Goal: Task Accomplishment & Management: Complete application form

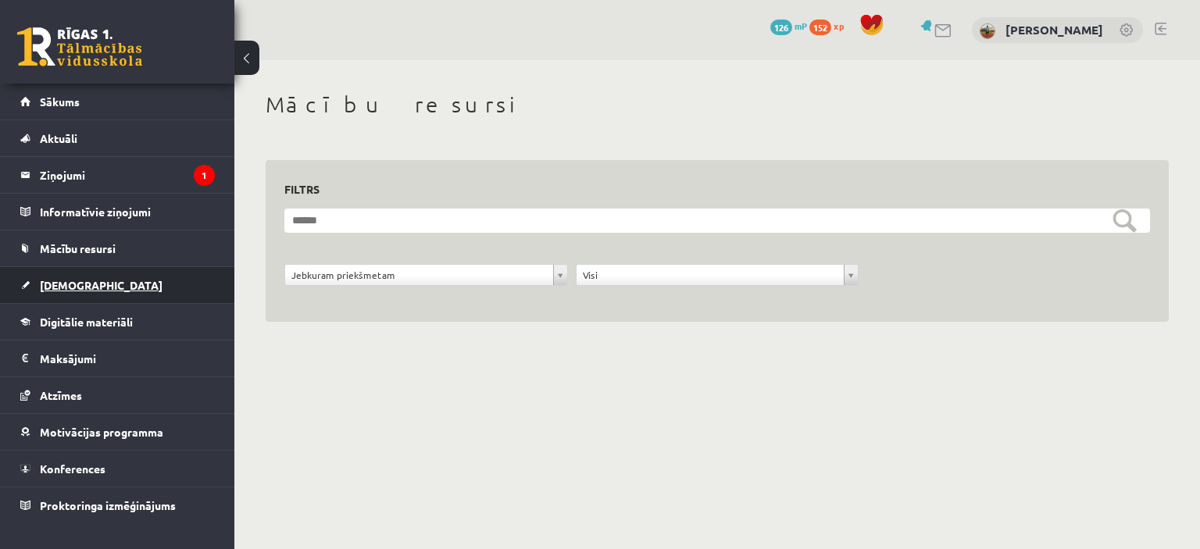
click at [128, 287] on link "[DEMOGRAPHIC_DATA]" at bounding box center [117, 285] width 194 height 36
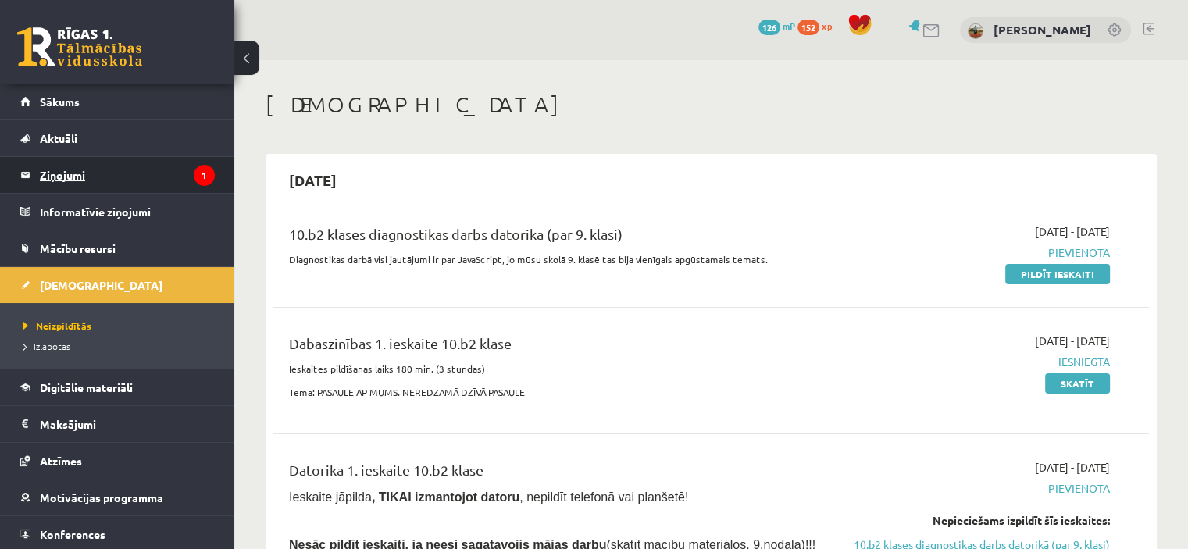
click at [140, 180] on legend "Ziņojumi 1" at bounding box center [127, 175] width 175 height 36
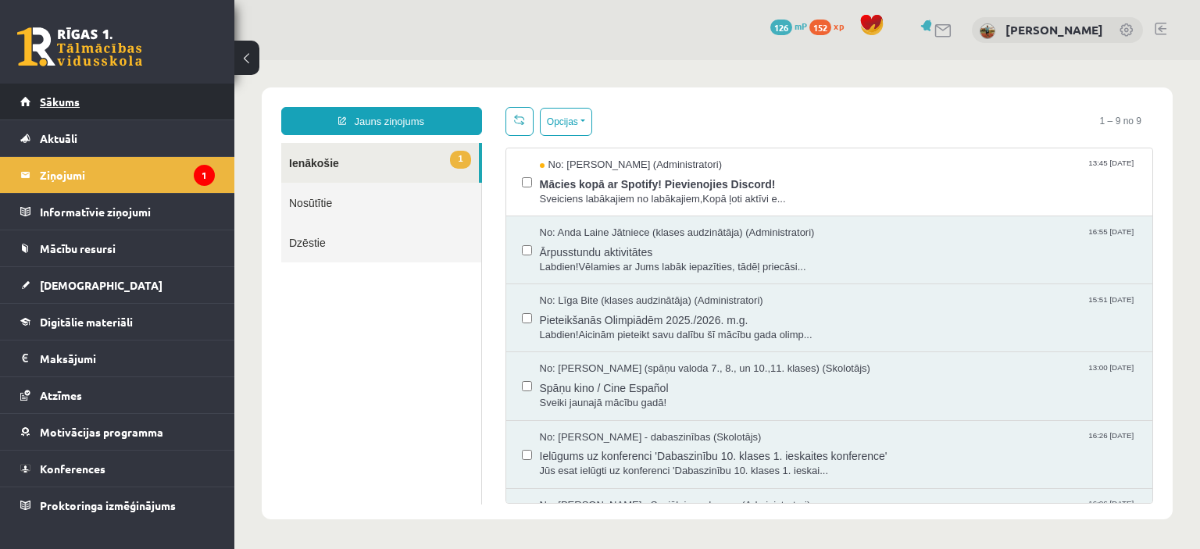
click at [98, 104] on link "Sākums" at bounding box center [117, 102] width 194 height 36
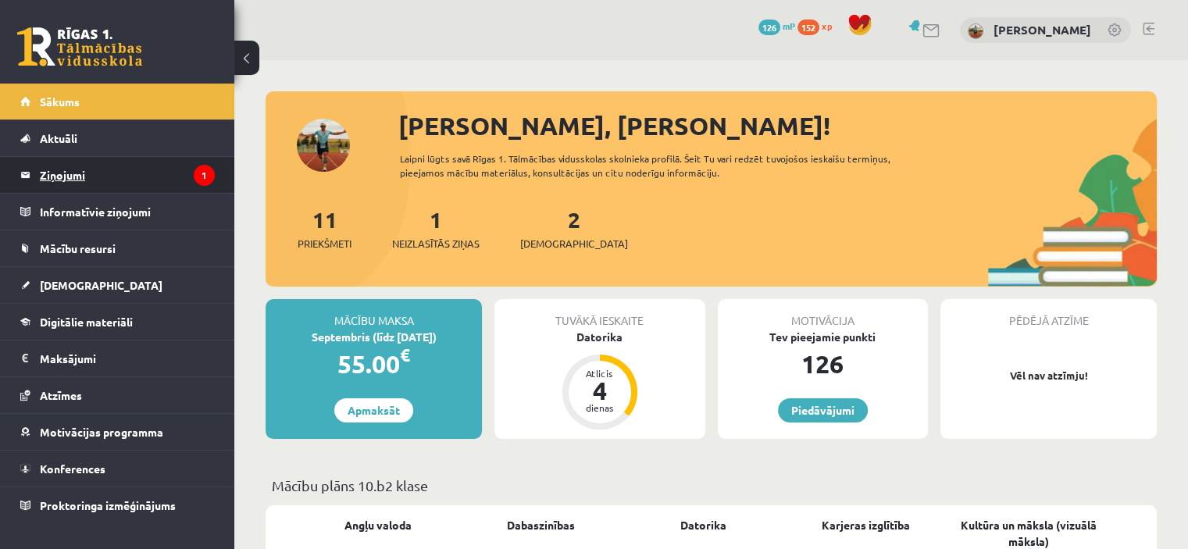
click at [116, 174] on legend "Ziņojumi 1" at bounding box center [127, 175] width 175 height 36
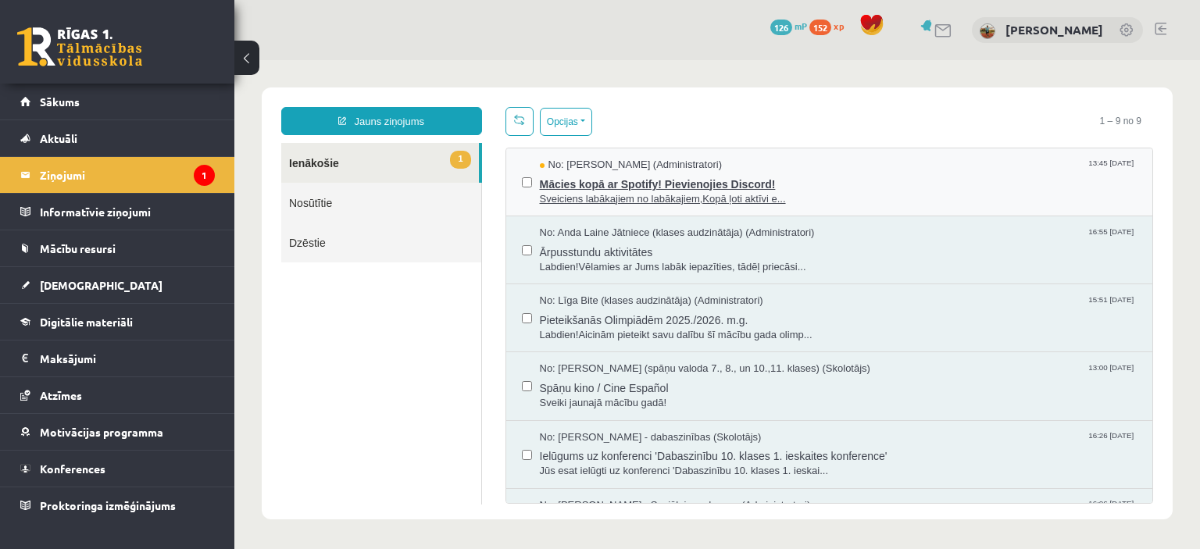
click at [737, 173] on span "Mācies kopā ar Spotify! Pievienojies Discord!" at bounding box center [839, 183] width 598 height 20
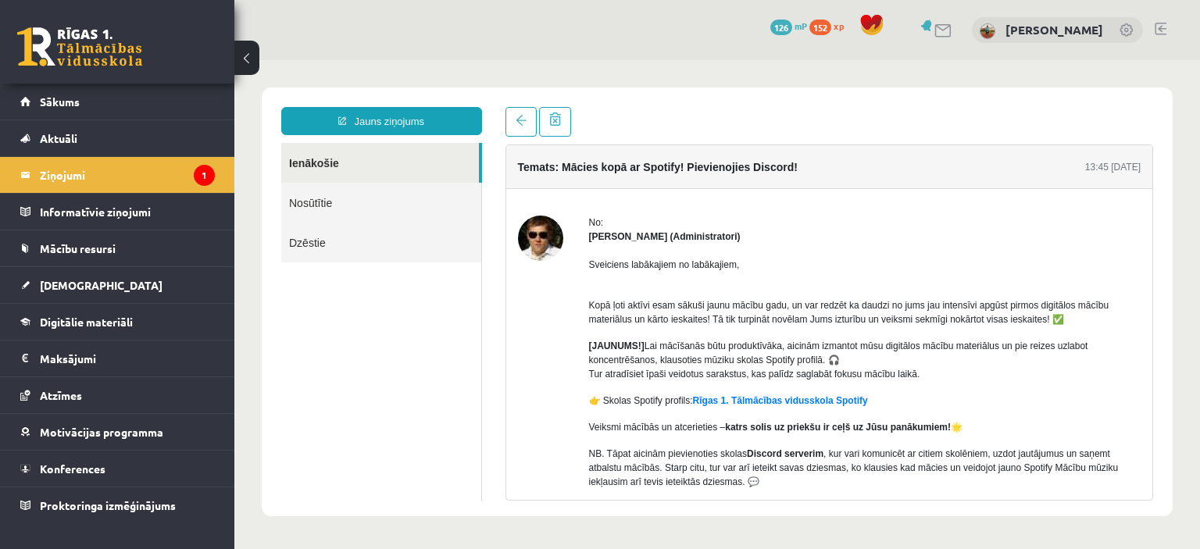
click at [537, 248] on img at bounding box center [540, 238] width 45 height 45
click at [78, 102] on span "Sākums" at bounding box center [60, 102] width 40 height 14
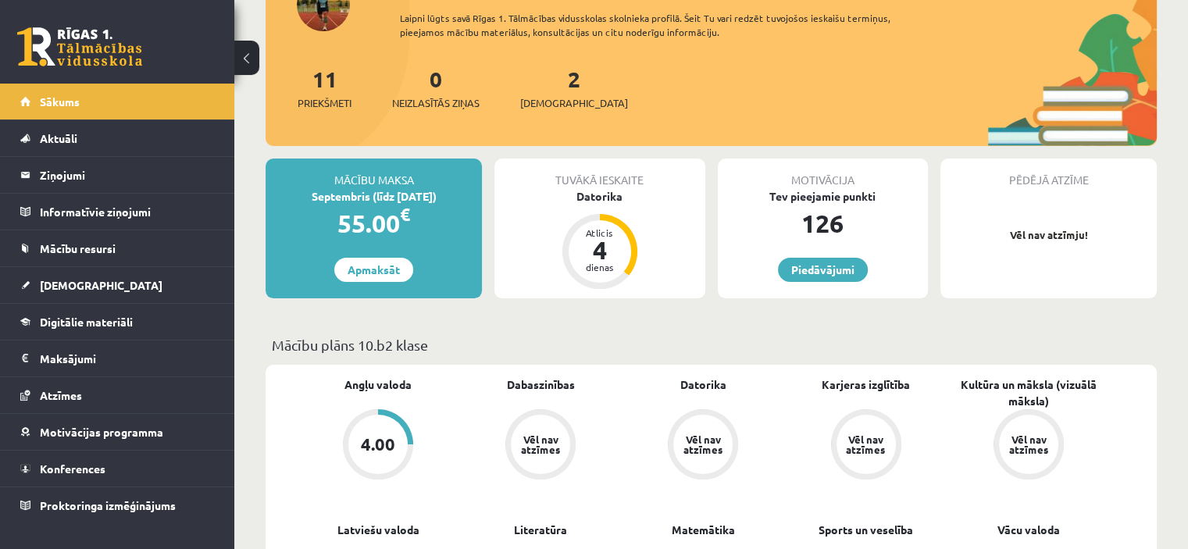
scroll to position [145, 0]
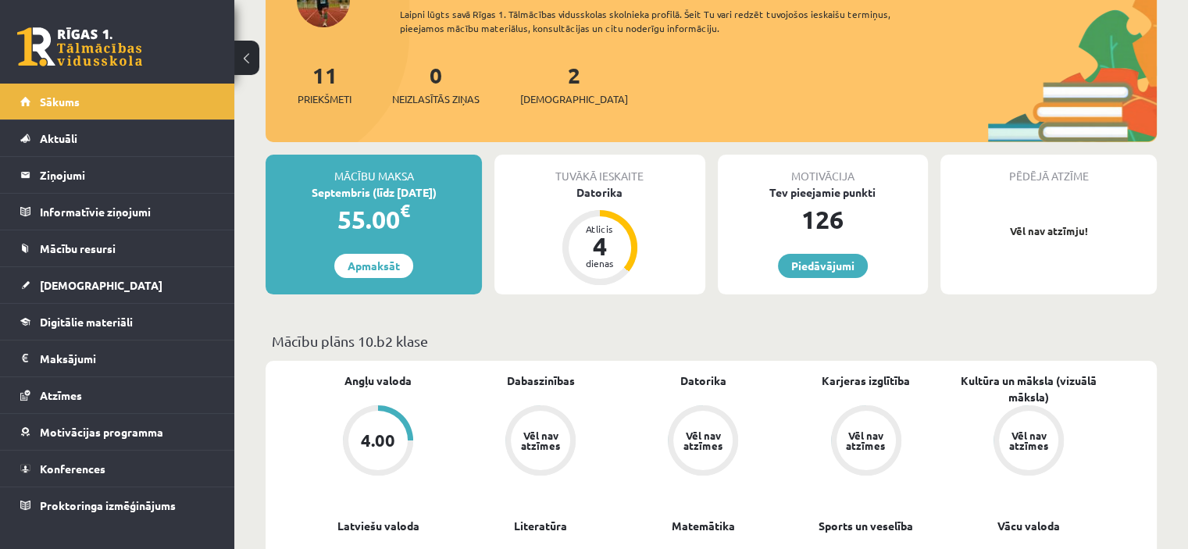
click at [601, 201] on div "Tuvākā ieskaite Datorika Atlicis 4 dienas" at bounding box center [599, 225] width 210 height 140
click at [600, 198] on div "Datorika" at bounding box center [599, 192] width 210 height 16
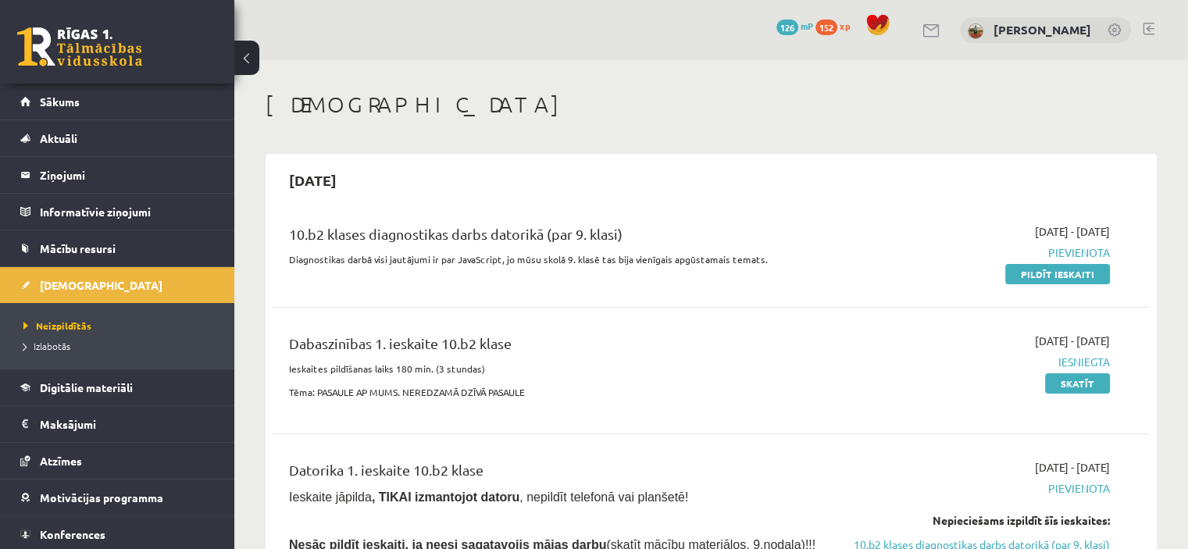
scroll to position [419, 0]
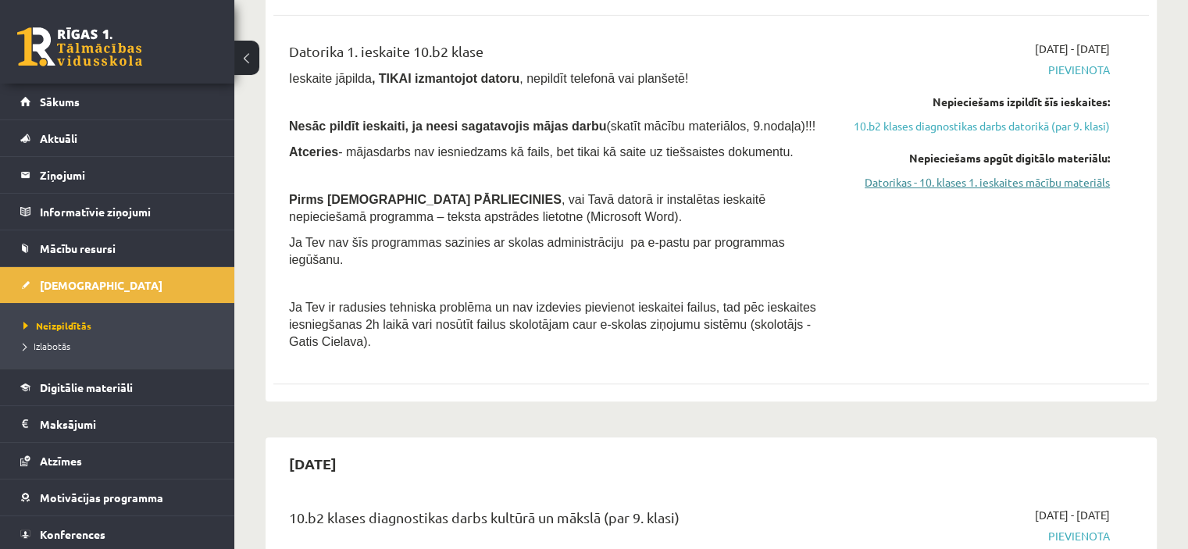
click at [1025, 191] on link "Datorikas - 10. klases 1. ieskaites mācību materiāls" at bounding box center [981, 182] width 258 height 16
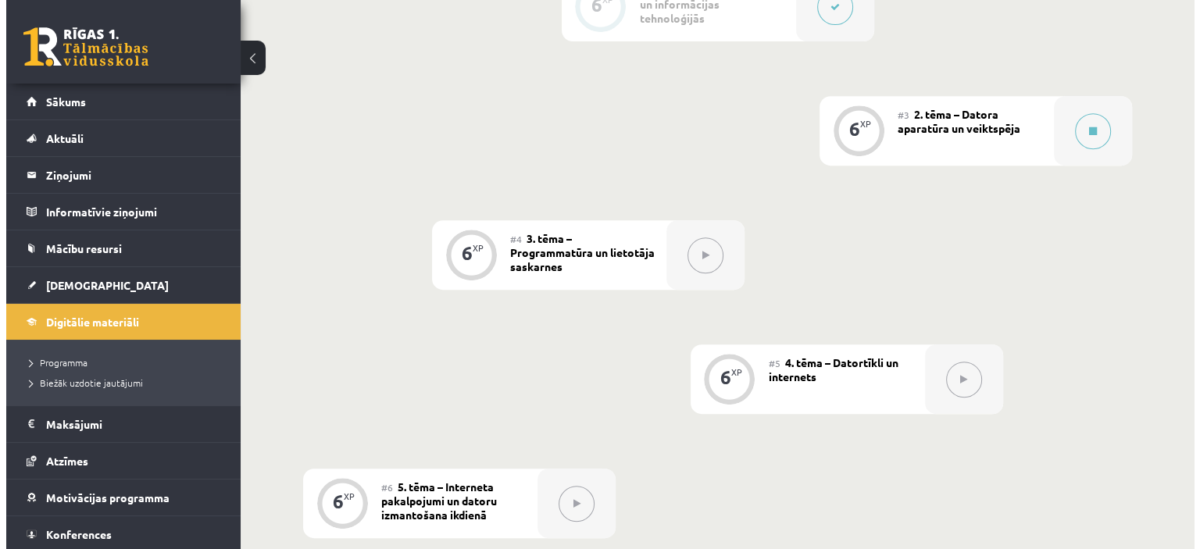
scroll to position [653, 0]
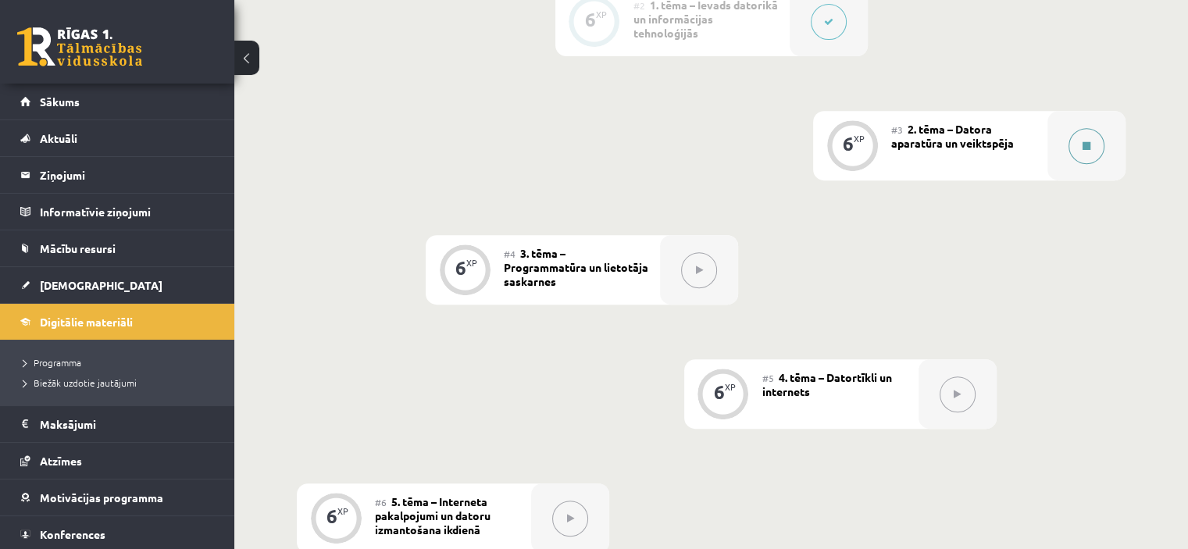
click at [1056, 135] on div at bounding box center [1086, 146] width 78 height 70
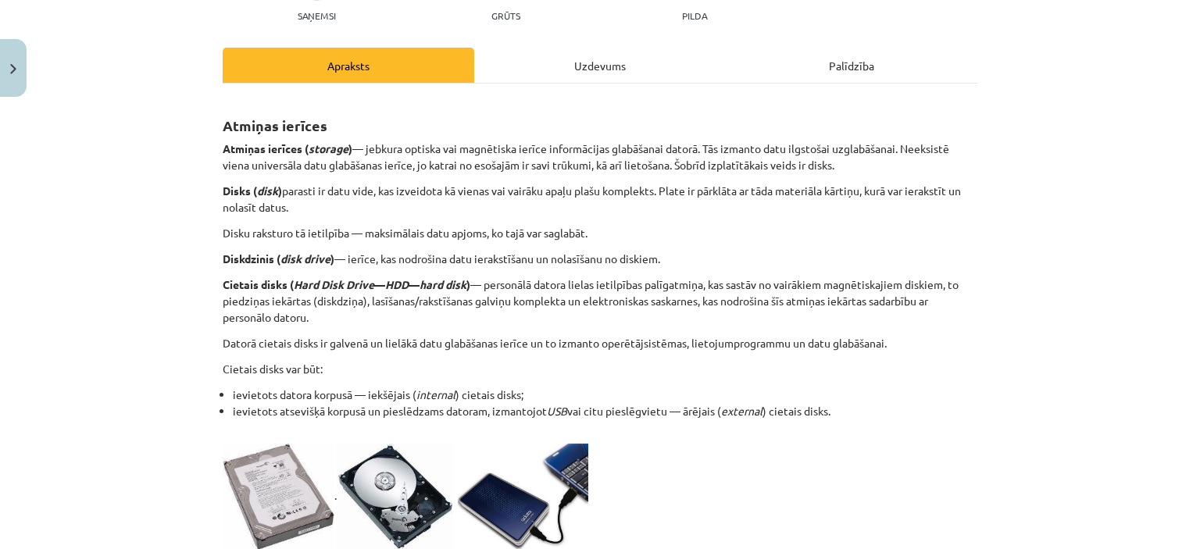
scroll to position [189, 0]
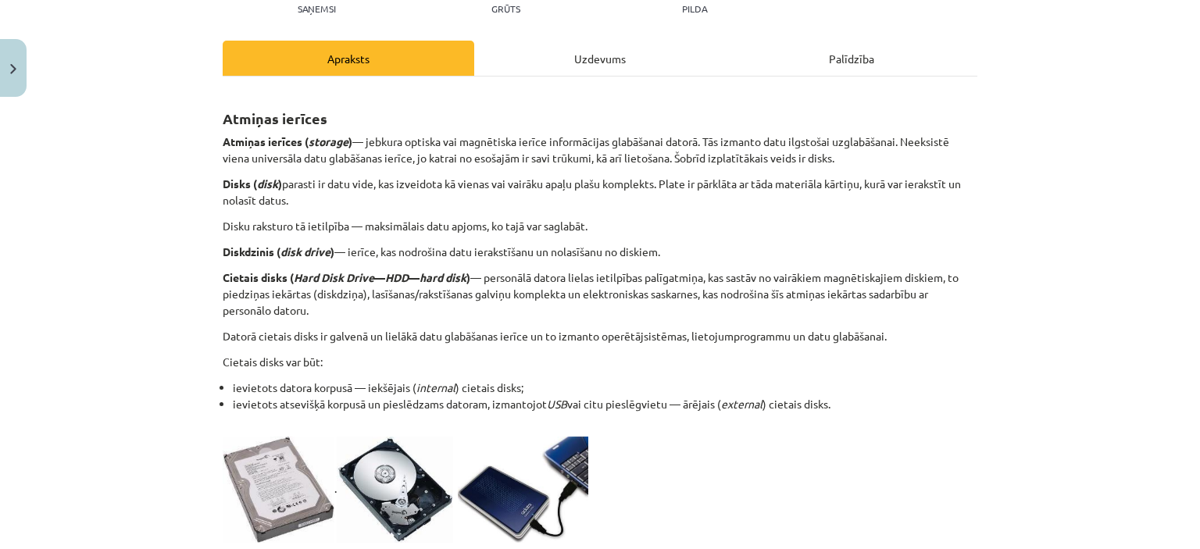
click at [599, 41] on div "Uzdevums" at bounding box center [600, 58] width 252 height 35
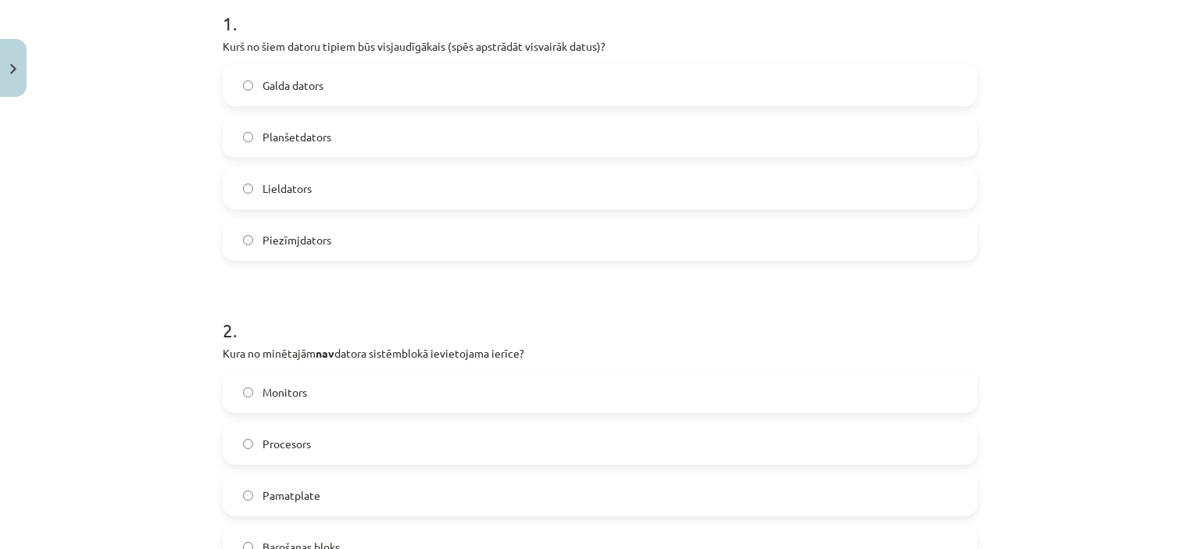
scroll to position [417, 0]
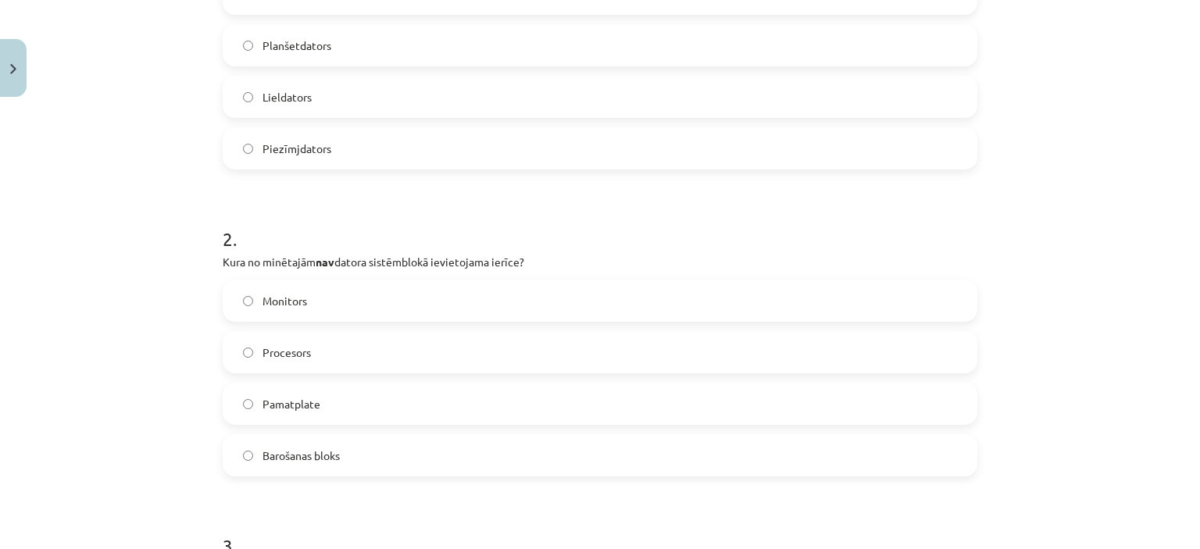
click at [445, 315] on label "Monitors" at bounding box center [599, 300] width 751 height 39
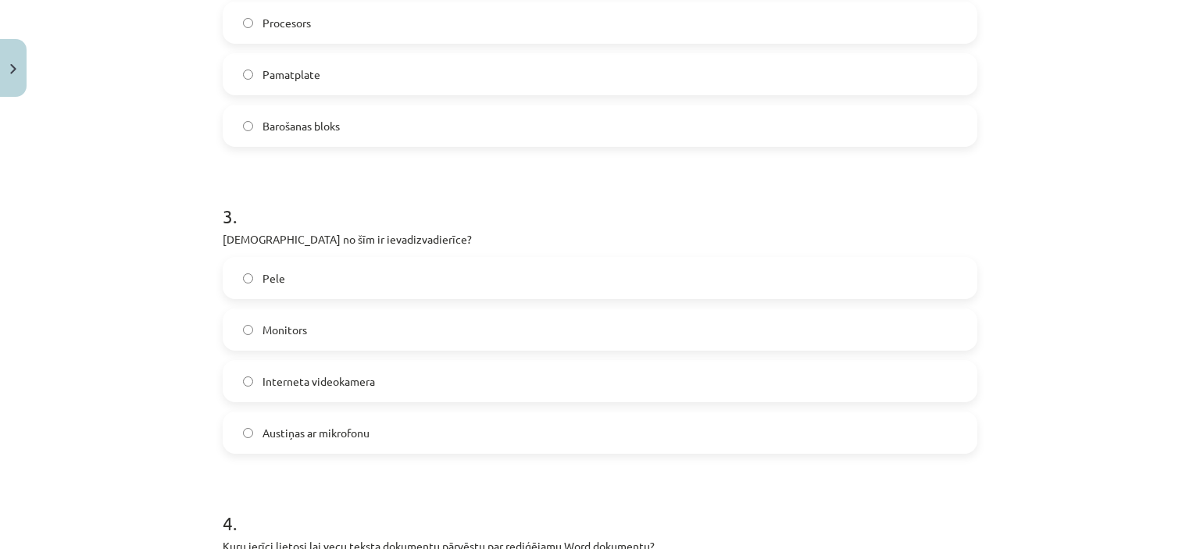
scroll to position [763, 0]
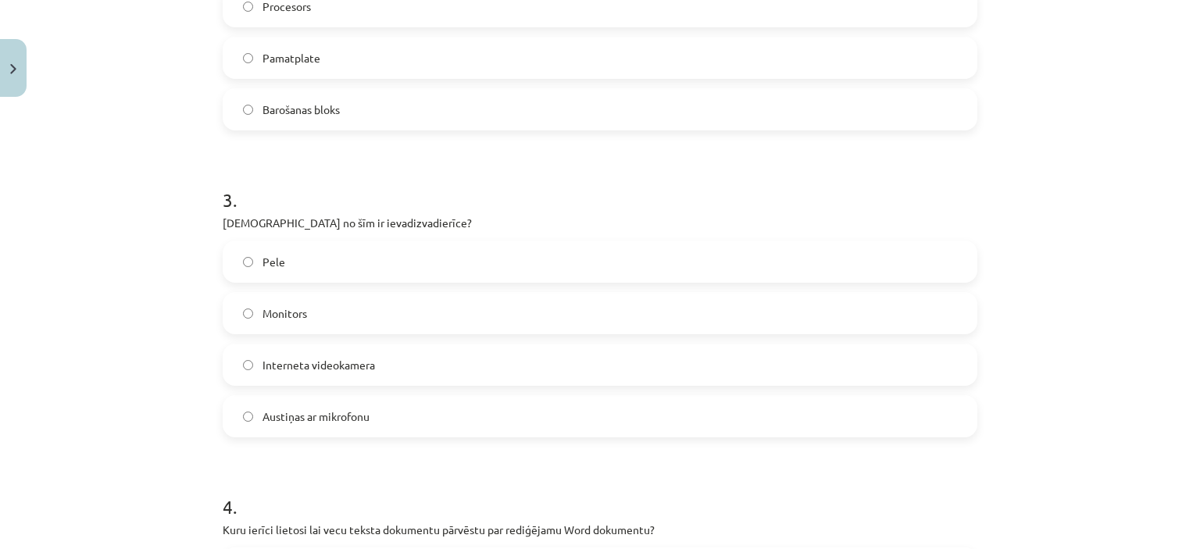
click at [322, 416] on span "Austiņas ar mikrofonu" at bounding box center [315, 417] width 107 height 16
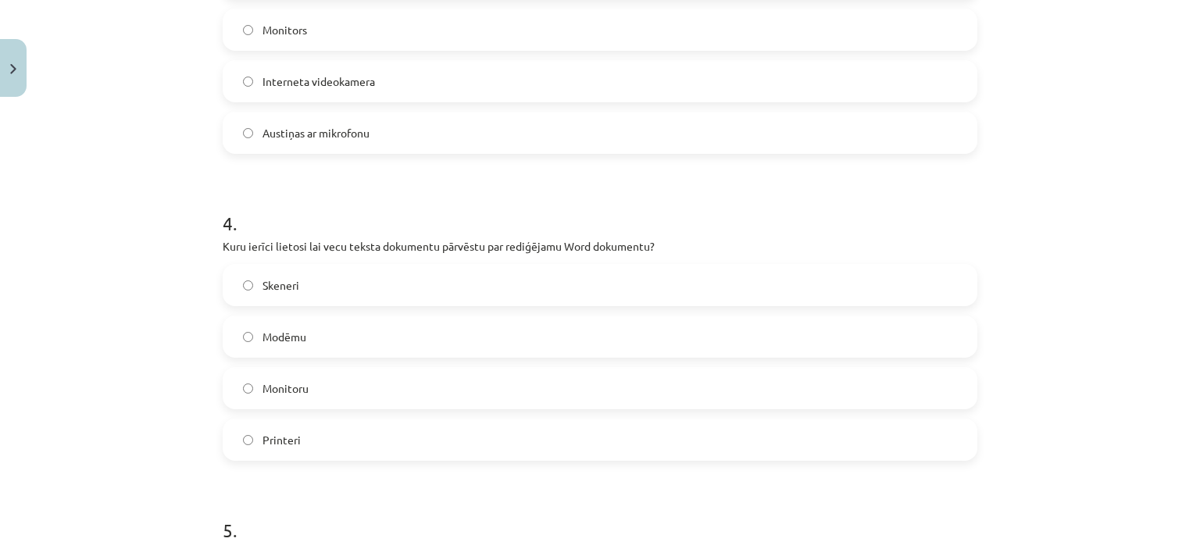
scroll to position [1049, 0]
click at [530, 280] on label "Skeneri" at bounding box center [599, 282] width 751 height 39
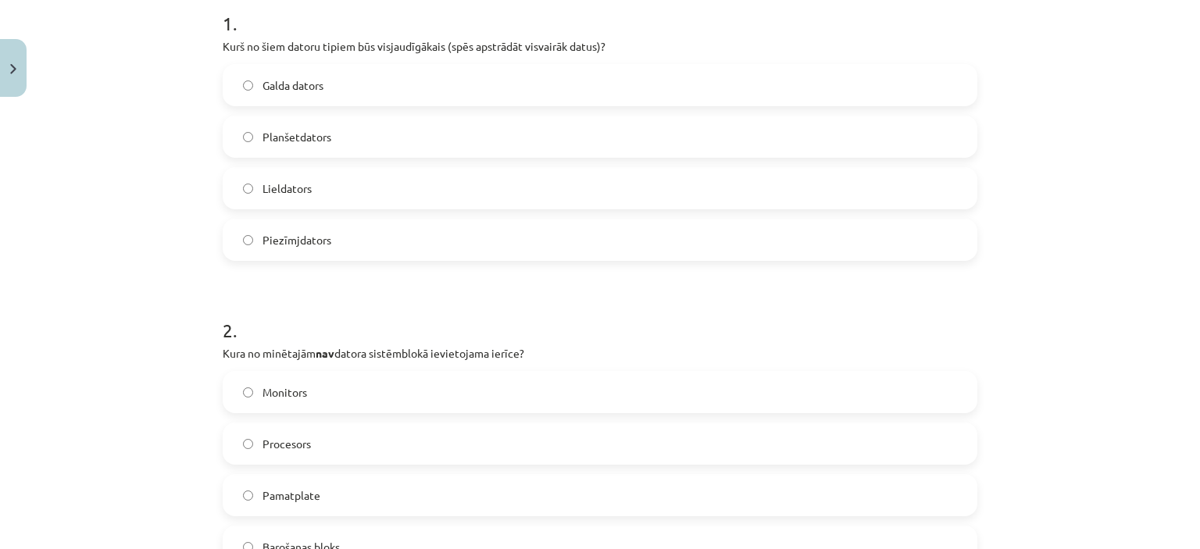
scroll to position [320, 0]
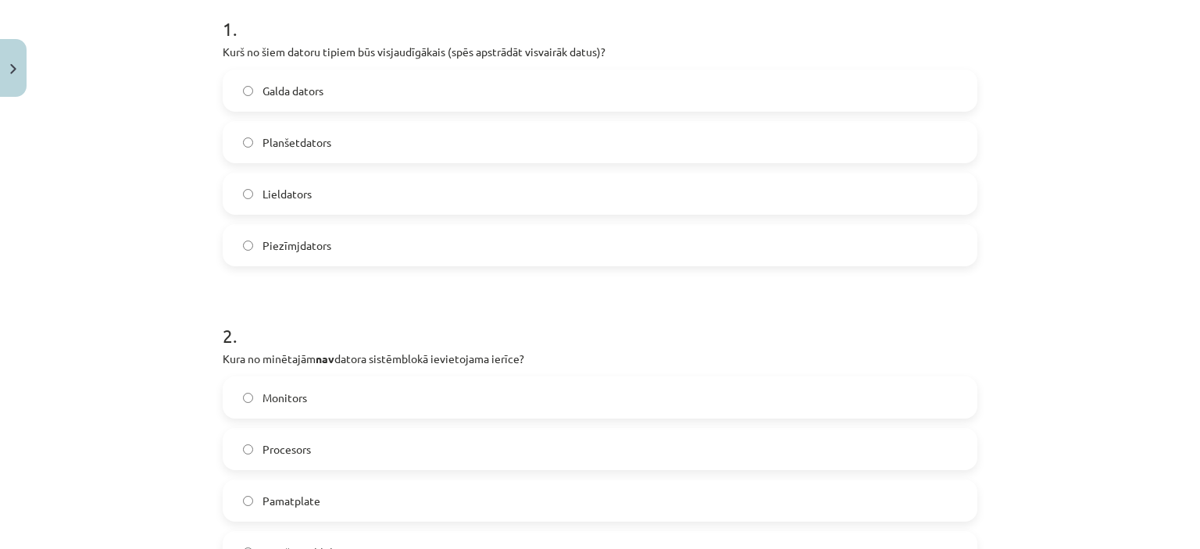
click at [347, 184] on label "Lieldators" at bounding box center [599, 193] width 751 height 39
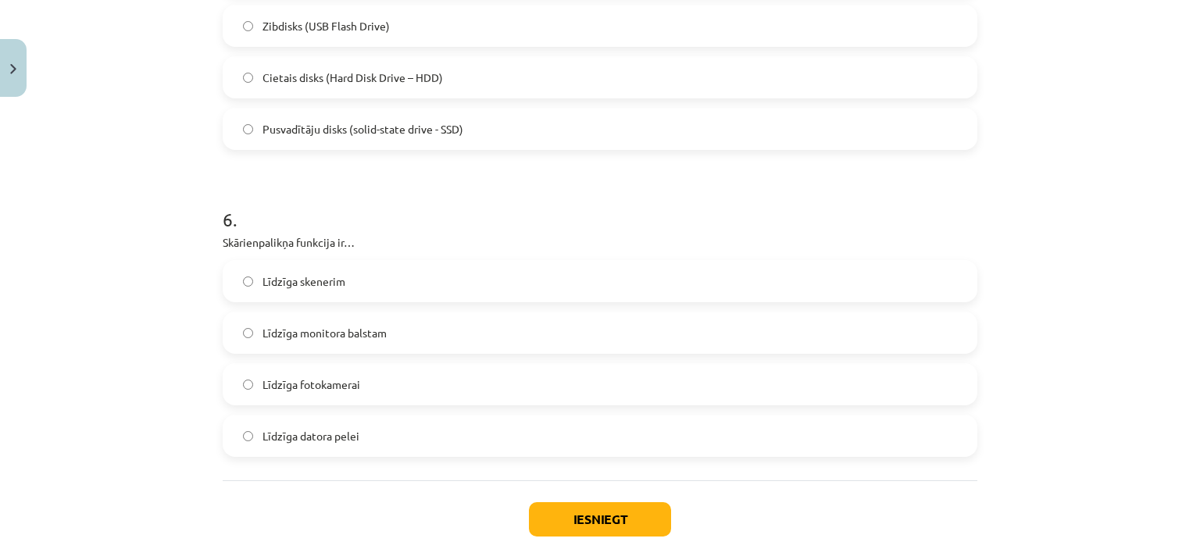
scroll to position [1659, 0]
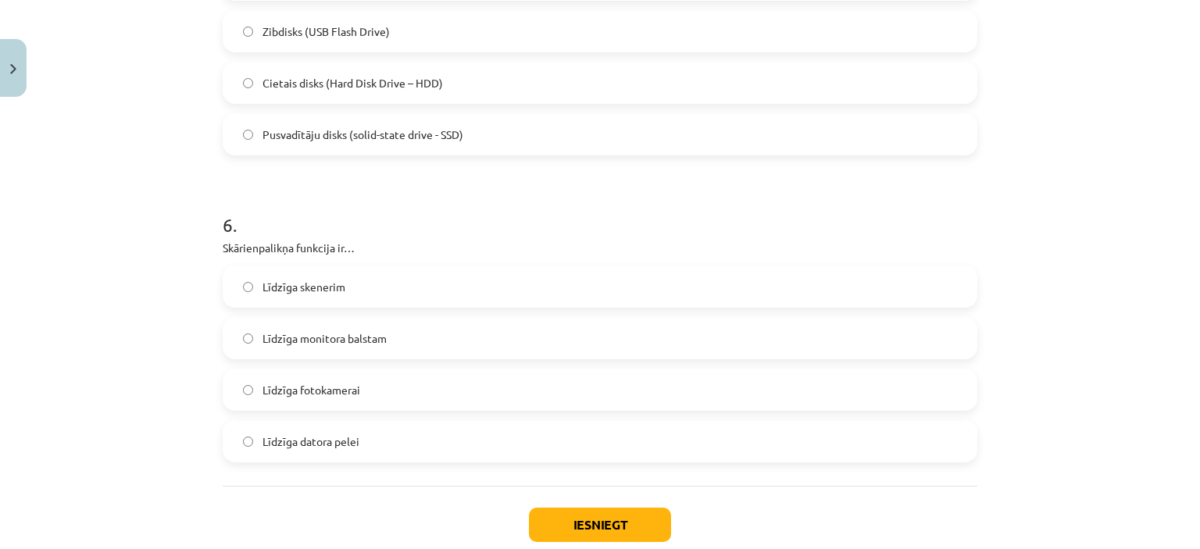
click at [398, 135] on span "Pusvadītāju disks (solid-state drive - SSD)" at bounding box center [362, 135] width 201 height 16
click at [389, 427] on label "Līdzīga datora pelei" at bounding box center [599, 441] width 751 height 39
click at [592, 526] on button "Iesniegt" at bounding box center [600, 525] width 142 height 34
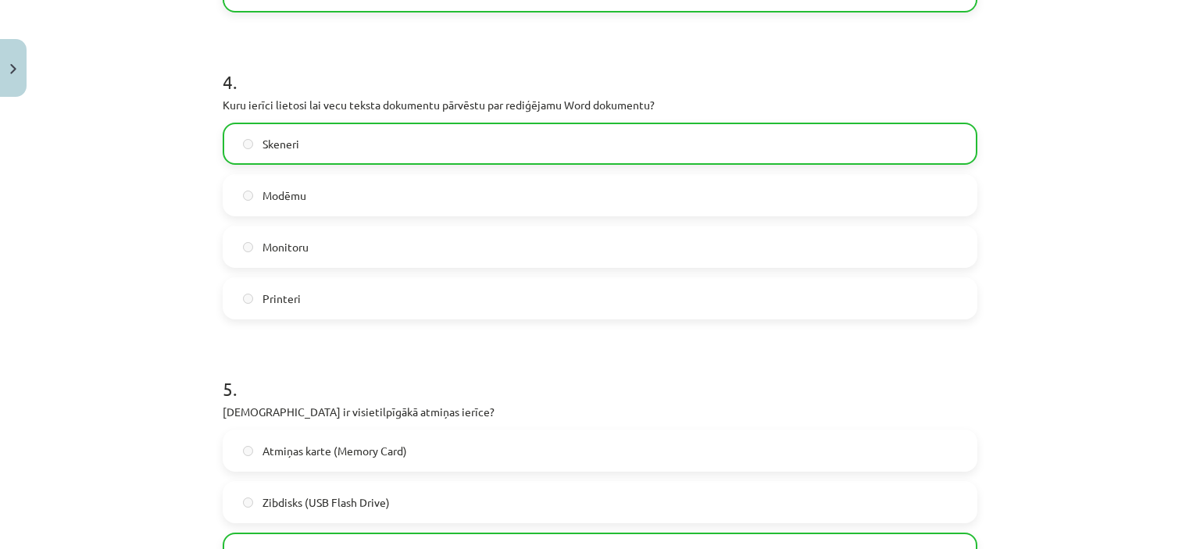
scroll to position [1802, 0]
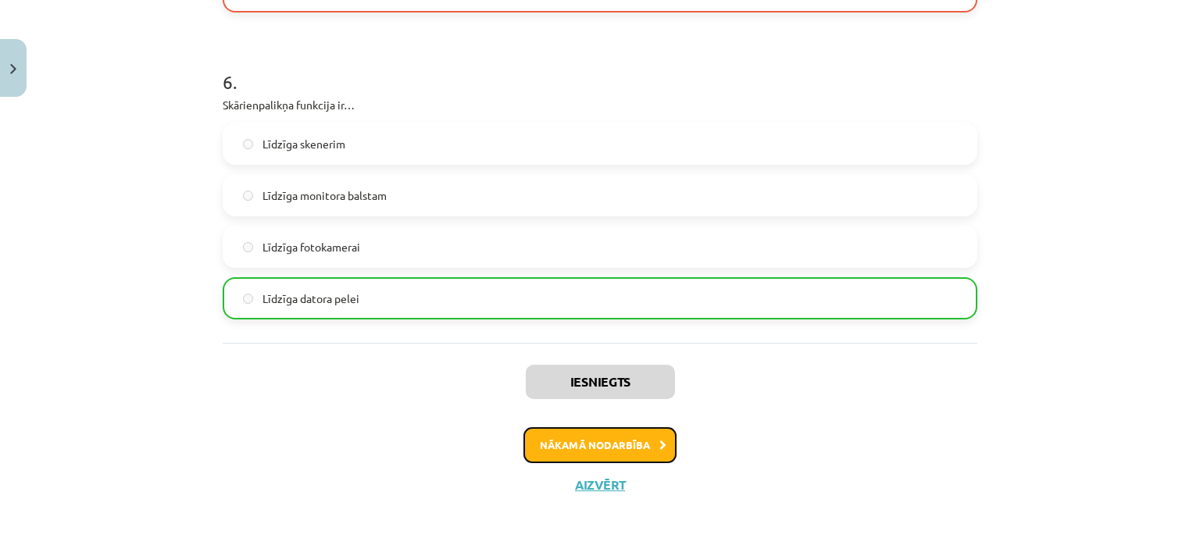
click at [659, 449] on icon at bounding box center [662, 446] width 7 height 10
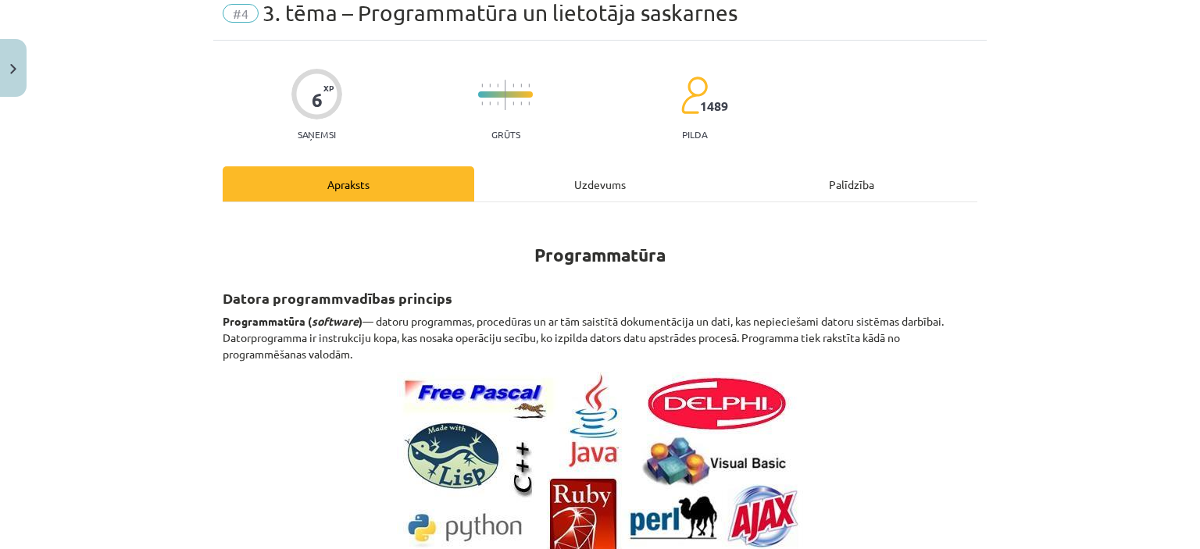
scroll to position [39, 0]
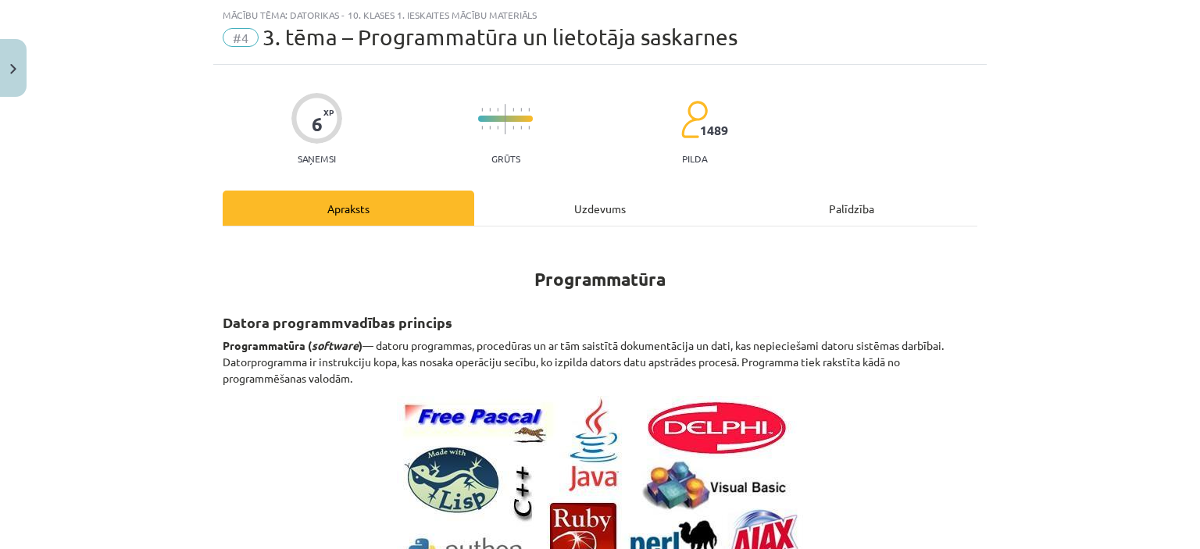
click at [610, 197] on div "Uzdevums" at bounding box center [600, 208] width 252 height 35
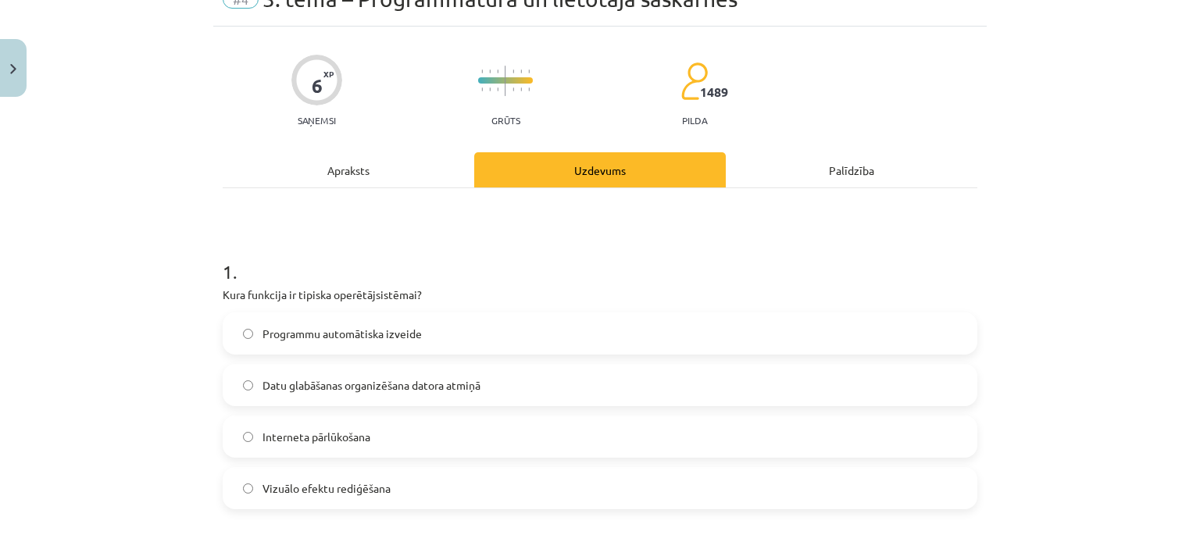
scroll to position [85, 0]
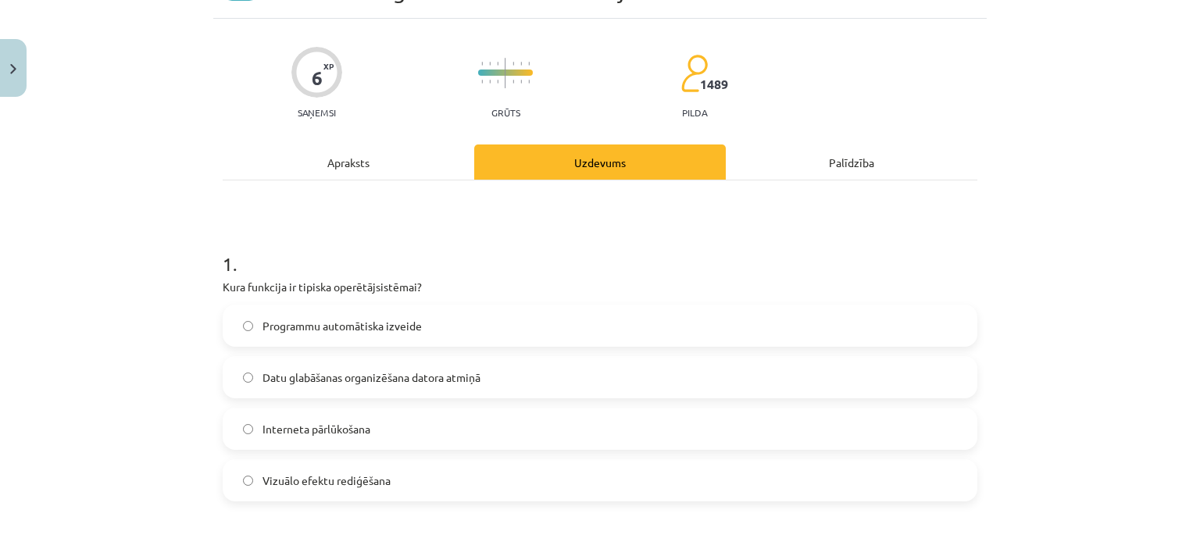
click at [450, 370] on span "Datu glabāšanas organizēšana datora atmiņā" at bounding box center [371, 377] width 218 height 16
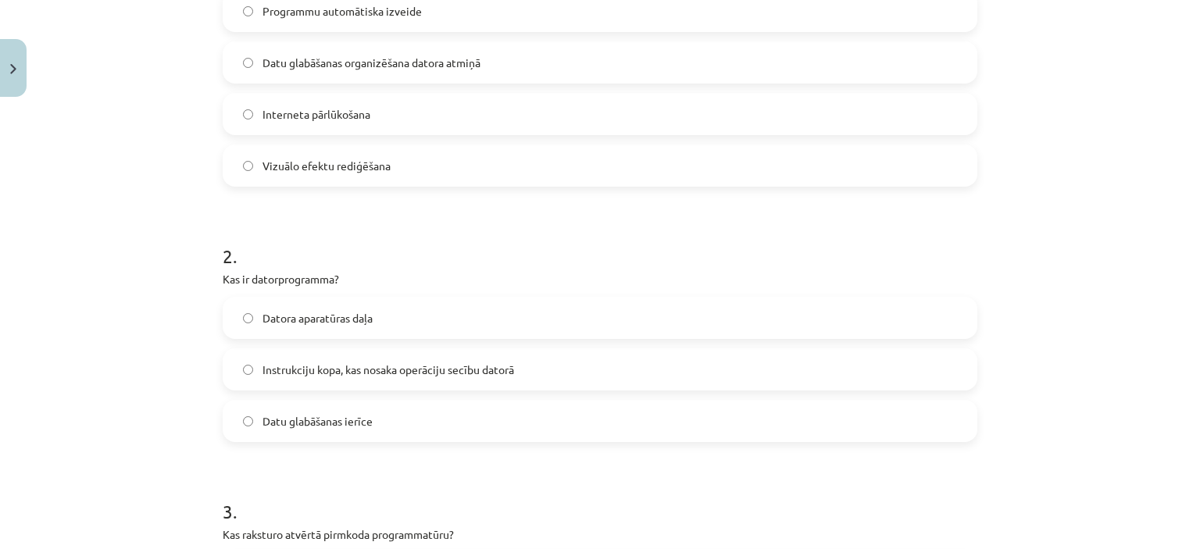
scroll to position [403, 0]
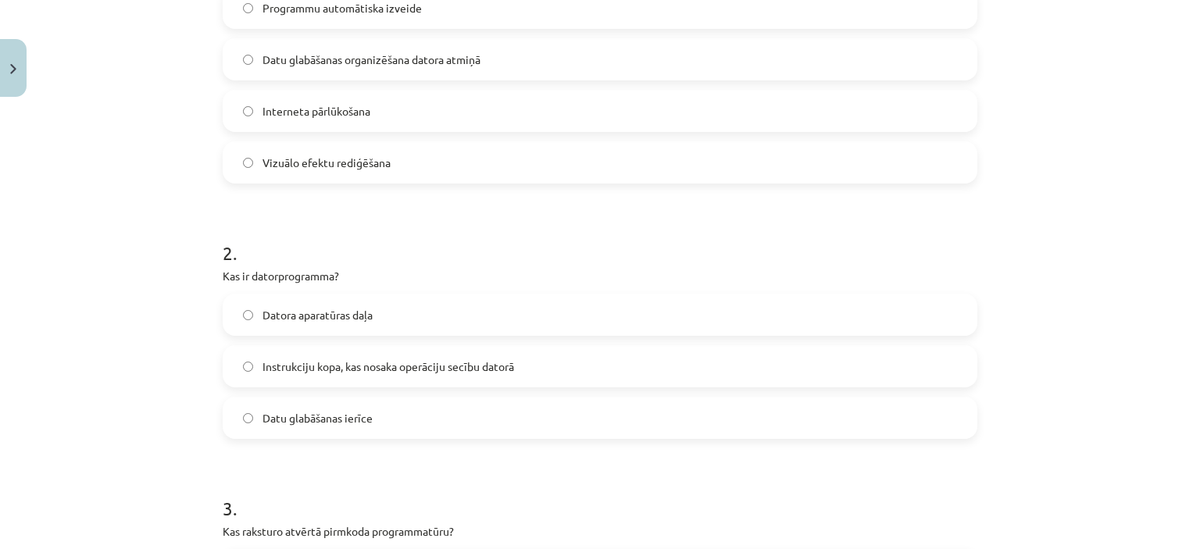
click at [449, 370] on span "Instrukciju kopa, kas nosaka operāciju secību datorā" at bounding box center [388, 367] width 252 height 16
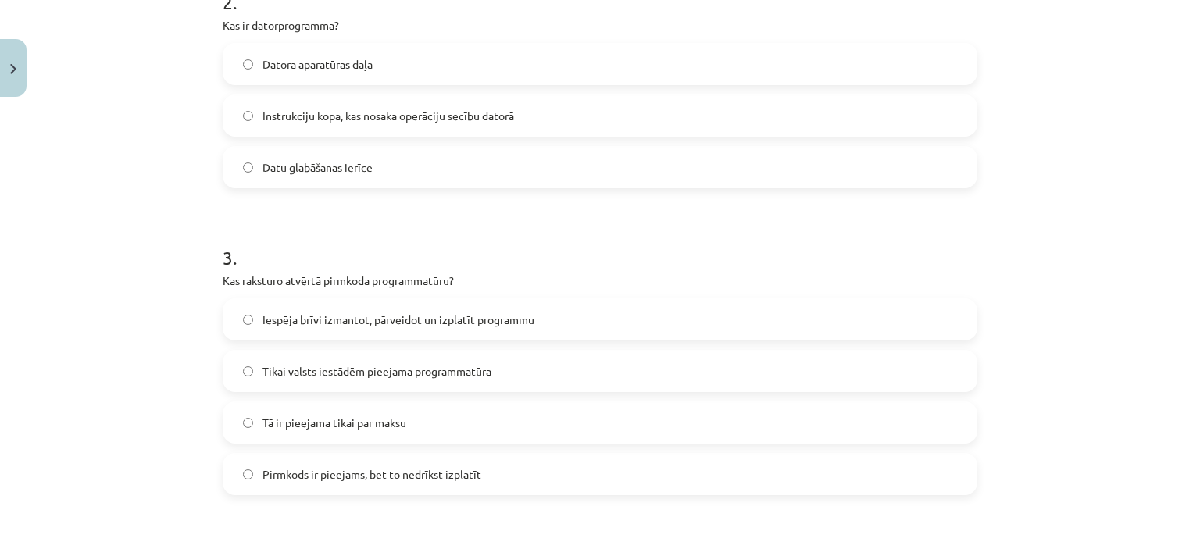
scroll to position [662, 0]
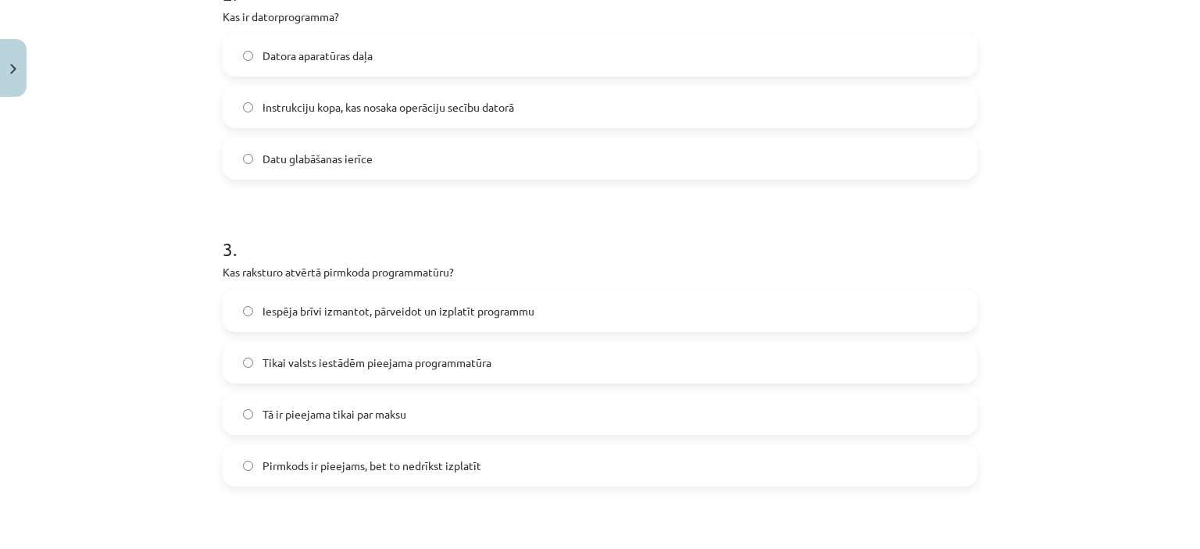
click at [419, 306] on span "Iespēja brīvi izmantot, pārveidot un izplatīt programmu" at bounding box center [398, 311] width 272 height 16
click at [790, 234] on h1 "3 ." at bounding box center [600, 235] width 755 height 48
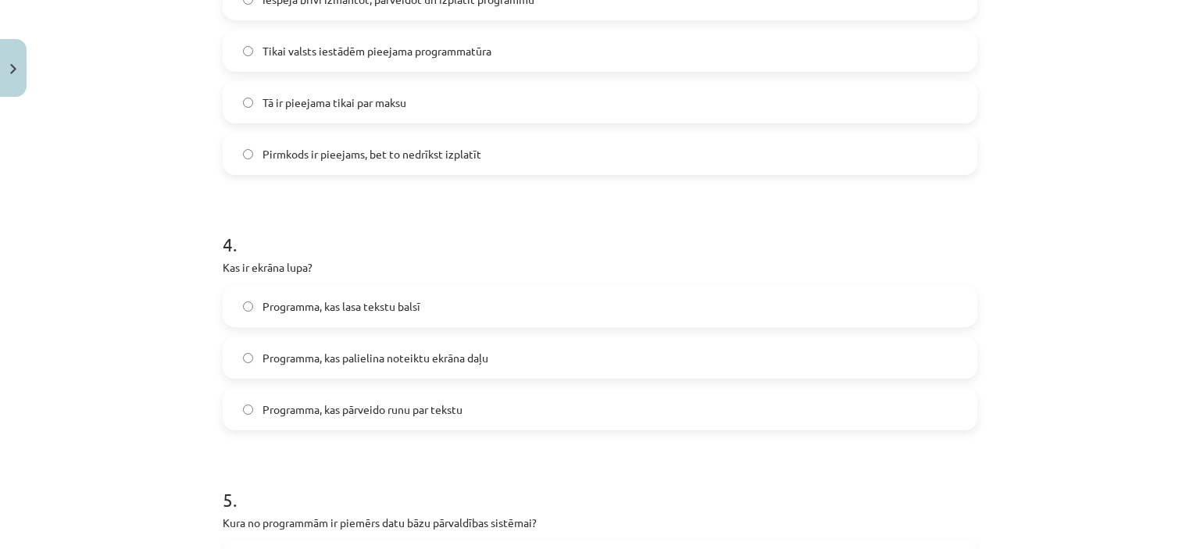
scroll to position [997, 0]
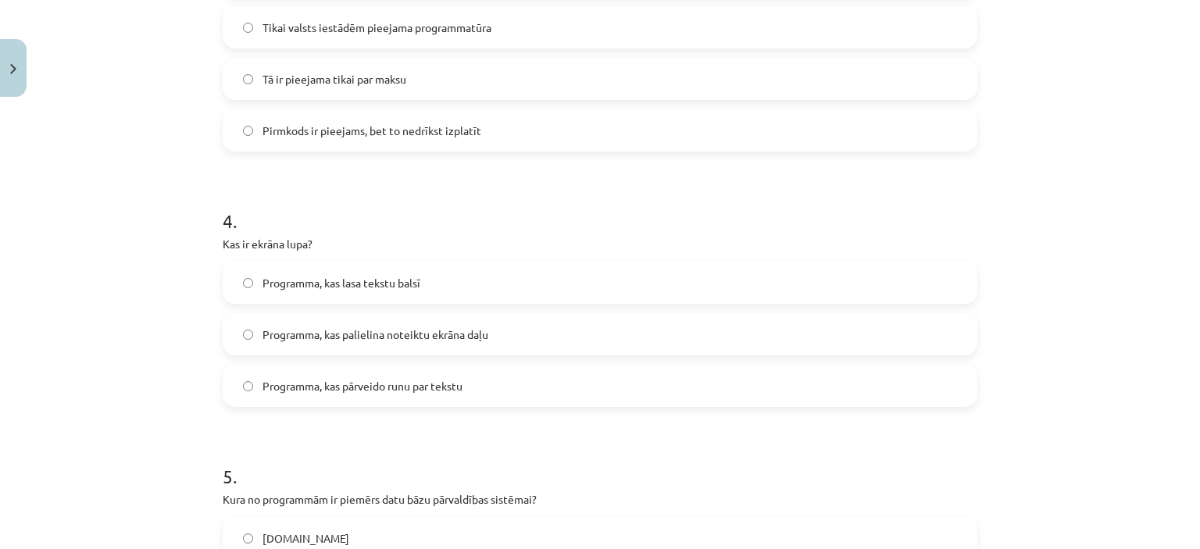
click at [500, 319] on label "Programma, kas palielina noteiktu ekrāna daļu" at bounding box center [599, 334] width 751 height 39
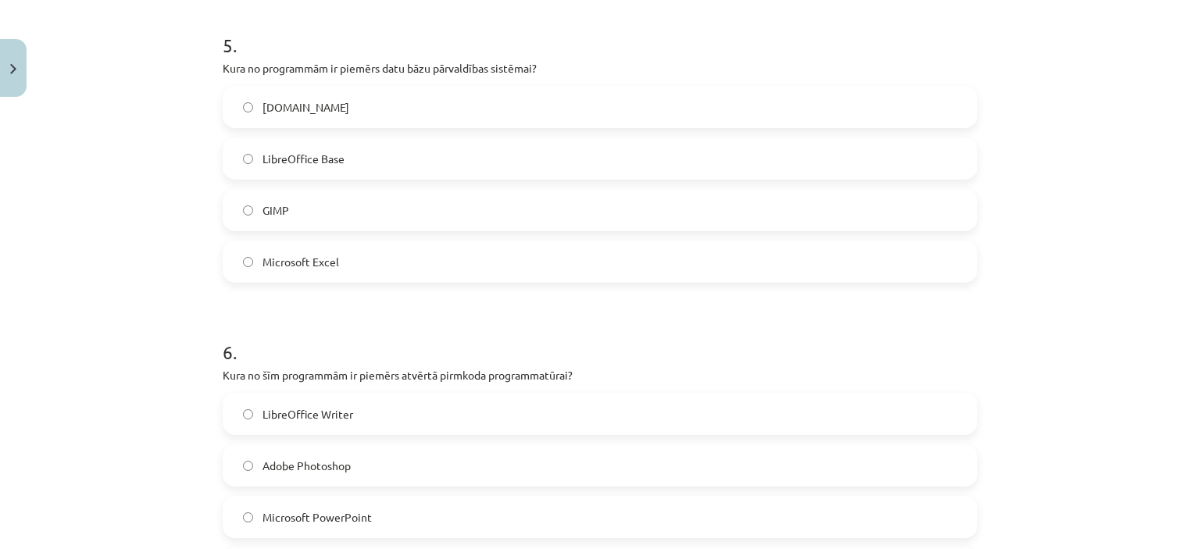
scroll to position [1386, 0]
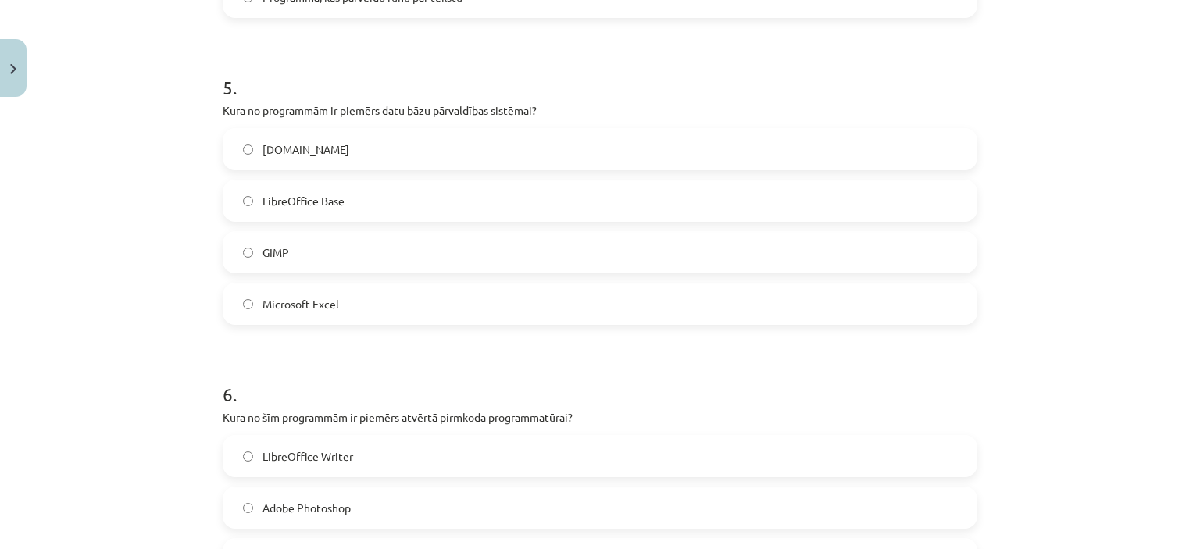
click at [374, 299] on label "Microsoft Excel" at bounding box center [599, 303] width 751 height 39
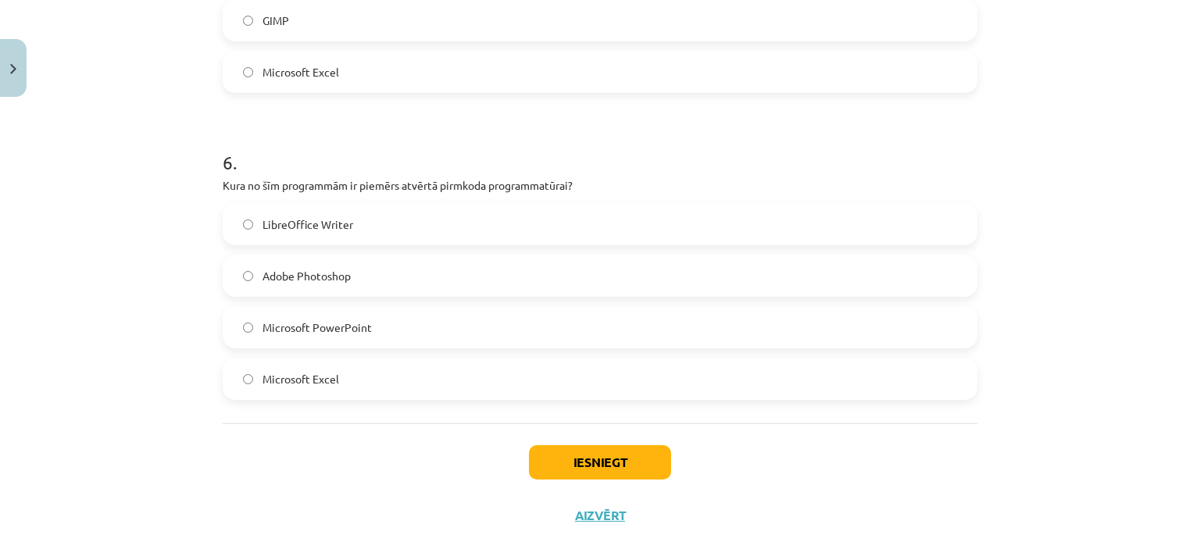
scroll to position [1621, 0]
click at [382, 215] on label "LibreOffice Writer" at bounding box center [599, 221] width 751 height 39
click at [616, 453] on button "Iesniegt" at bounding box center [600, 460] width 142 height 34
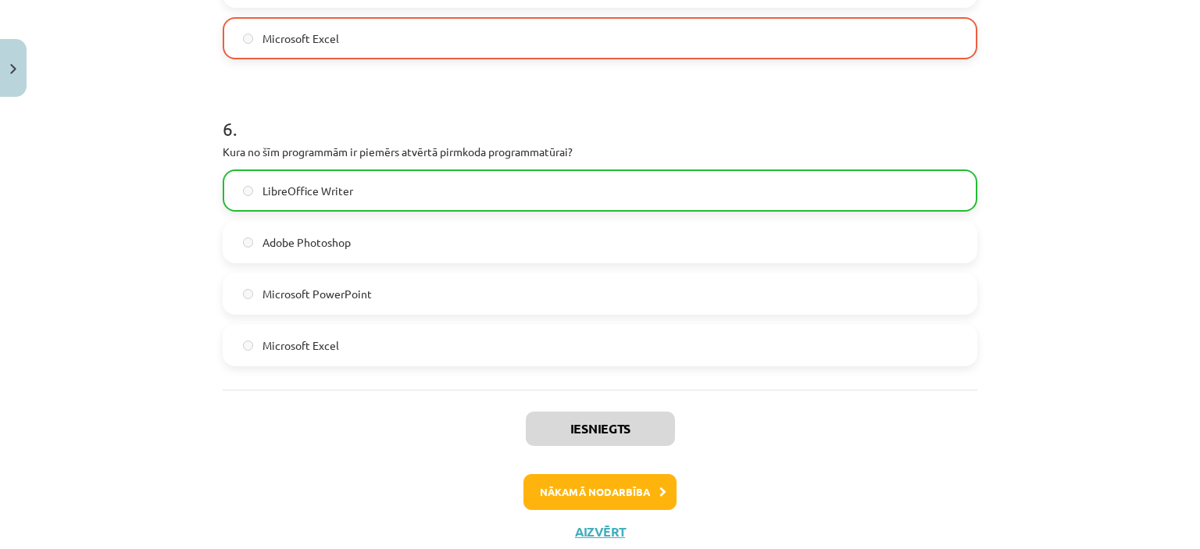
scroll to position [1699, 0]
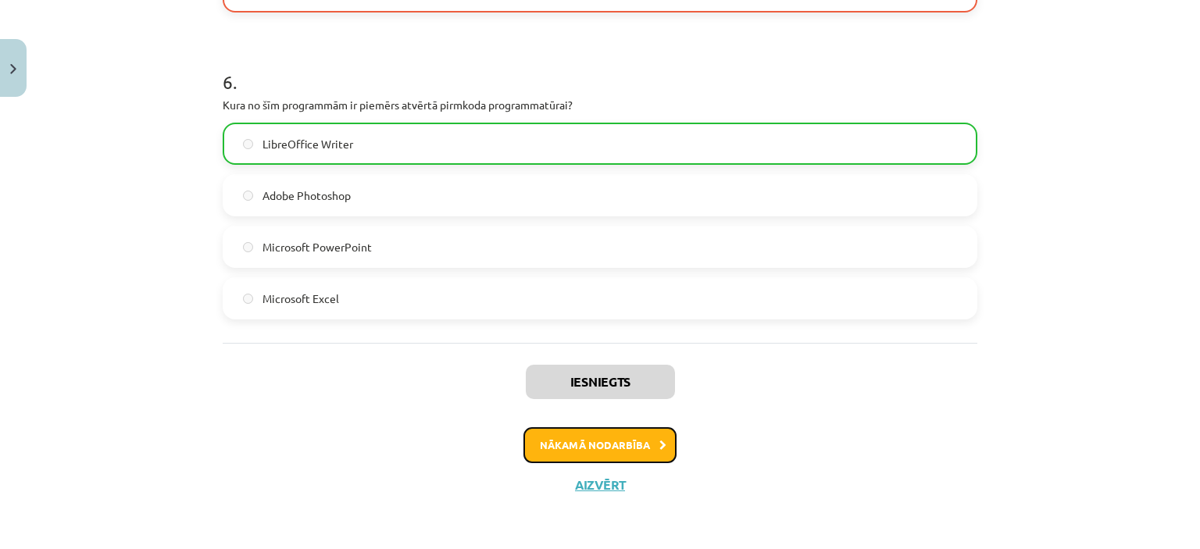
click at [622, 448] on button "Nākamā nodarbība" at bounding box center [599, 445] width 153 height 36
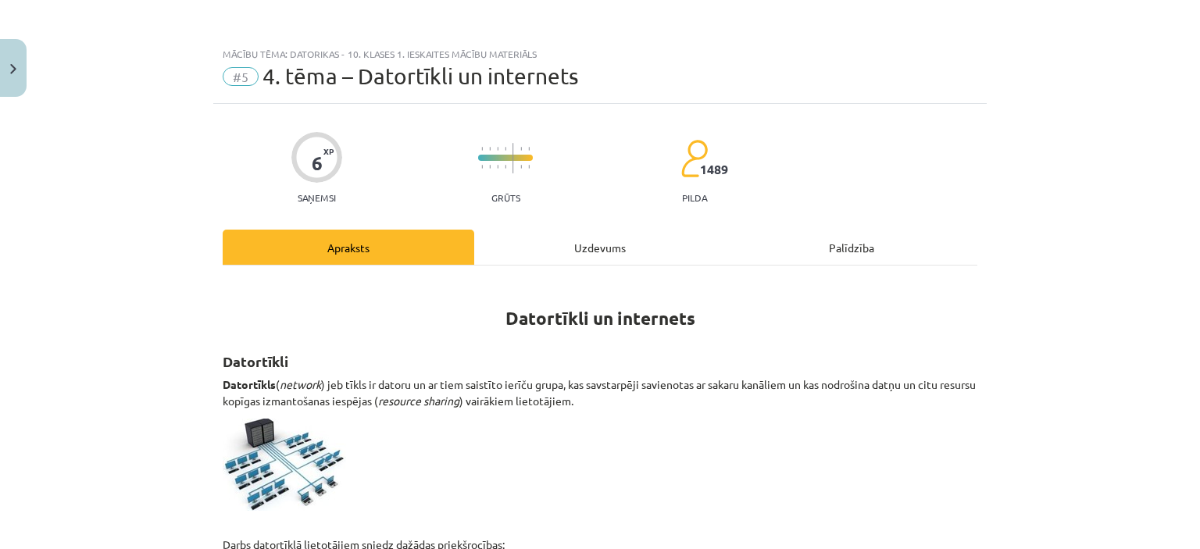
scroll to position [78, 0]
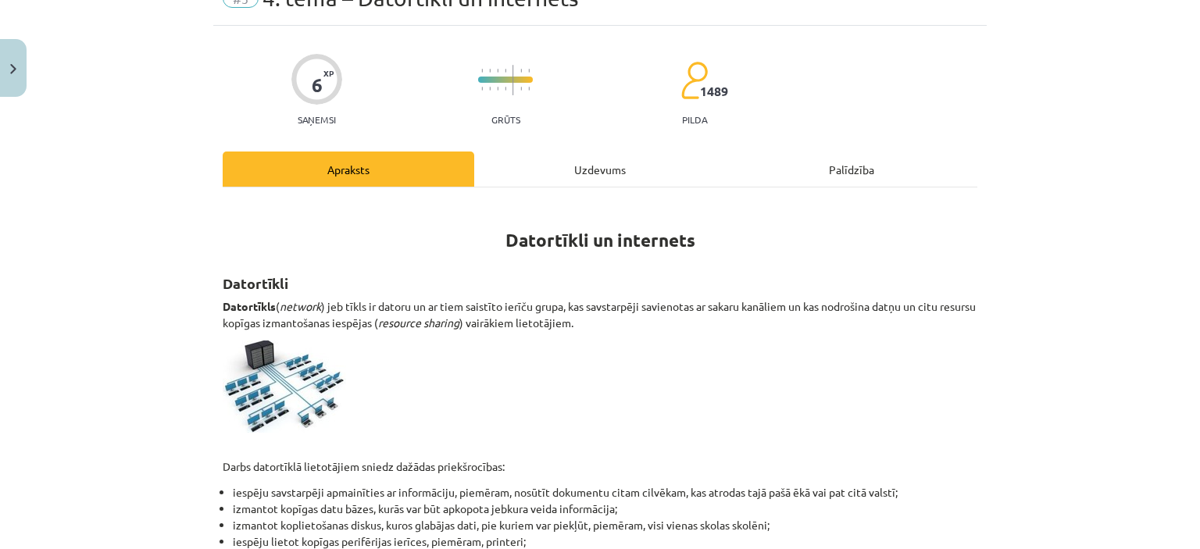
click at [594, 169] on div "Uzdevums" at bounding box center [600, 169] width 252 height 35
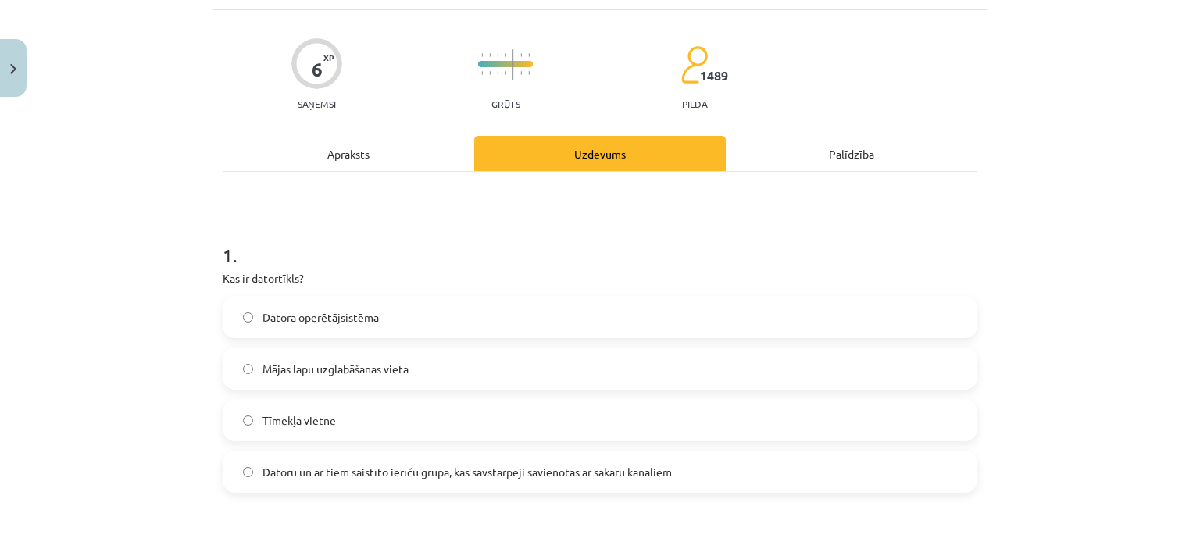
scroll to position [117, 0]
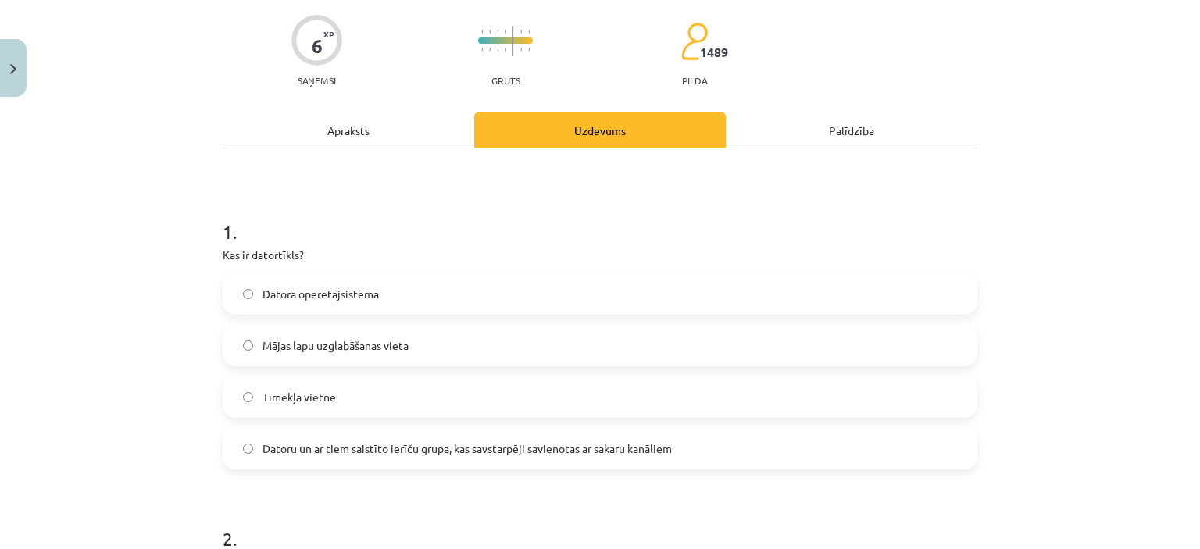
click at [597, 453] on span "Datoru un ar tiem saistīto ierīču grupa, kas savstarpēji savienotas ar sakaru k…" at bounding box center [466, 449] width 409 height 16
click at [103, 331] on div "Mācību tēma: Datorikas - 10. klases 1. ieskaites mācību materiāls #5 4. tēma – …" at bounding box center [600, 274] width 1200 height 549
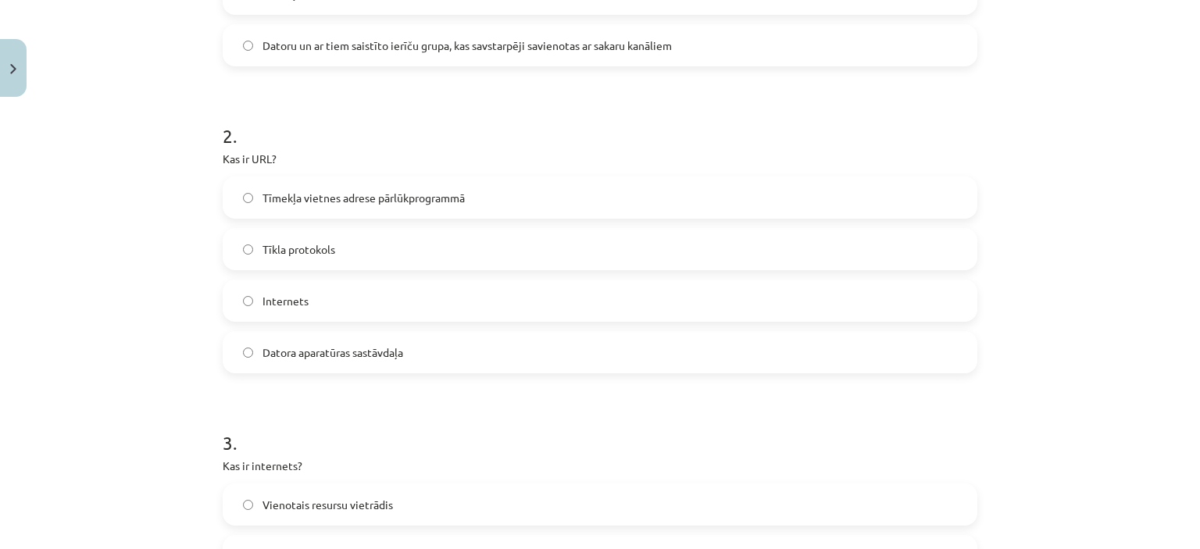
scroll to position [586, 0]
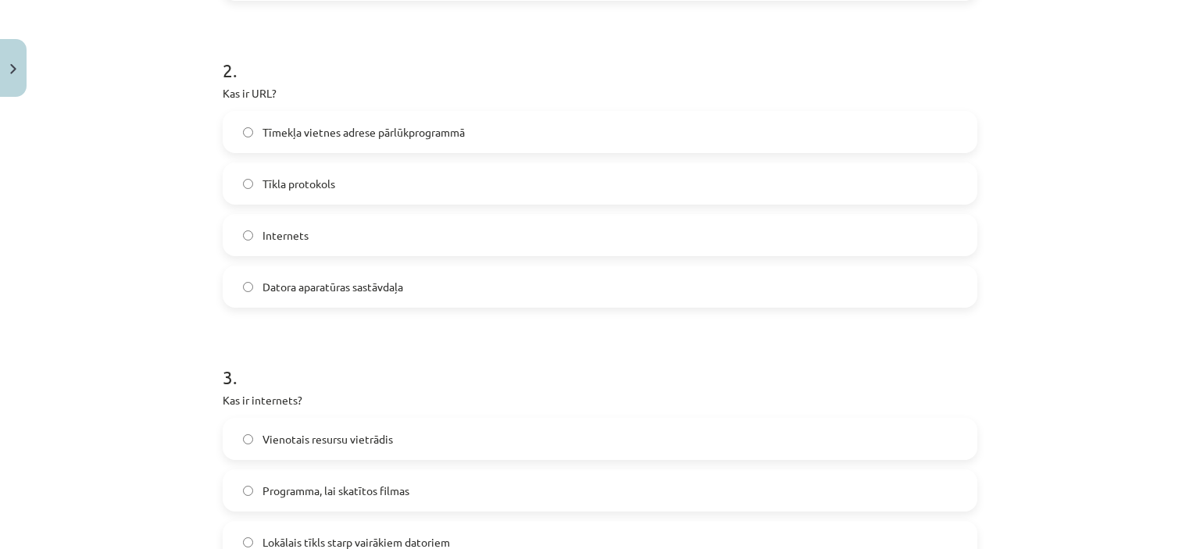
click at [398, 132] on span "Tīmekļa vietnes adrese pārlūkprogrammā" at bounding box center [363, 132] width 202 height 16
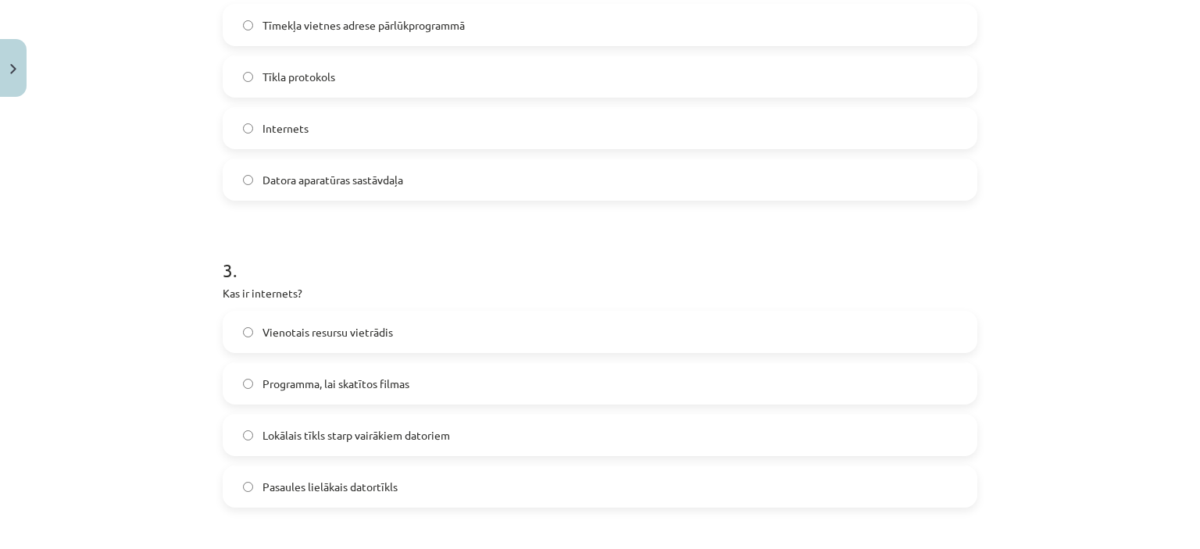
scroll to position [742, 0]
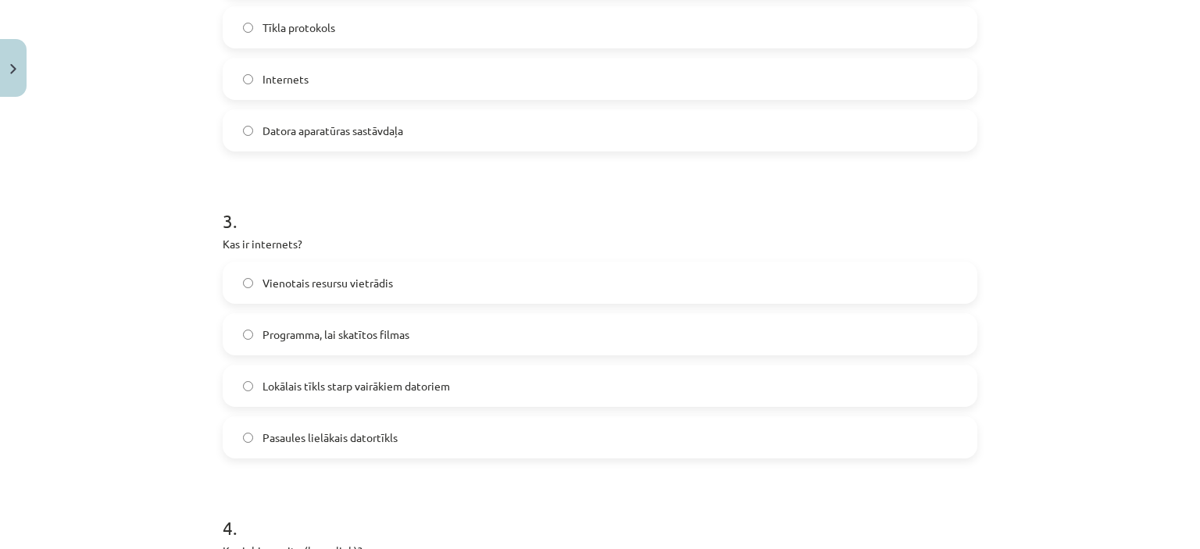
click at [318, 438] on span "Pasaules lielākais datortīkls" at bounding box center [329, 438] width 135 height 16
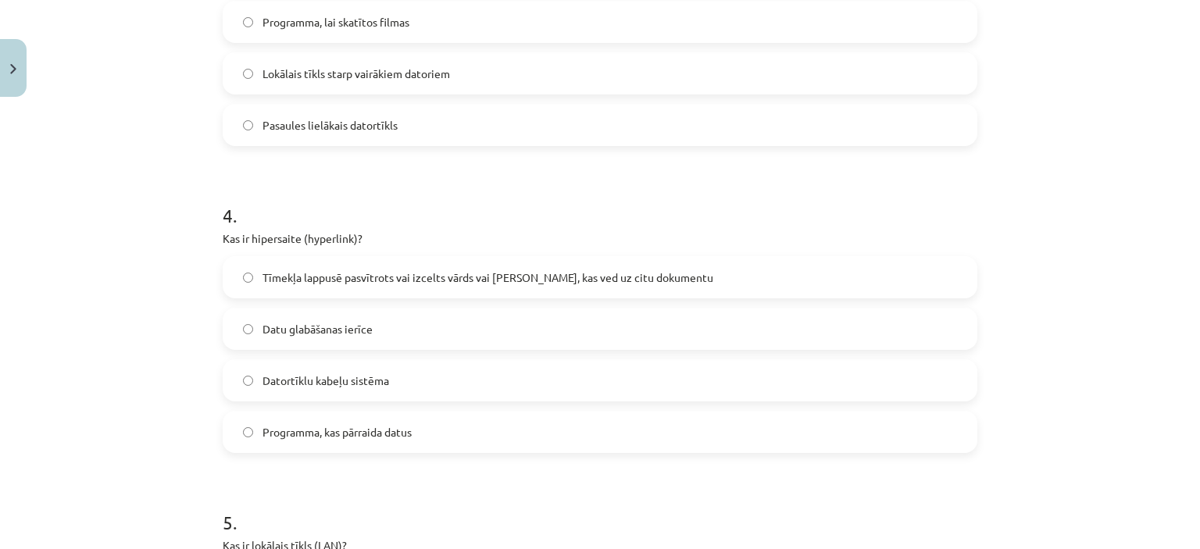
scroll to position [1133, 0]
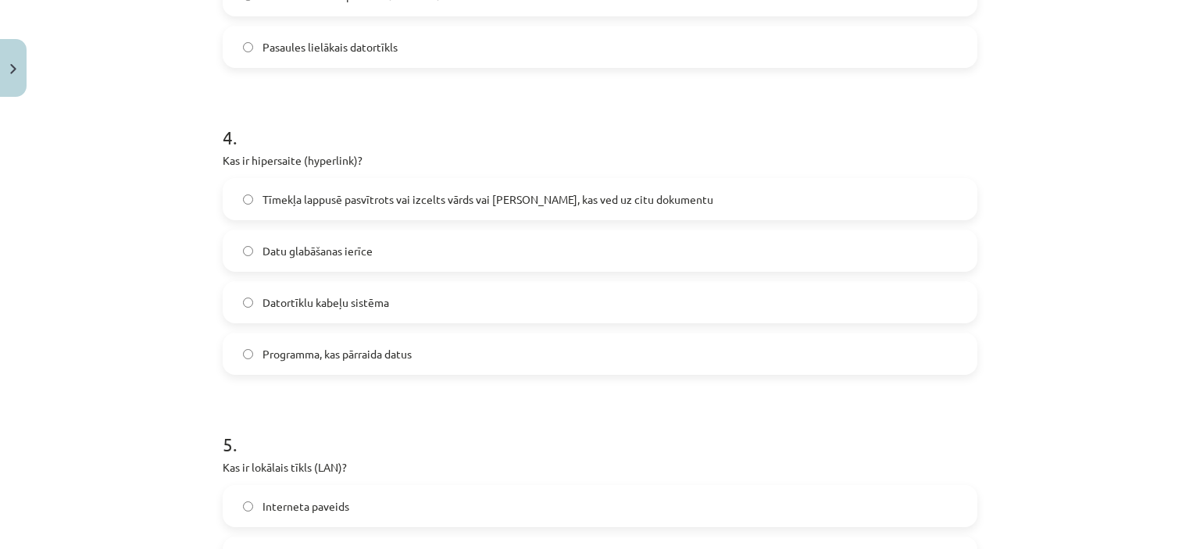
click at [466, 198] on span "Tīmekļa lappusē pasvītrots vai izcelts vārds vai frāze, kas ved uz citu dokumen…" at bounding box center [487, 199] width 451 height 16
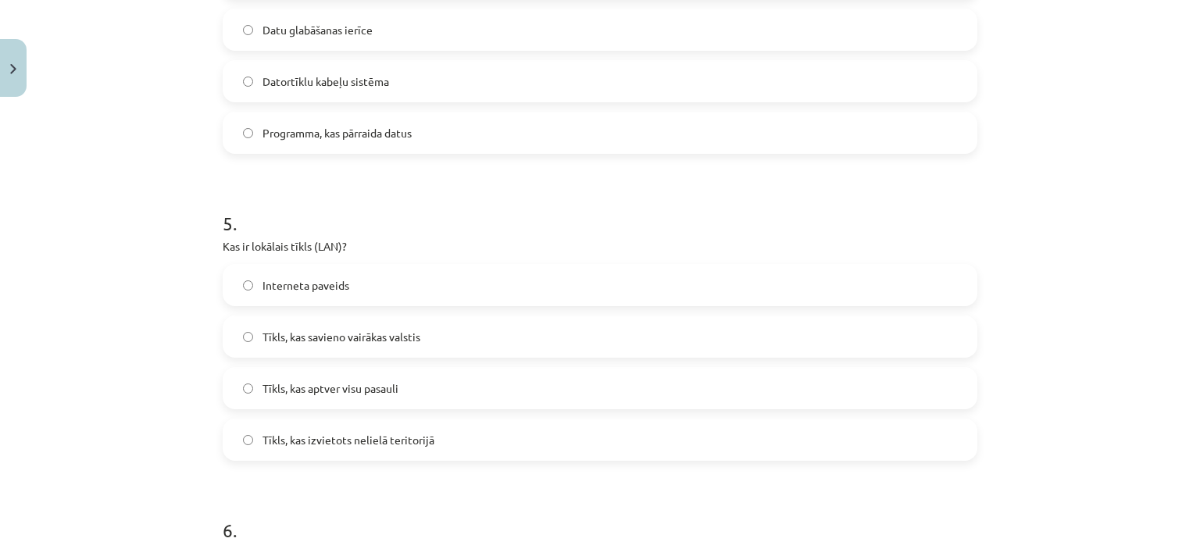
scroll to position [1445, 0]
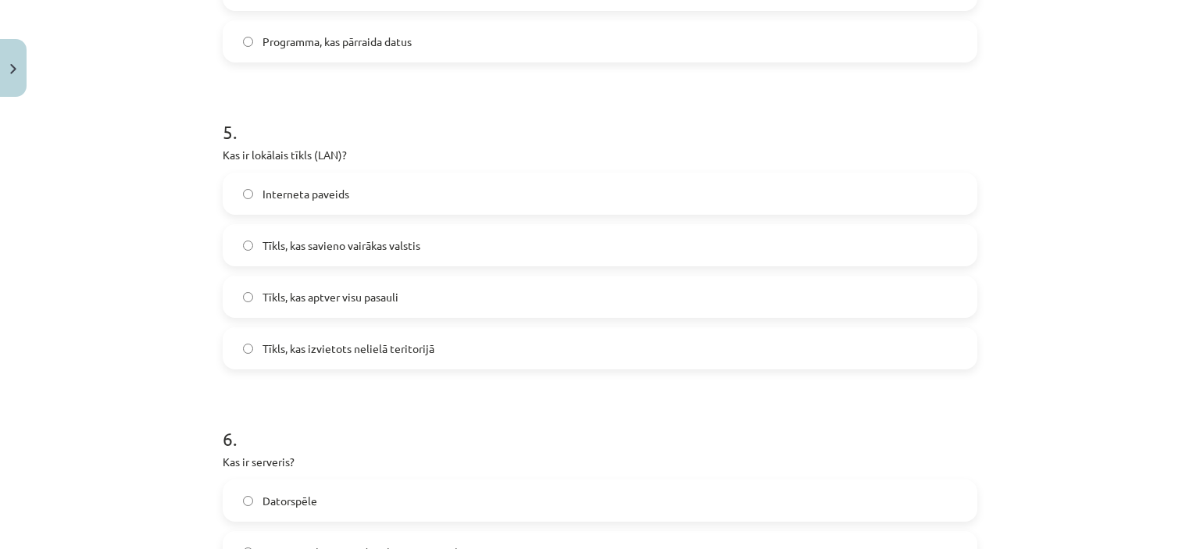
click at [380, 351] on span "Tīkls, kas izvietots nelielā teritorijā" at bounding box center [348, 349] width 172 height 16
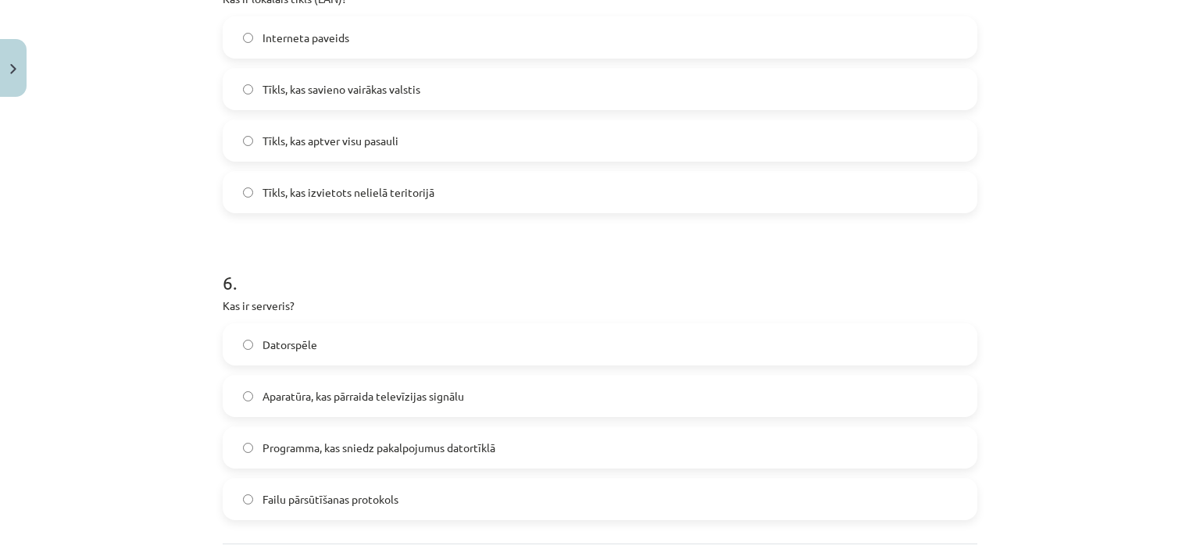
scroll to position [1679, 0]
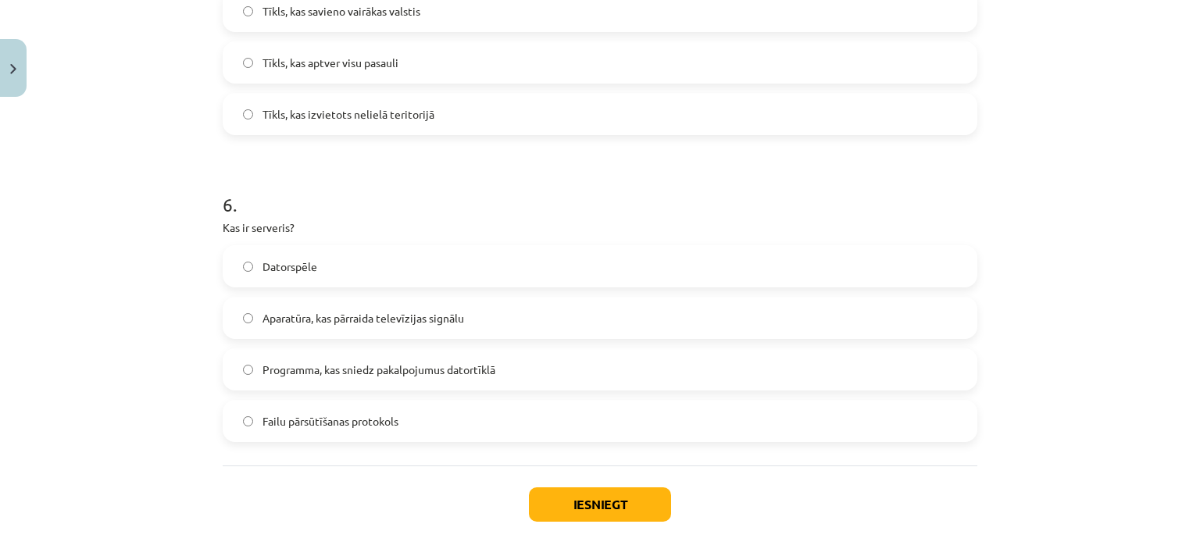
click at [424, 412] on label "Failu pārsūtīšanas protokols" at bounding box center [599, 420] width 751 height 39
click at [407, 362] on span "Programma, kas sniedz pakalpojumus datortīklā" at bounding box center [378, 370] width 233 height 16
click at [618, 509] on button "Iesniegt" at bounding box center [600, 504] width 142 height 34
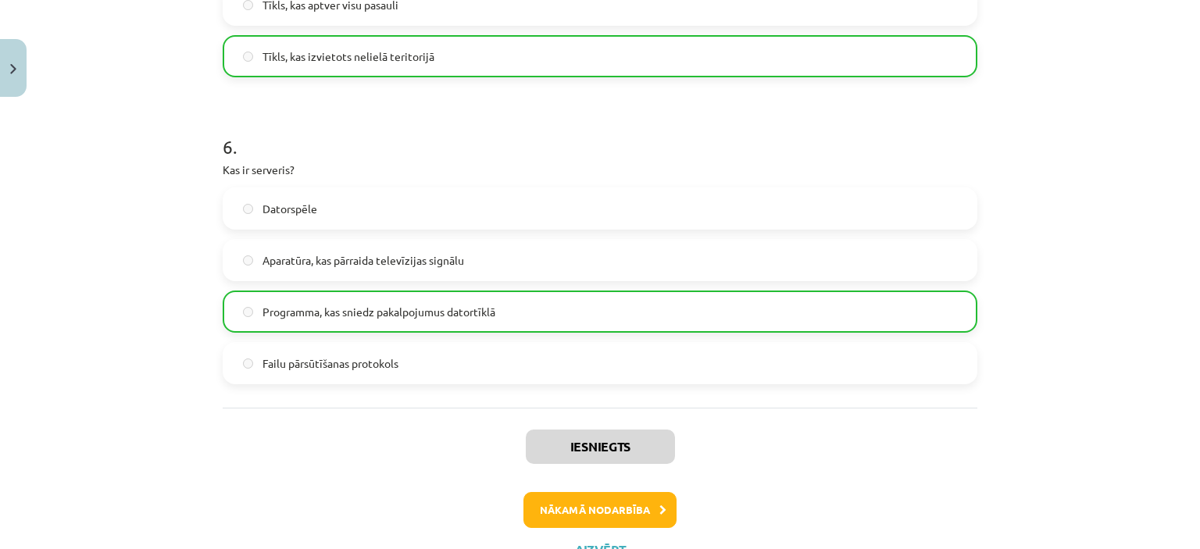
scroll to position [1802, 0]
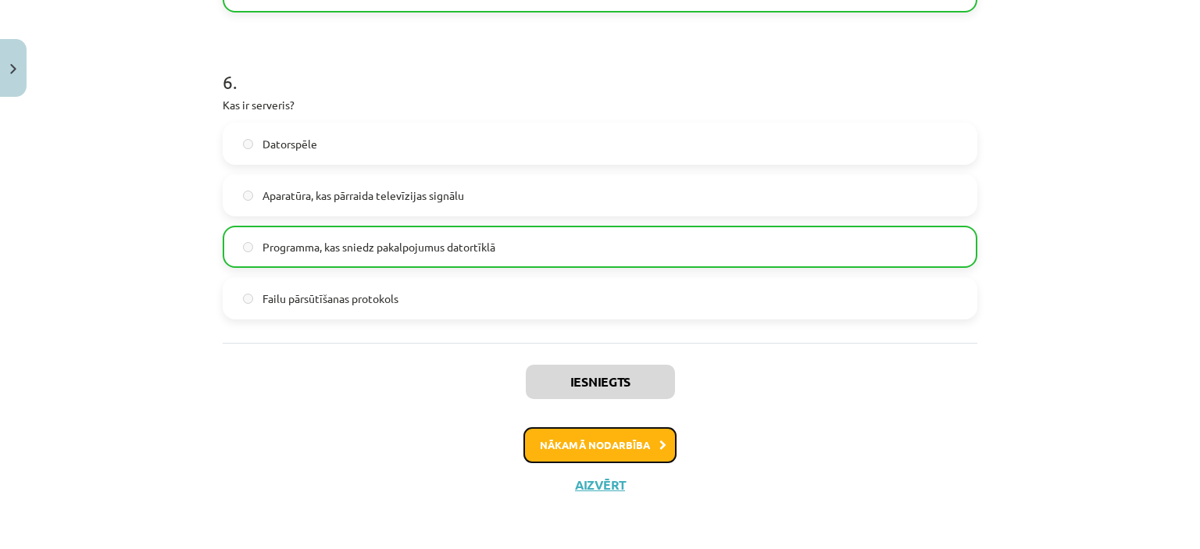
click at [589, 443] on button "Nākamā nodarbība" at bounding box center [599, 445] width 153 height 36
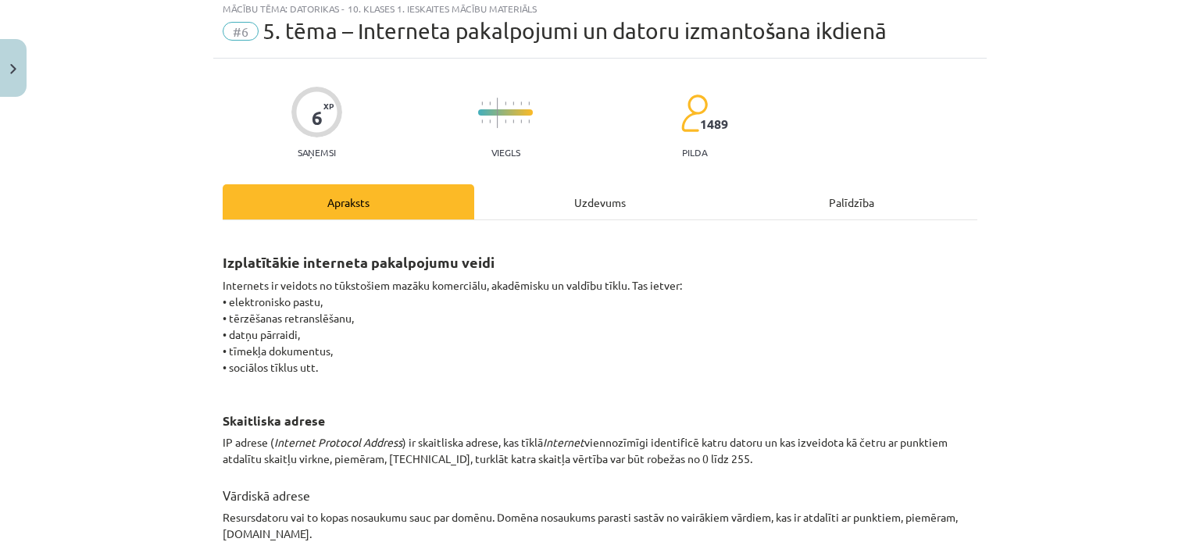
scroll to position [39, 0]
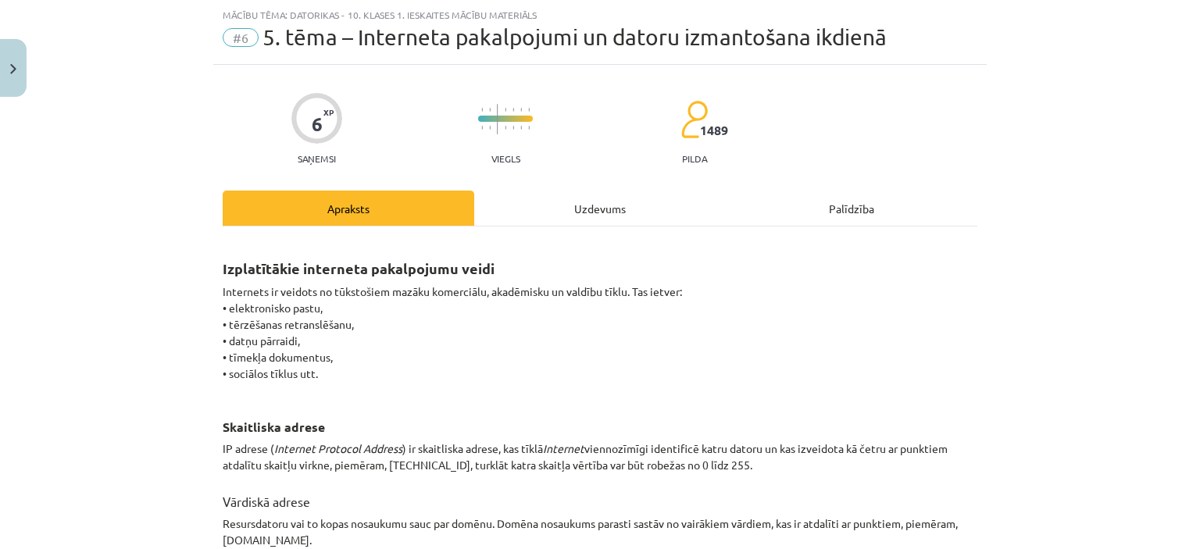
click at [599, 211] on div "Uzdevums" at bounding box center [600, 208] width 252 height 35
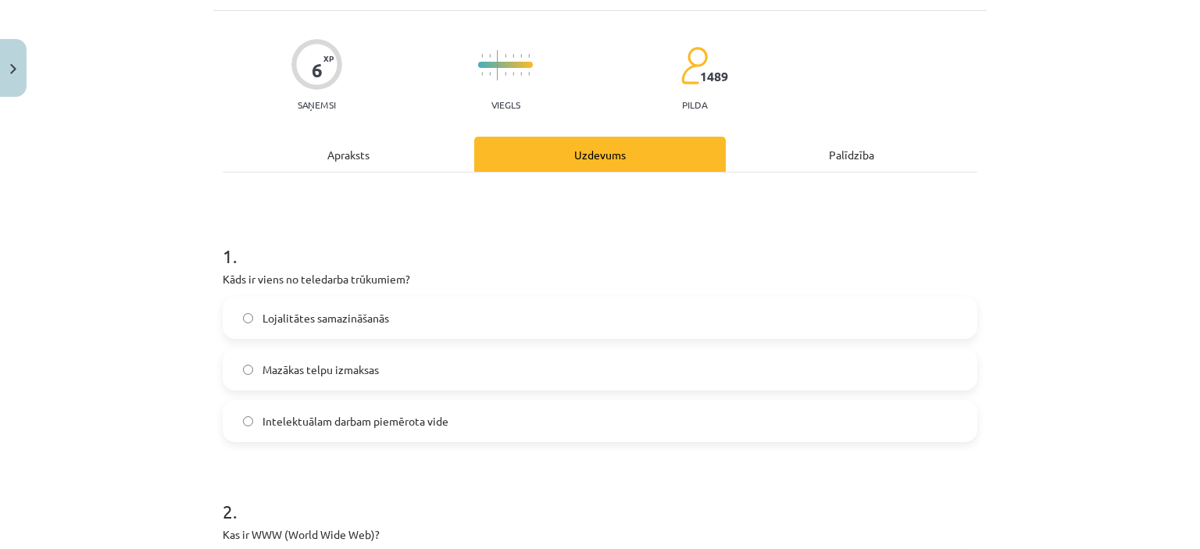
scroll to position [117, 0]
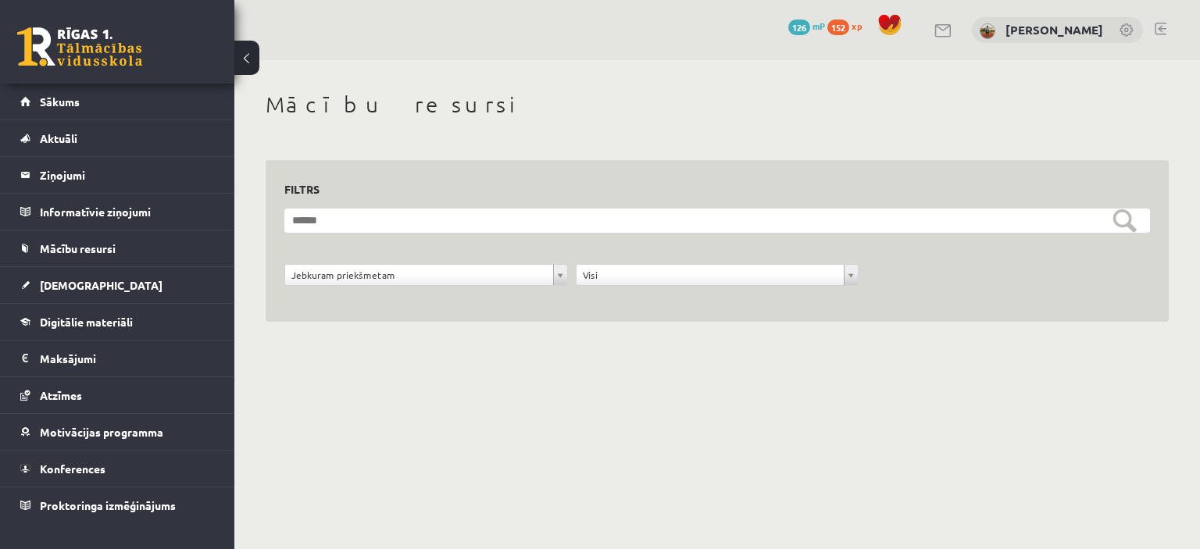
click at [92, 41] on link at bounding box center [79, 46] width 125 height 39
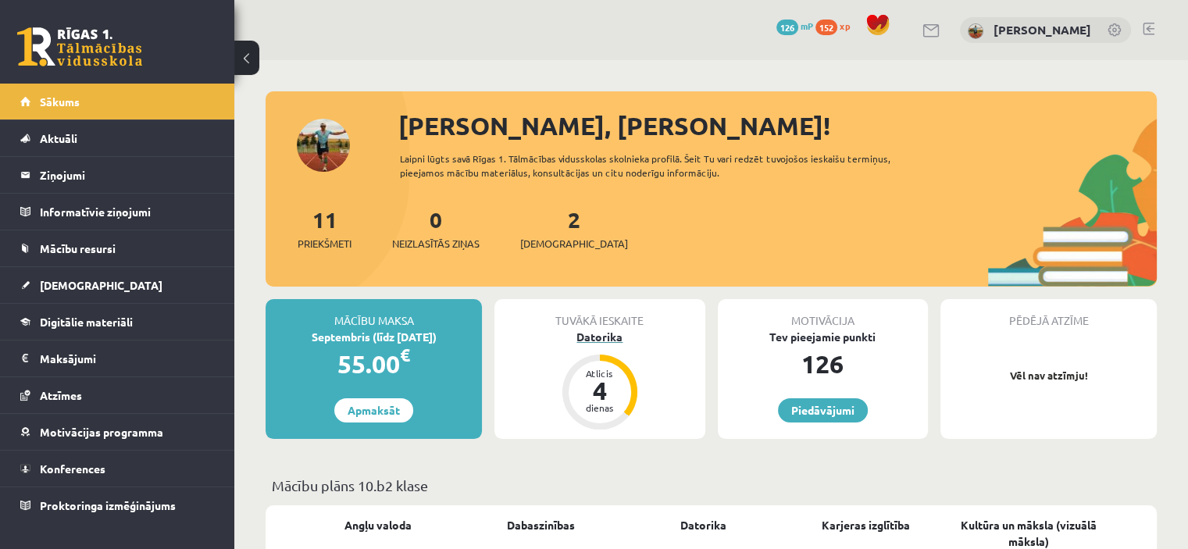
click at [623, 335] on div "Datorika" at bounding box center [599, 337] width 210 height 16
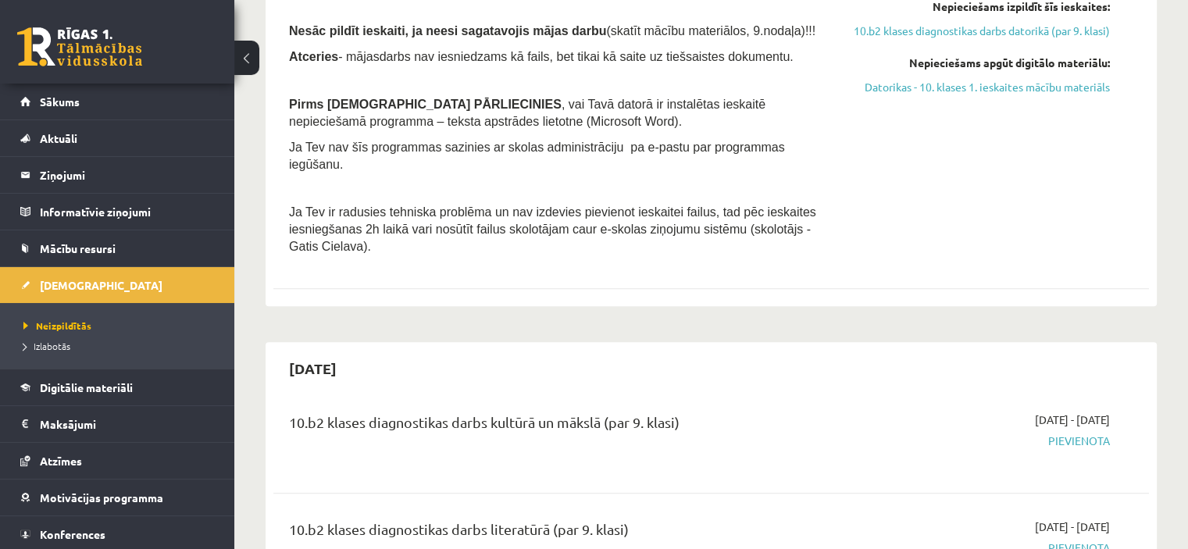
scroll to position [469, 0]
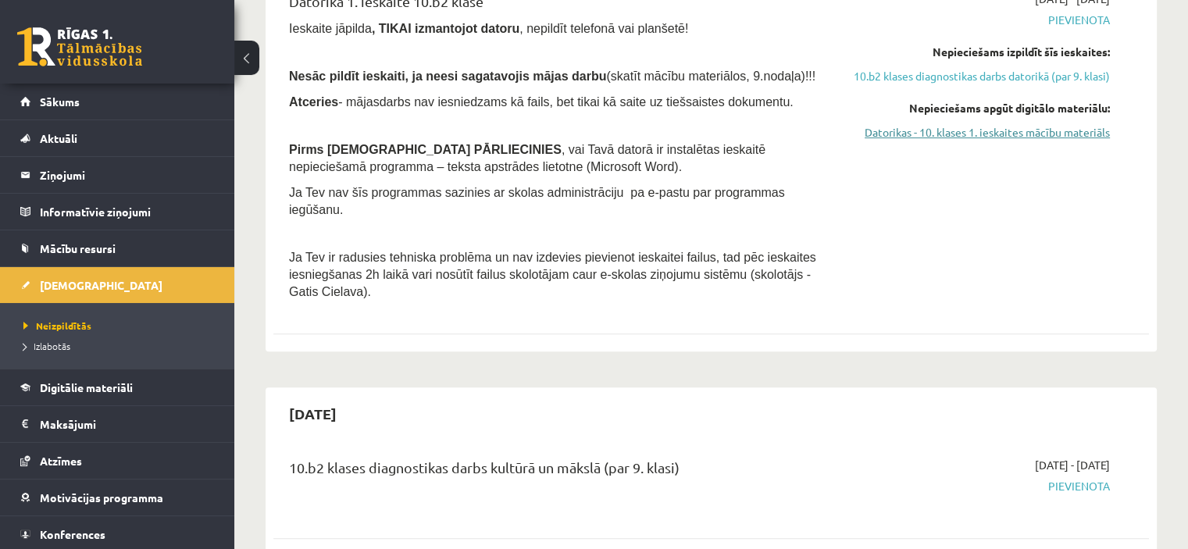
click at [1047, 141] on link "Datorikas - 10. klases 1. ieskaites mācību materiāls" at bounding box center [981, 132] width 258 height 16
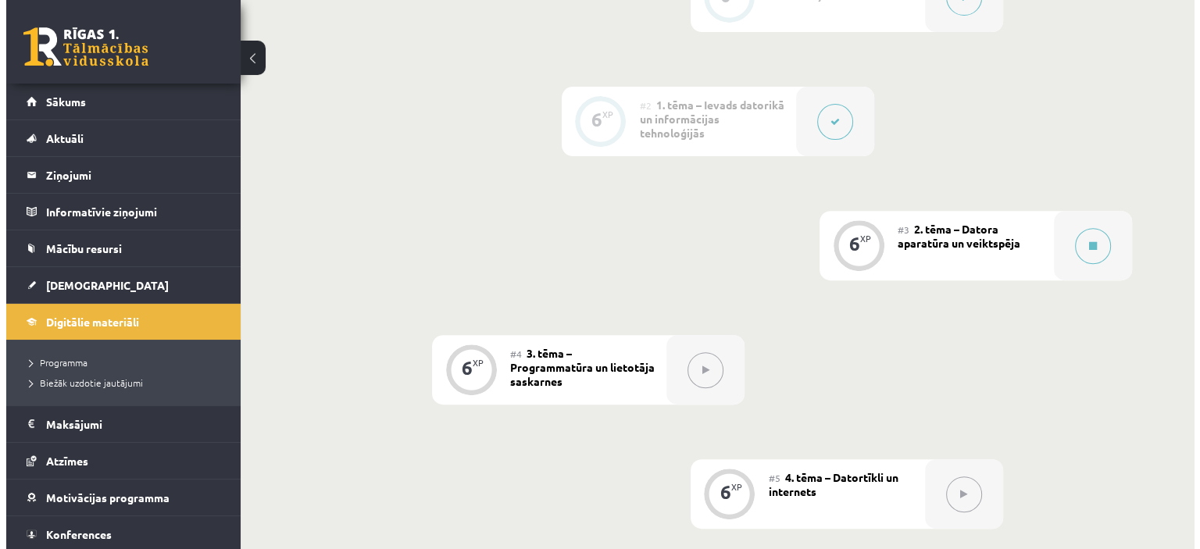
scroll to position [559, 0]
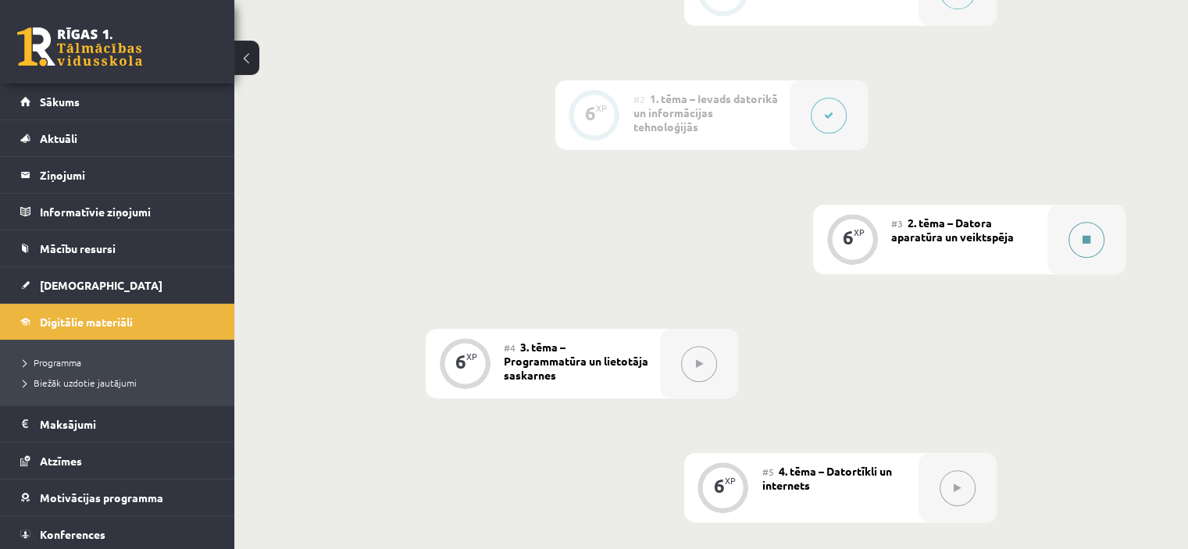
click at [1059, 215] on div at bounding box center [1086, 240] width 78 height 70
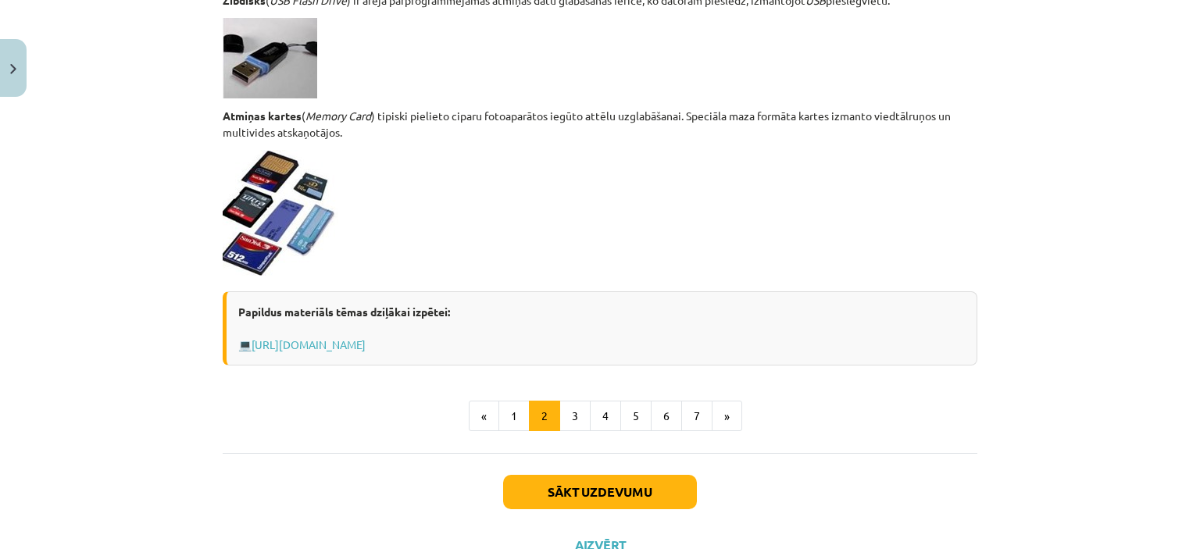
scroll to position [1391, 0]
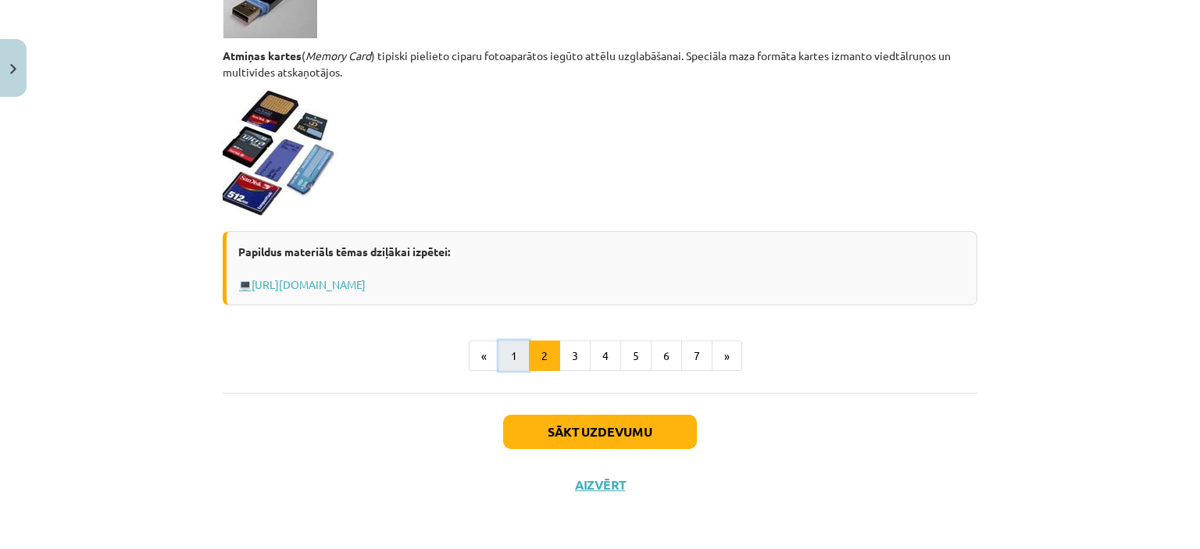
click at [516, 352] on button "1" at bounding box center [513, 356] width 31 height 31
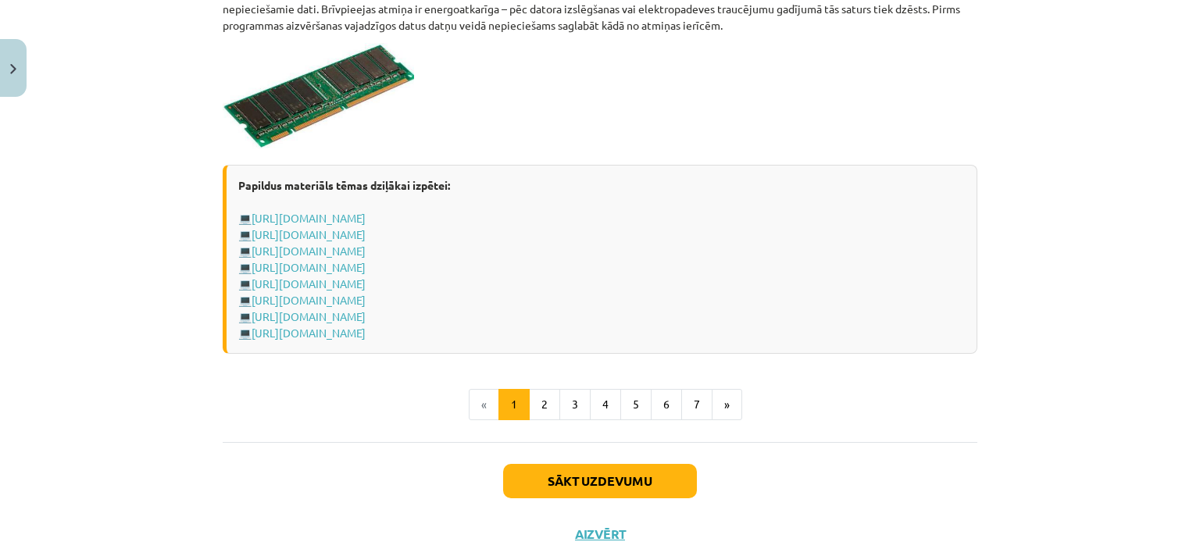
scroll to position [2762, 0]
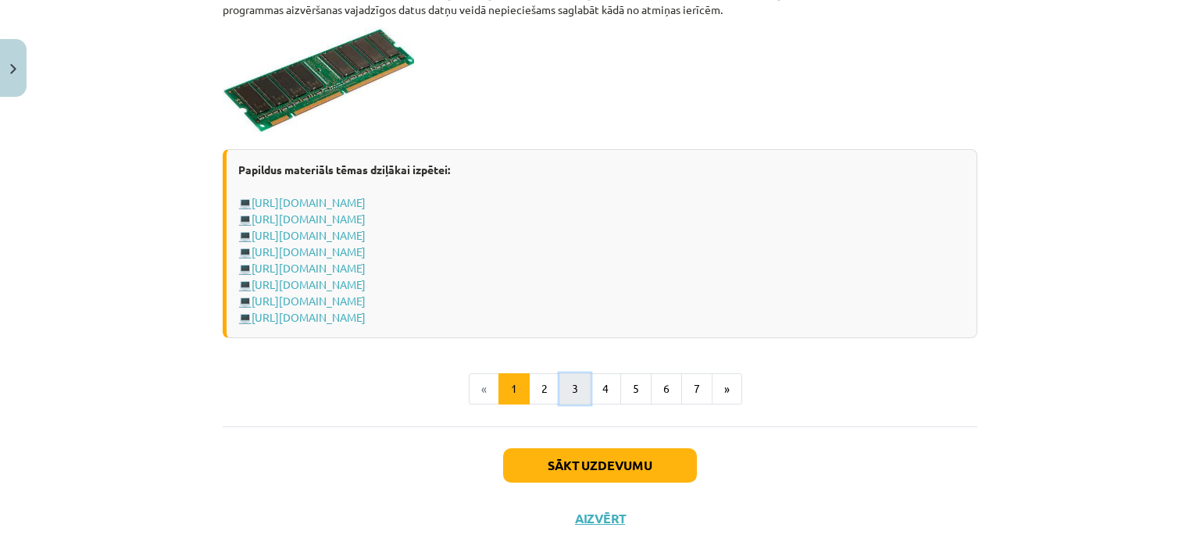
click at [569, 384] on button "3" at bounding box center [574, 388] width 31 height 31
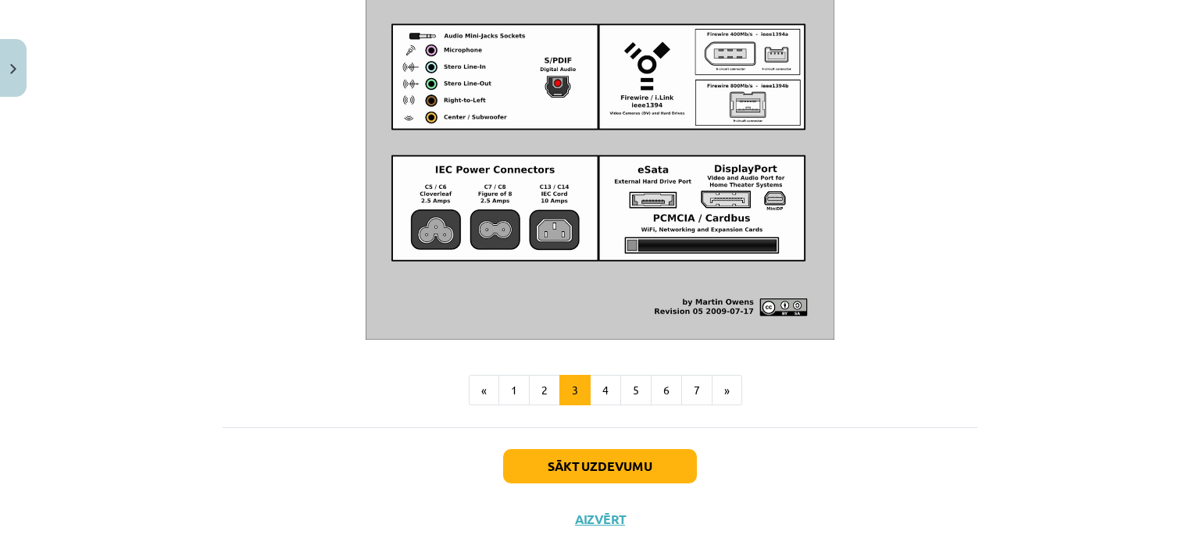
scroll to position [1853, 0]
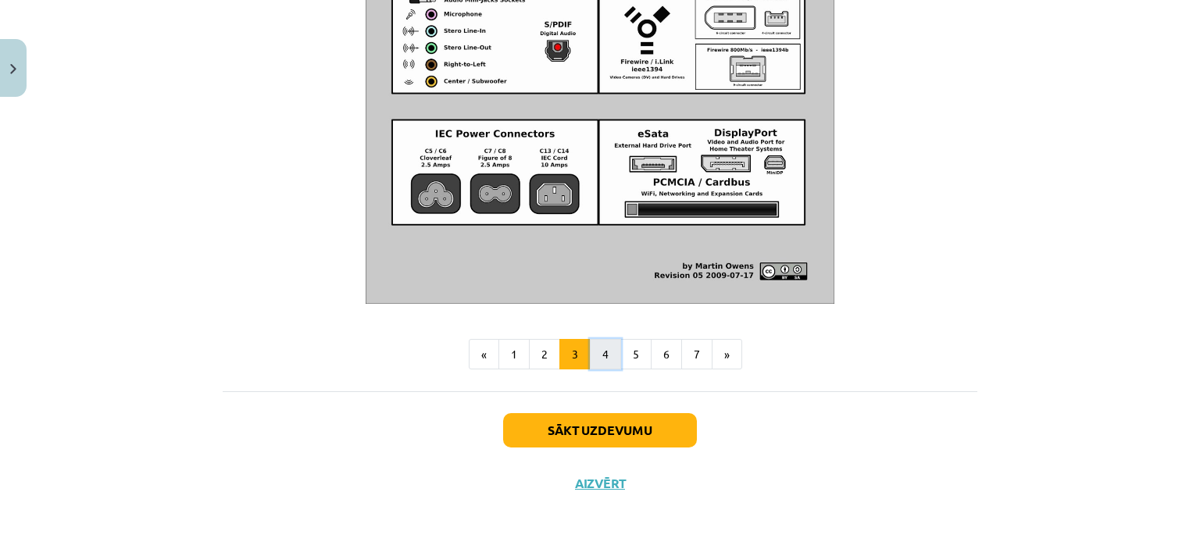
click at [606, 360] on button "4" at bounding box center [605, 354] width 31 height 31
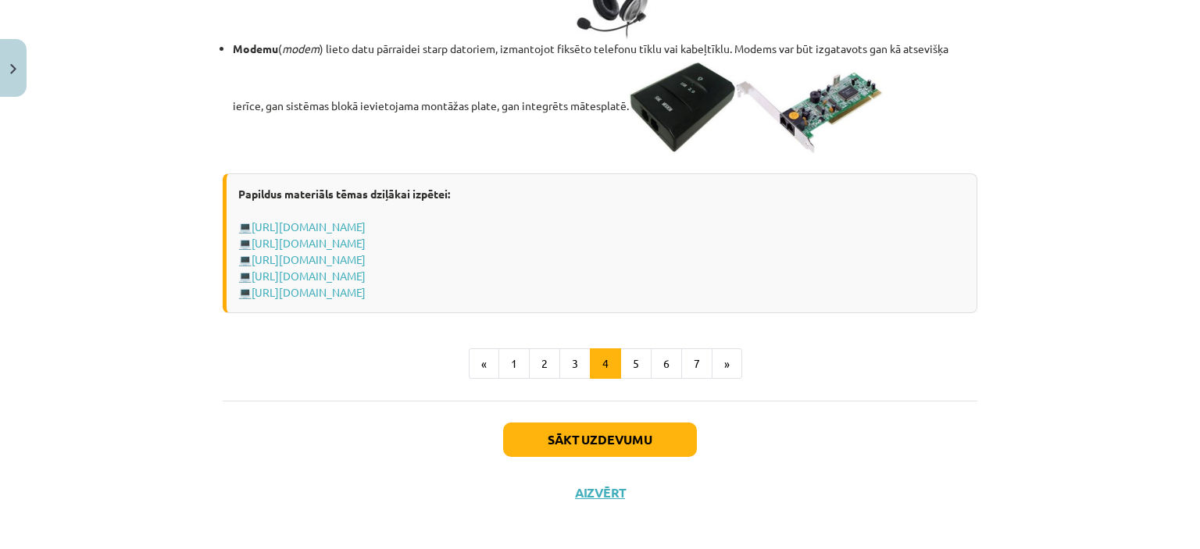
scroll to position [2757, 0]
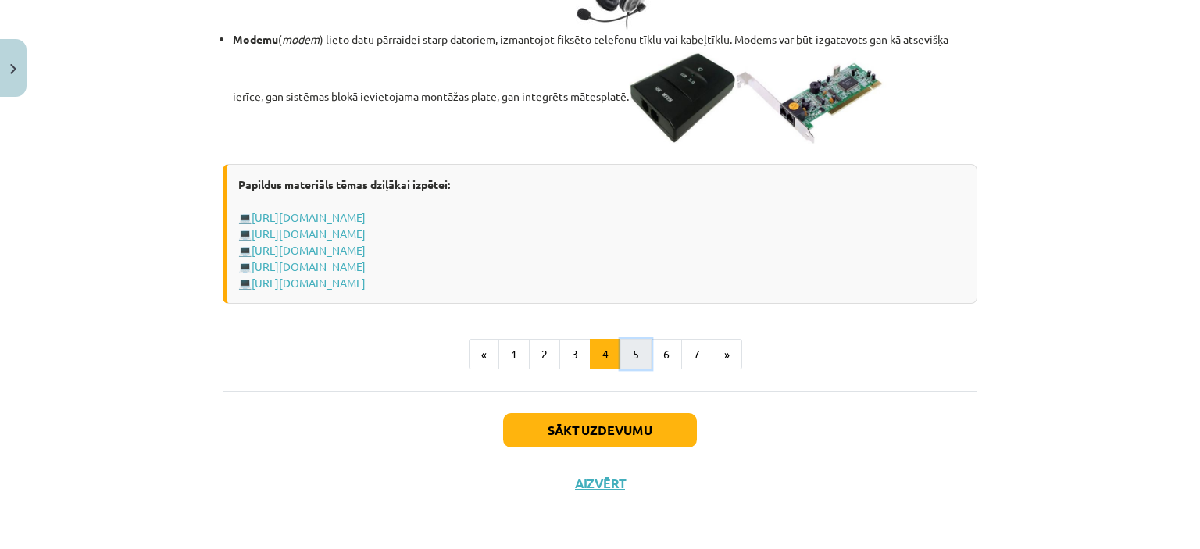
click at [625, 370] on button "5" at bounding box center [635, 354] width 31 height 31
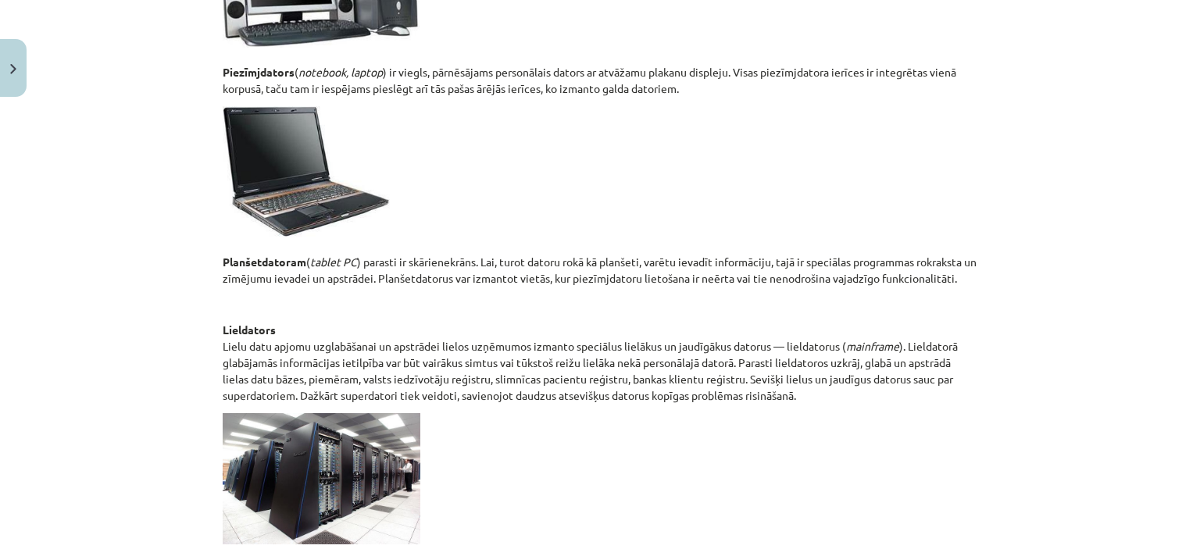
scroll to position [623, 0]
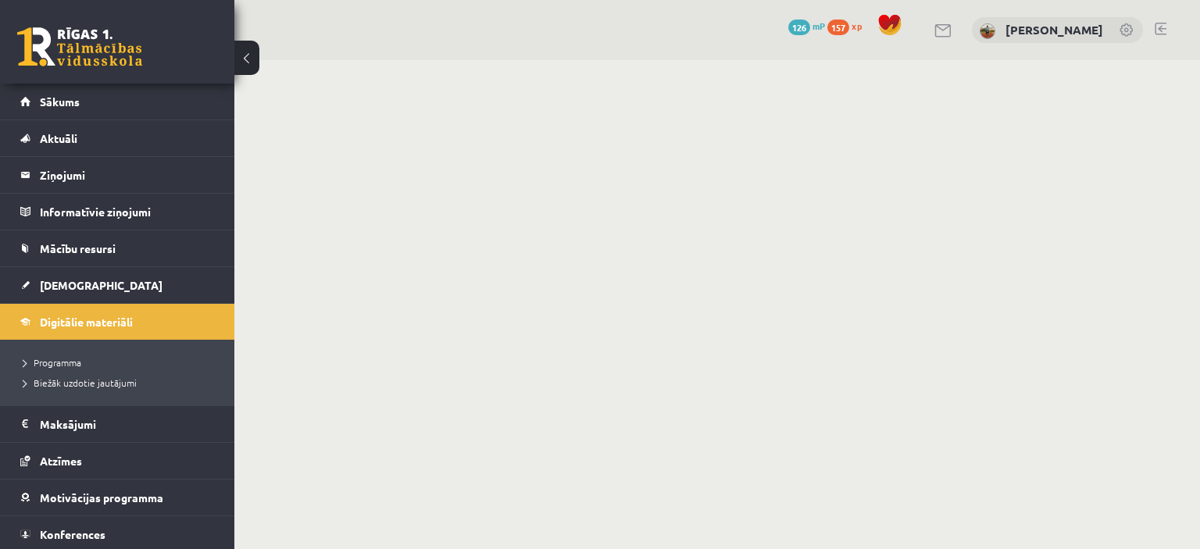
scroll to position [559, 0]
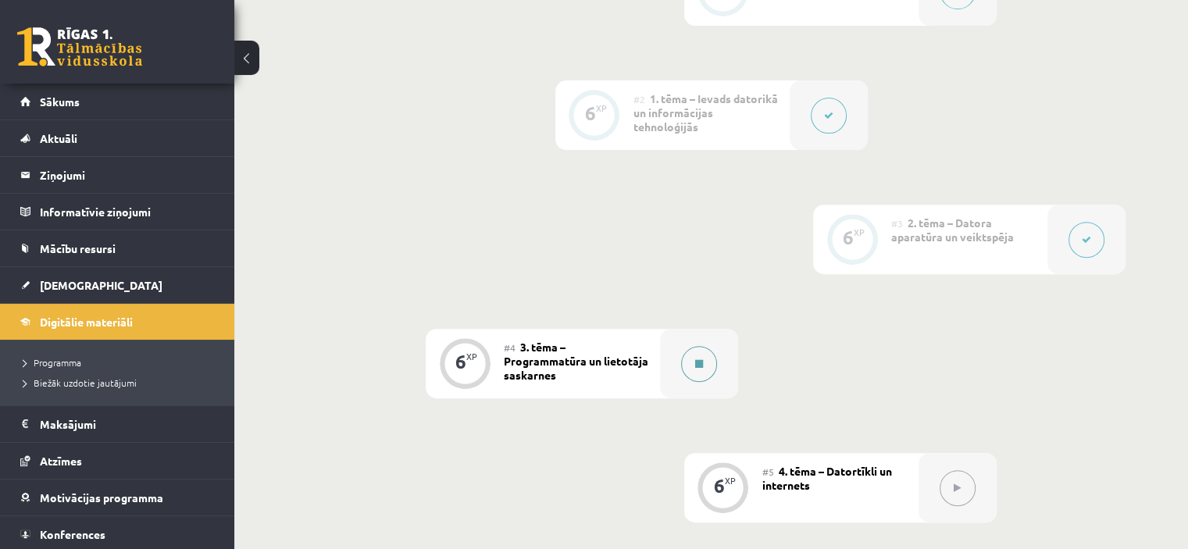
click at [666, 329] on div at bounding box center [699, 364] width 78 height 70
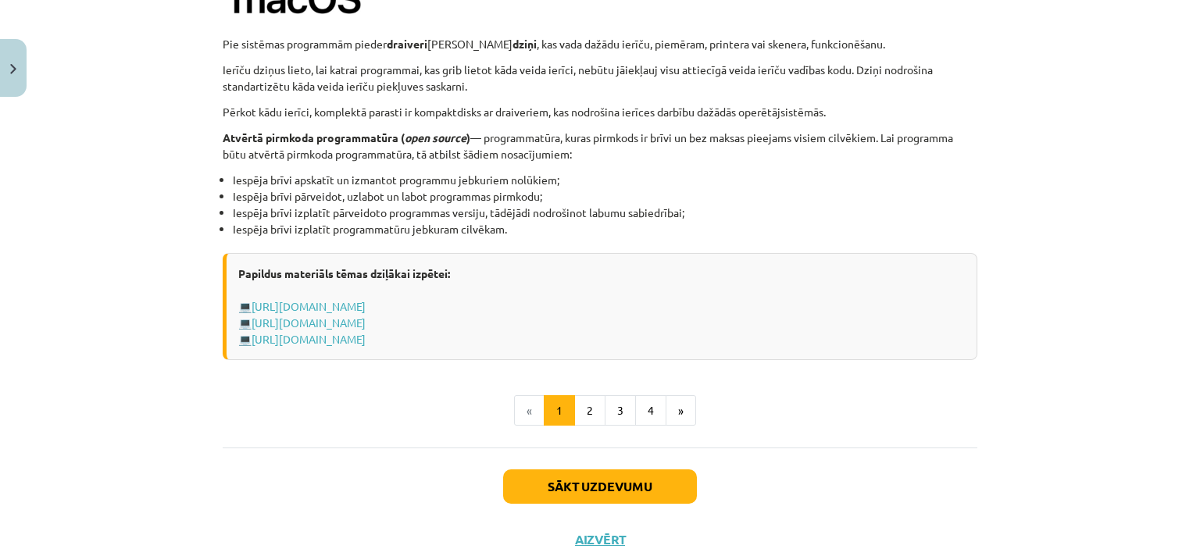
scroll to position [1653, 0]
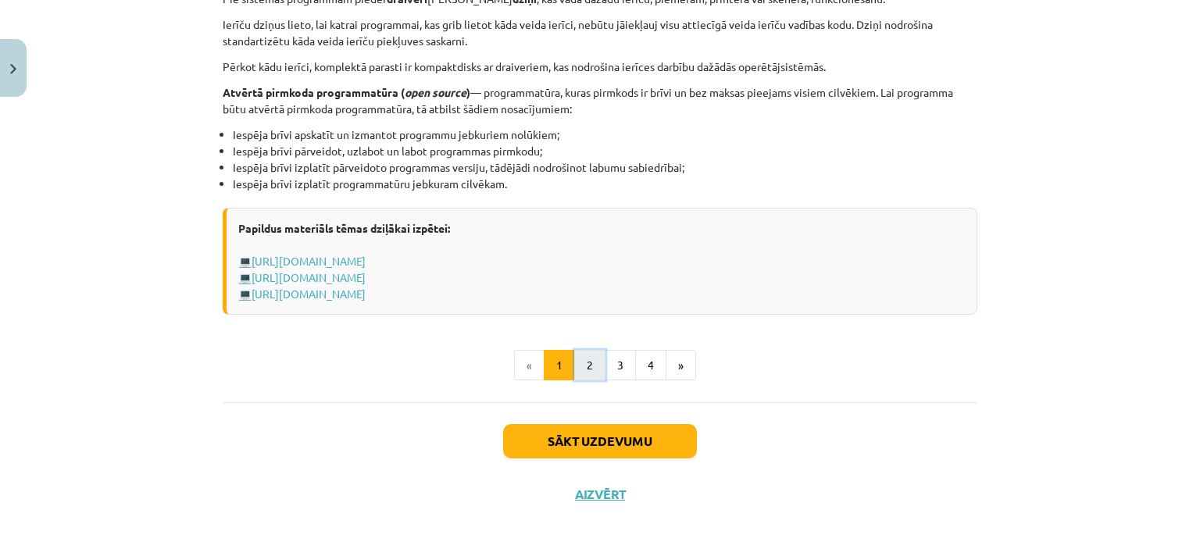
click at [591, 368] on button "2" at bounding box center [589, 365] width 31 height 31
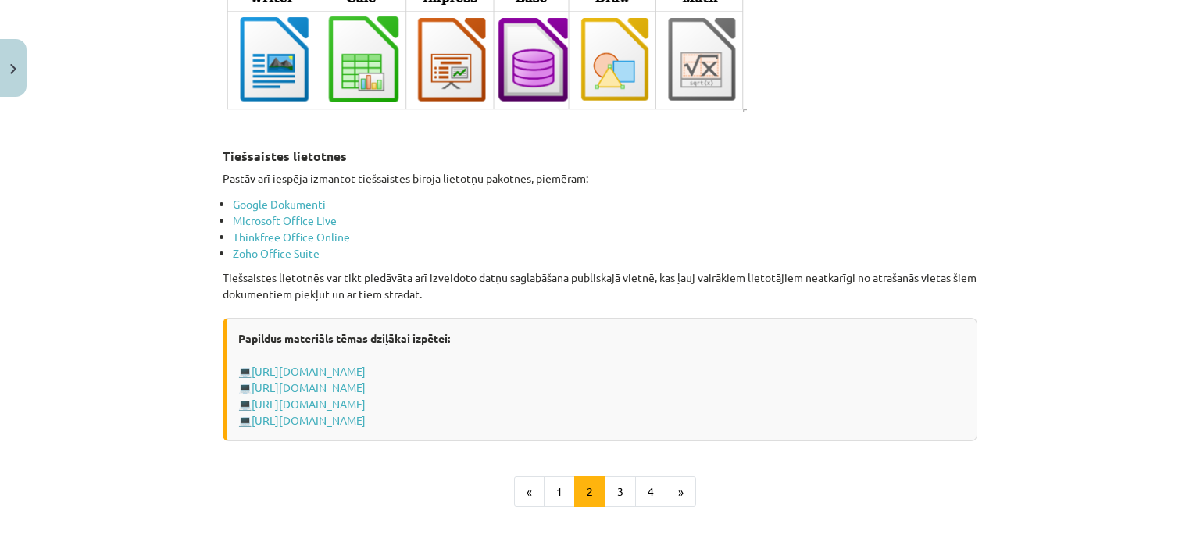
scroll to position [2621, 0]
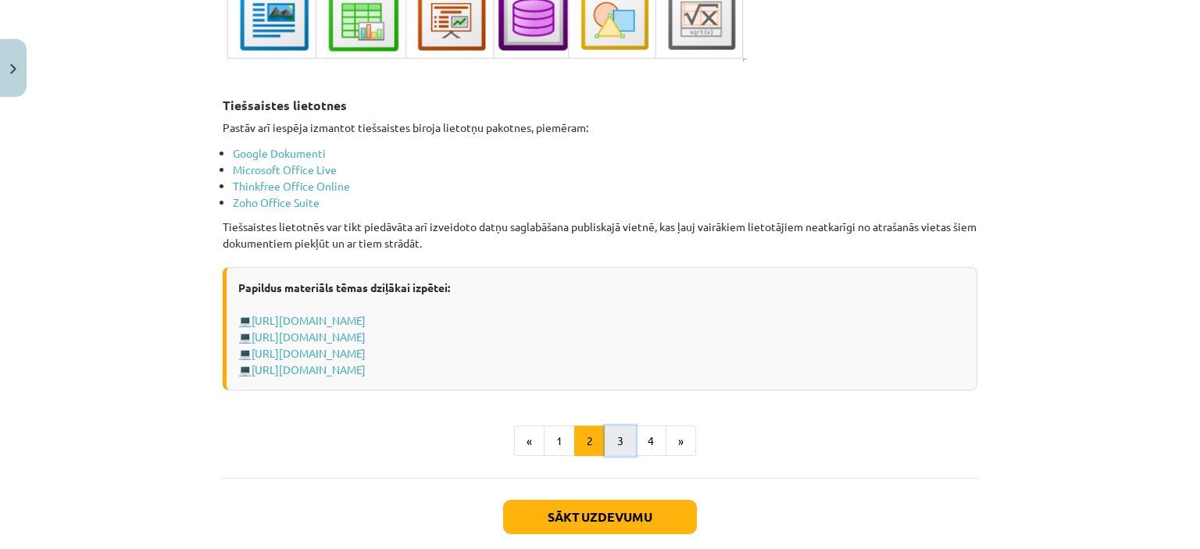
click at [616, 434] on button "3" at bounding box center [620, 441] width 31 height 31
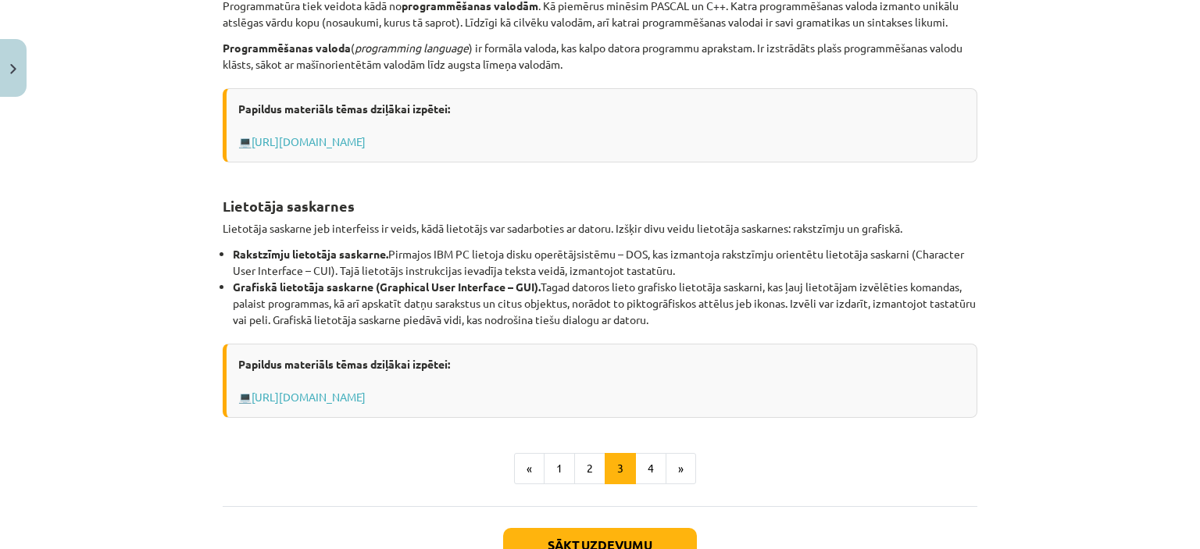
scroll to position [541, 0]
click at [648, 469] on button "4" at bounding box center [650, 466] width 31 height 31
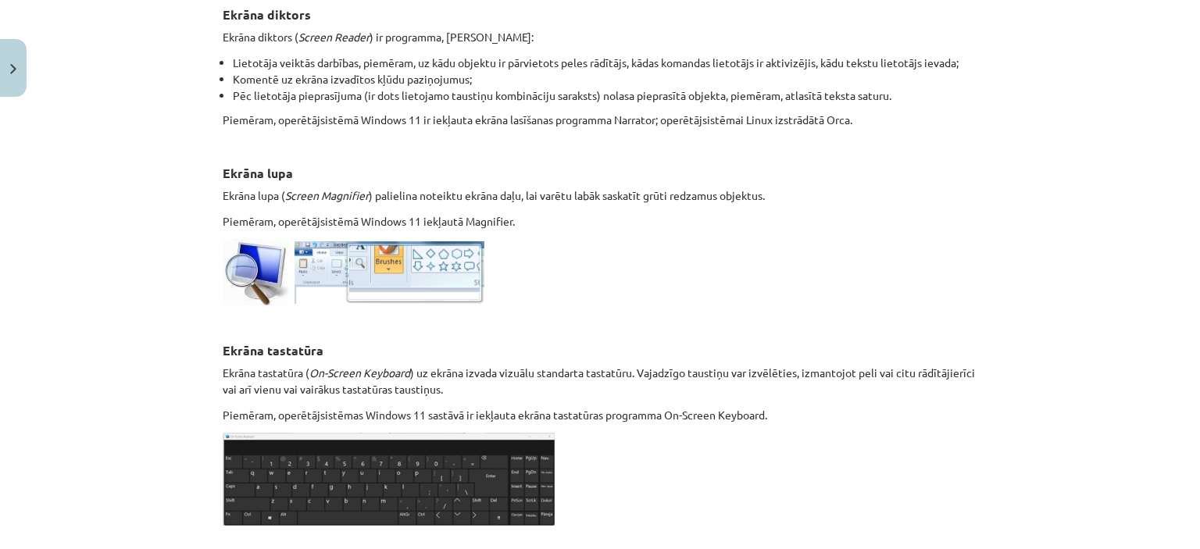
scroll to position [862, 0]
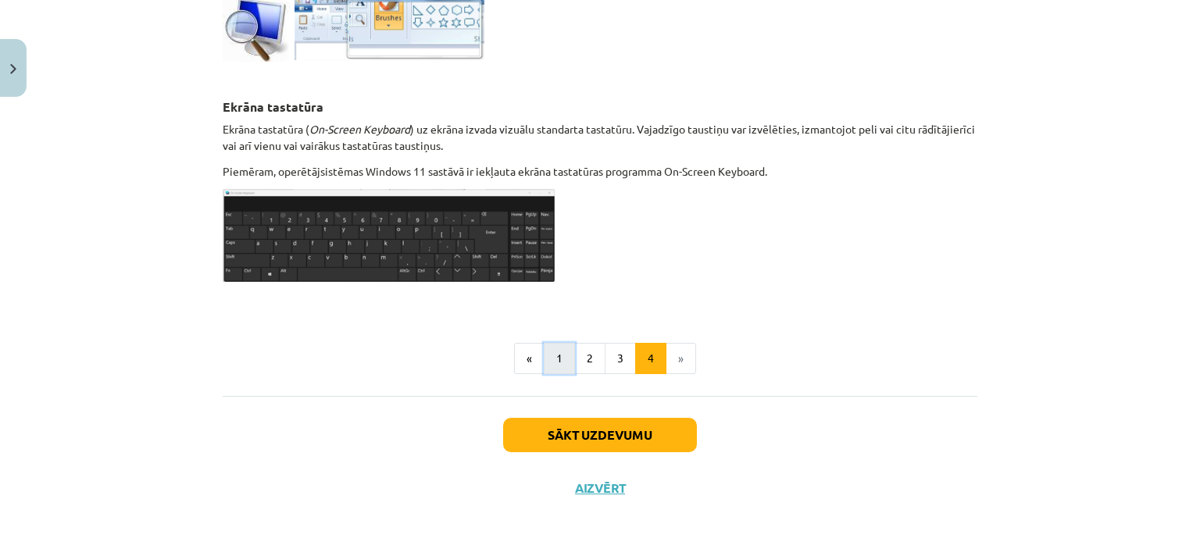
click at [549, 356] on button "1" at bounding box center [559, 358] width 31 height 31
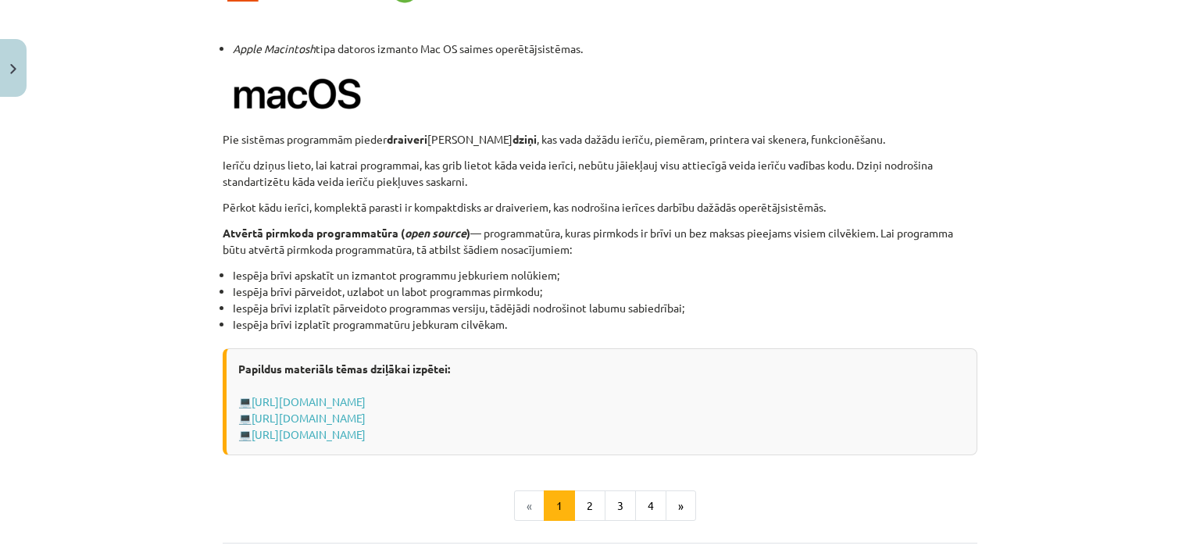
scroll to position [1553, 0]
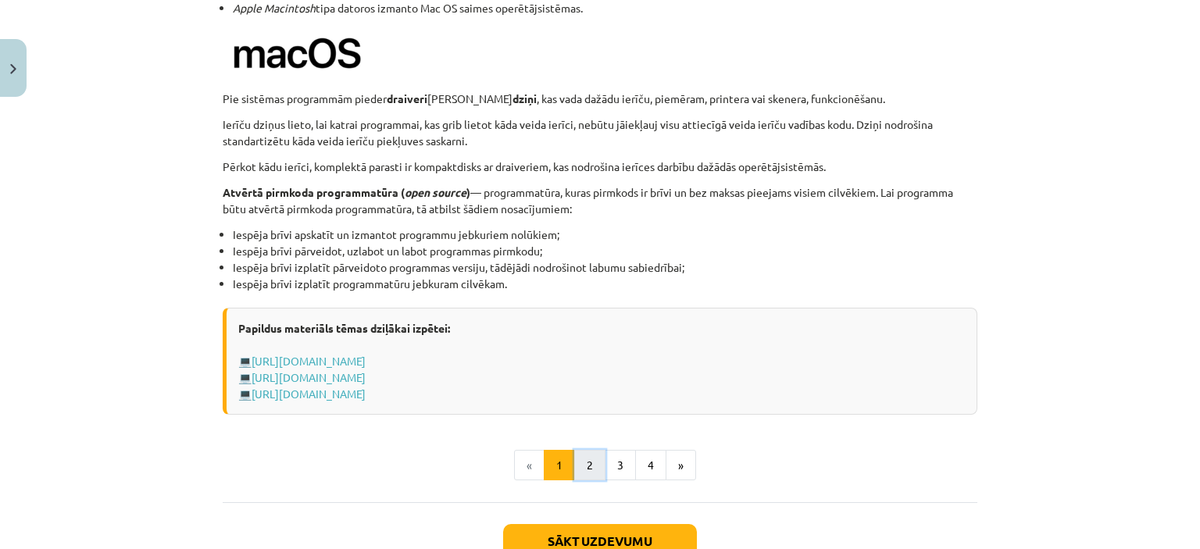
click at [596, 463] on button "2" at bounding box center [589, 465] width 31 height 31
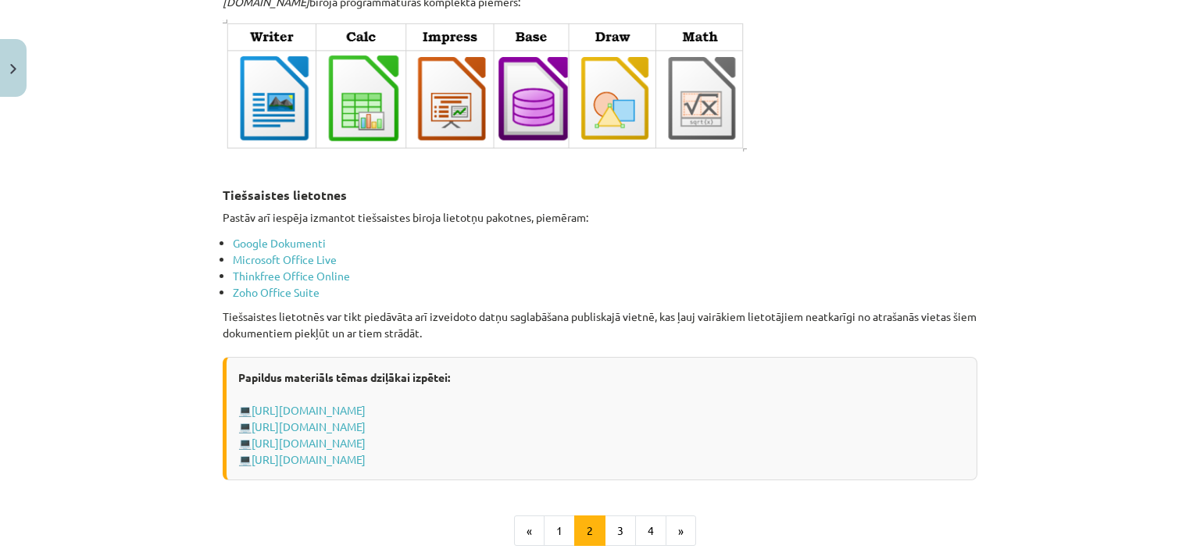
scroll to position [2625, 0]
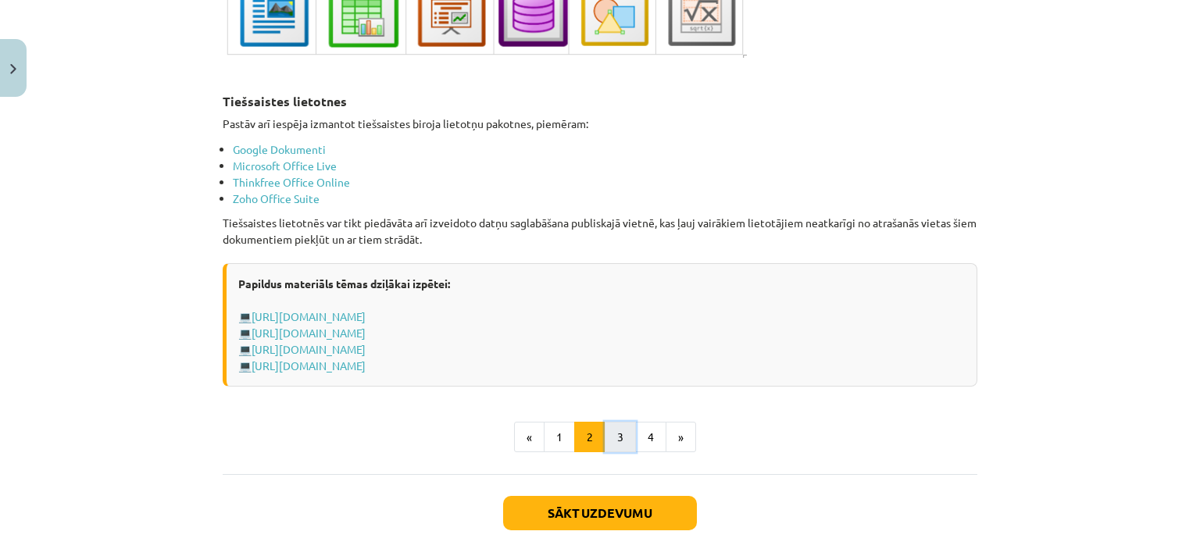
click at [620, 425] on button "3" at bounding box center [620, 437] width 31 height 31
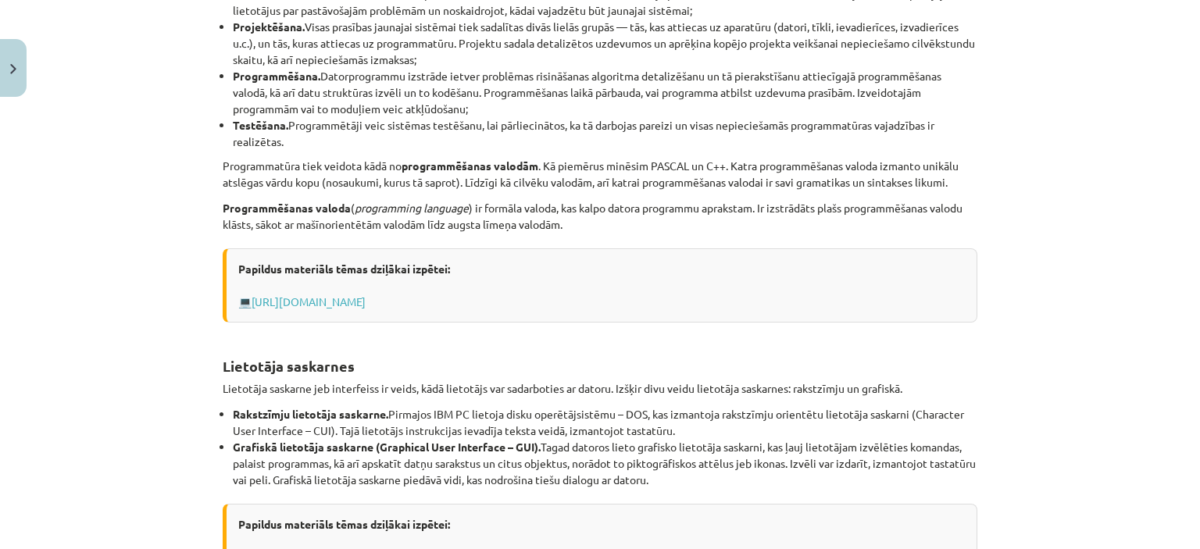
scroll to position [387, 0]
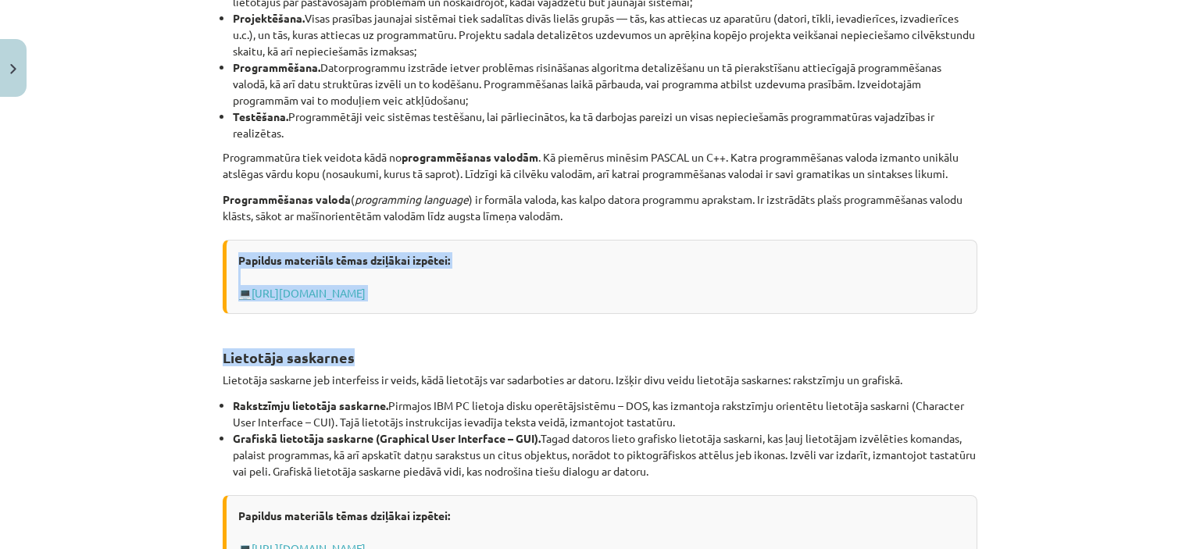
drag, startPoint x: 1184, startPoint y: 265, endPoint x: 1199, endPoint y: 342, distance: 78.7
click at [1199, 342] on div "Mācību tēma: Datorikas - 10. klases 1. ieskaites mācību materiāls #4 3. tēma – …" at bounding box center [600, 274] width 1200 height 549
click at [1178, 346] on div "Mācību tēma: Datorikas - 10. klases 1. ieskaites mācību materiāls #4 3. tēma – …" at bounding box center [600, 274] width 1200 height 549
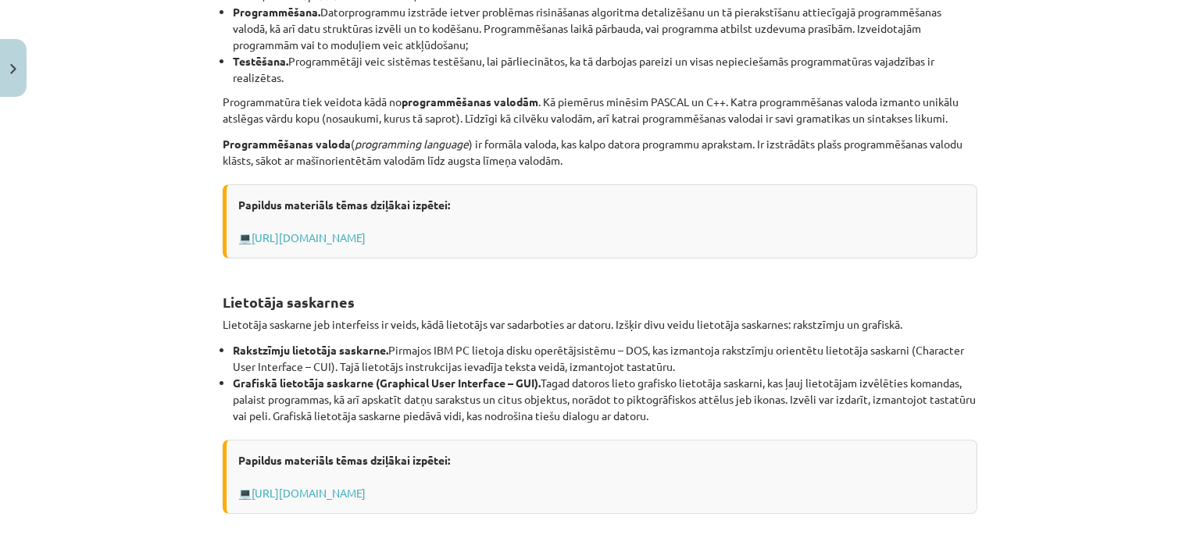
scroll to position [564, 0]
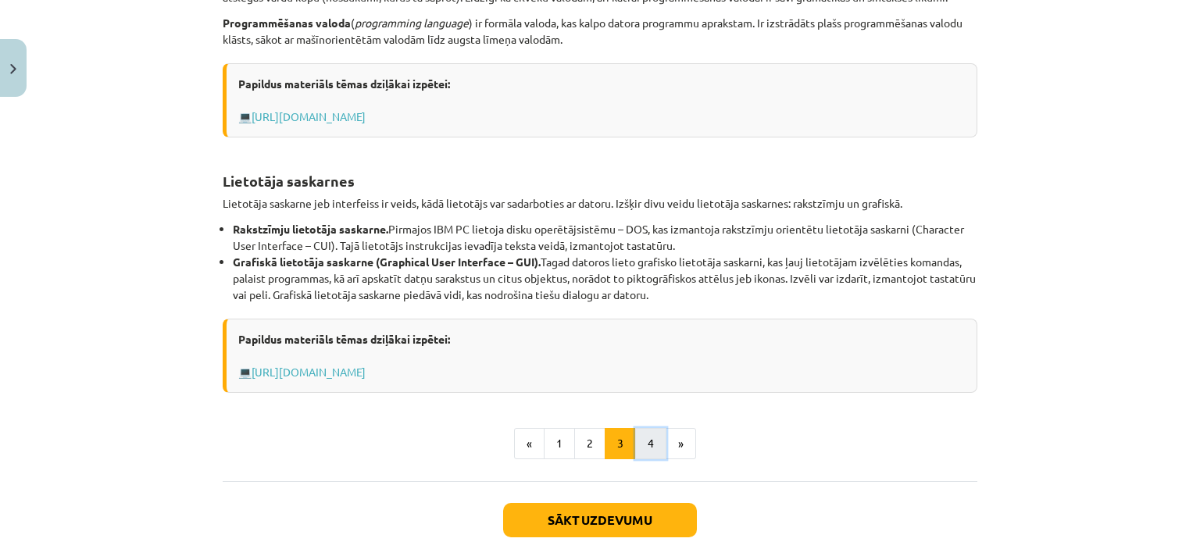
click at [637, 445] on button "4" at bounding box center [650, 443] width 31 height 31
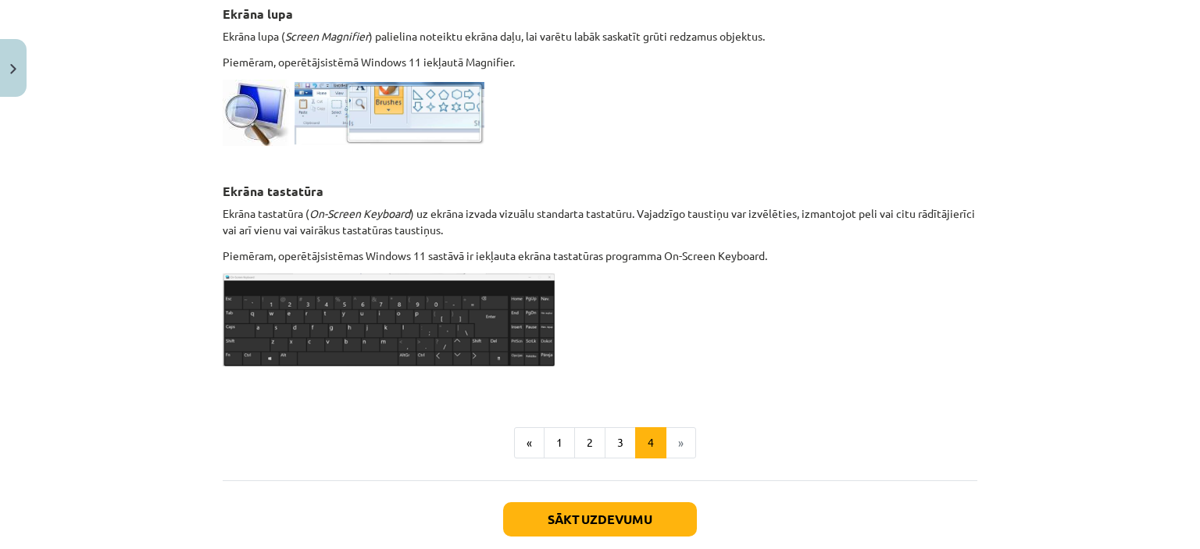
scroll to position [834, 0]
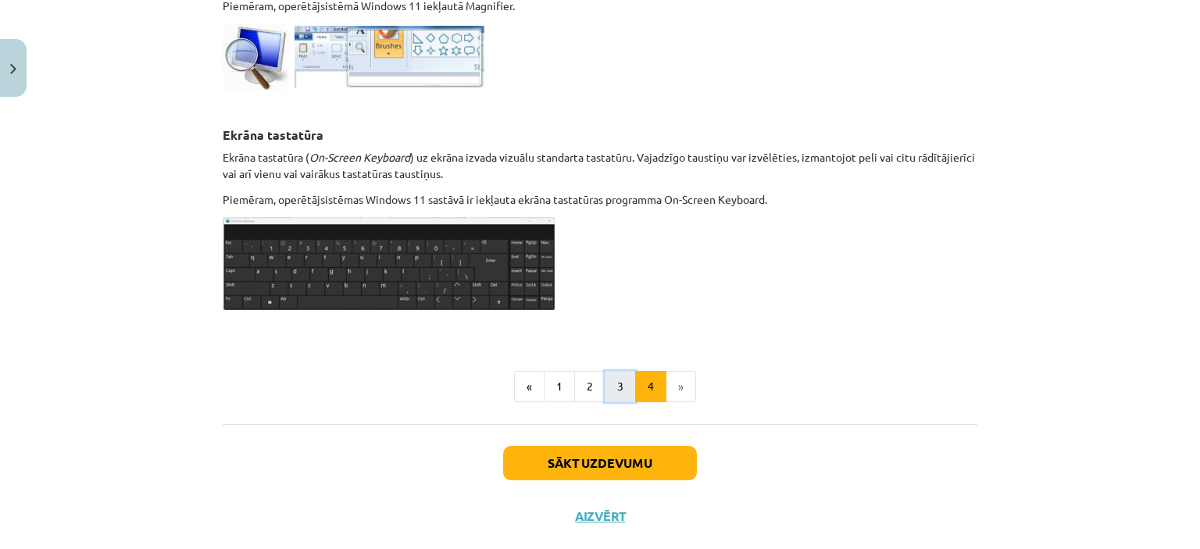
click at [618, 396] on button "3" at bounding box center [620, 386] width 31 height 31
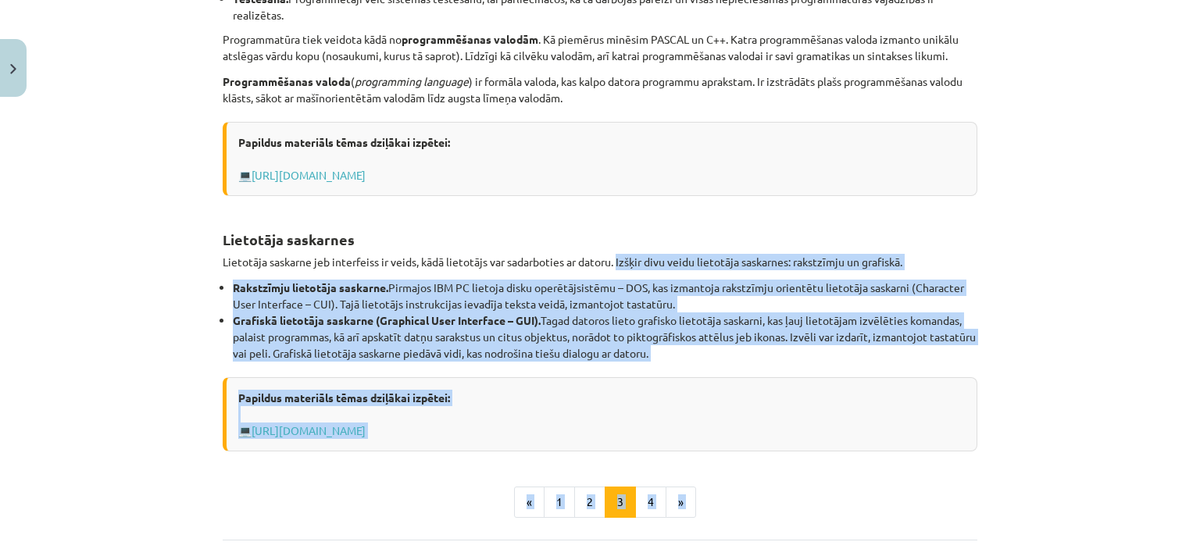
click at [618, 396] on div "6 XP Saņemsi Grūts 1489 pilda Apraksts Uzdevums Palīdzība Programmu izstrādes r…" at bounding box center [599, 129] width 773 height 1060
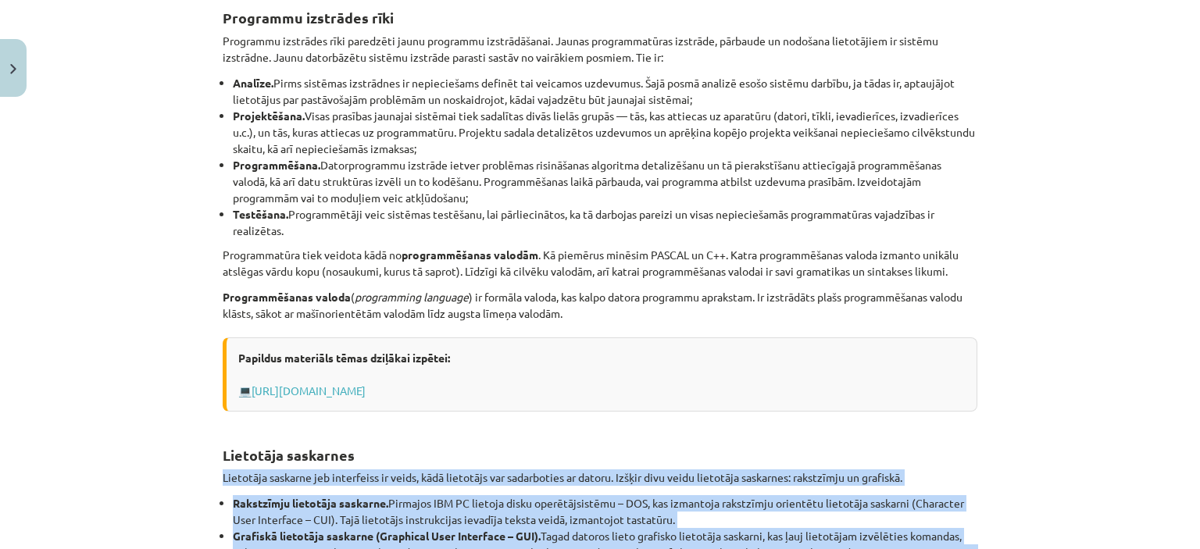
scroll to position [279, 0]
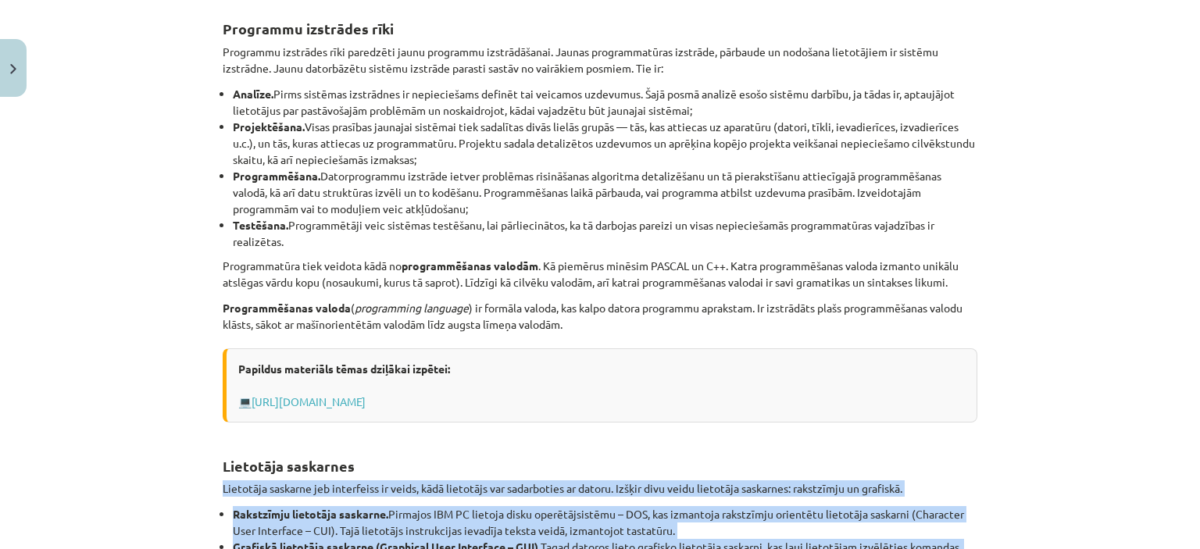
click at [366, 396] on link "[URL][DOMAIN_NAME]" at bounding box center [309, 401] width 114 height 14
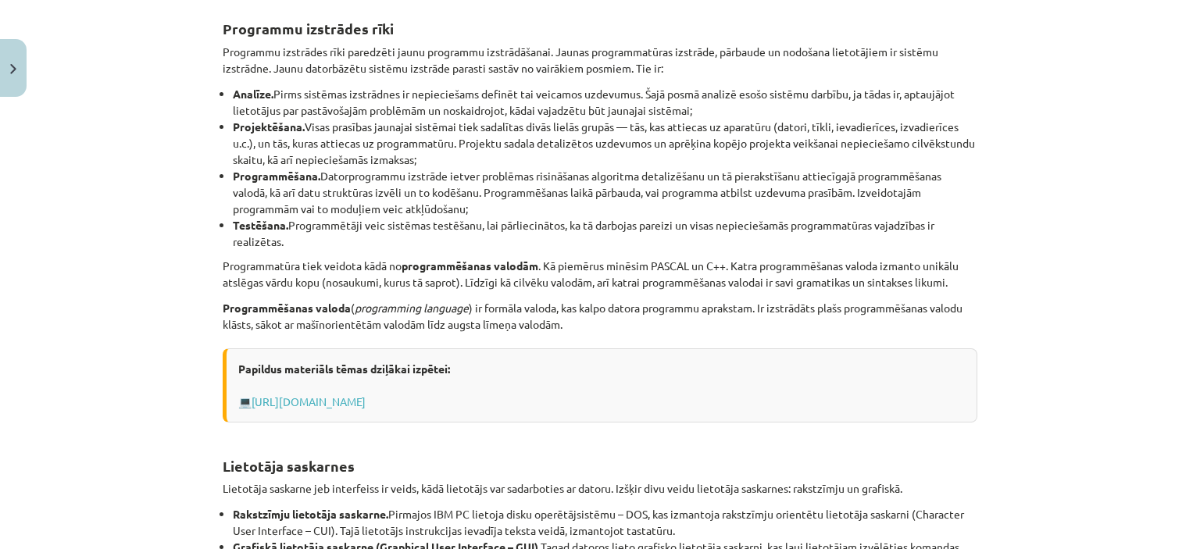
click at [1087, 205] on div "Mācību tēma: Datorikas - 10. klases 1. ieskaites mācību materiāls #4 3. tēma – …" at bounding box center [600, 274] width 1200 height 549
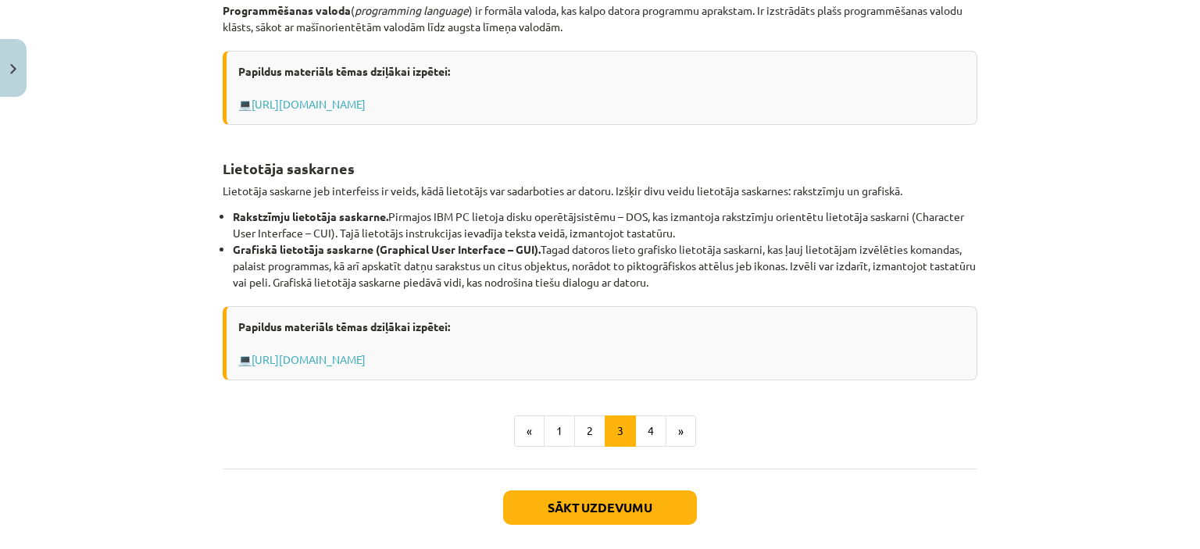
scroll to position [651, 0]
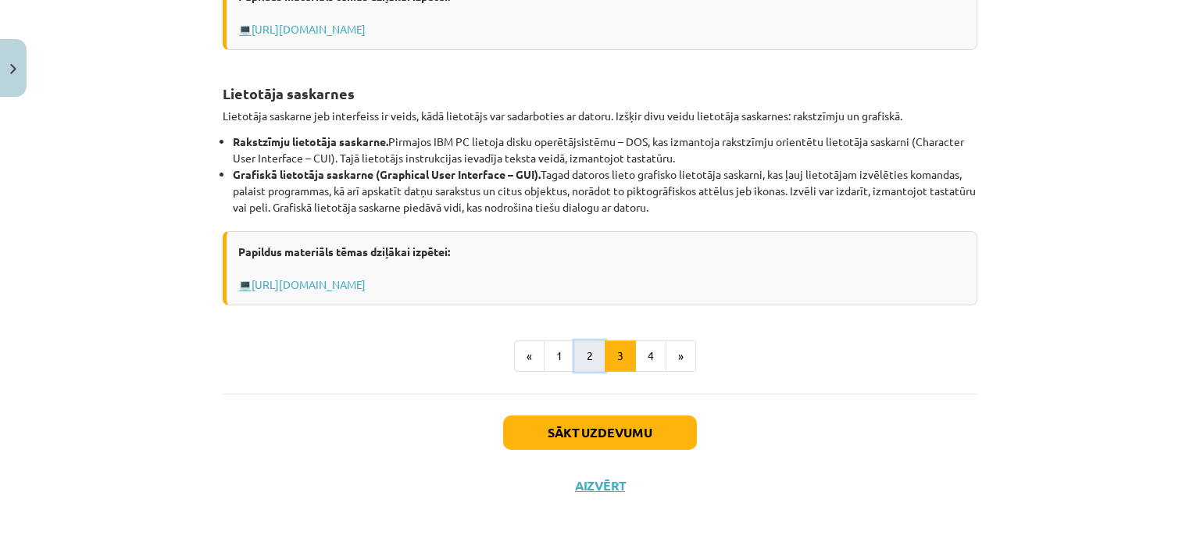
click at [596, 360] on button "2" at bounding box center [589, 356] width 31 height 31
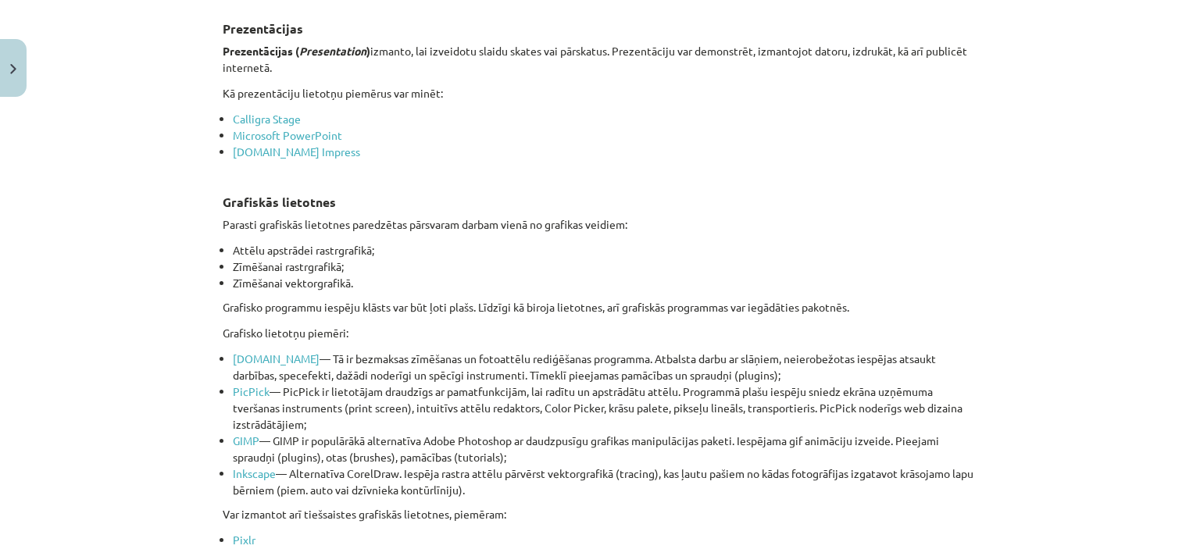
scroll to position [1326, 0]
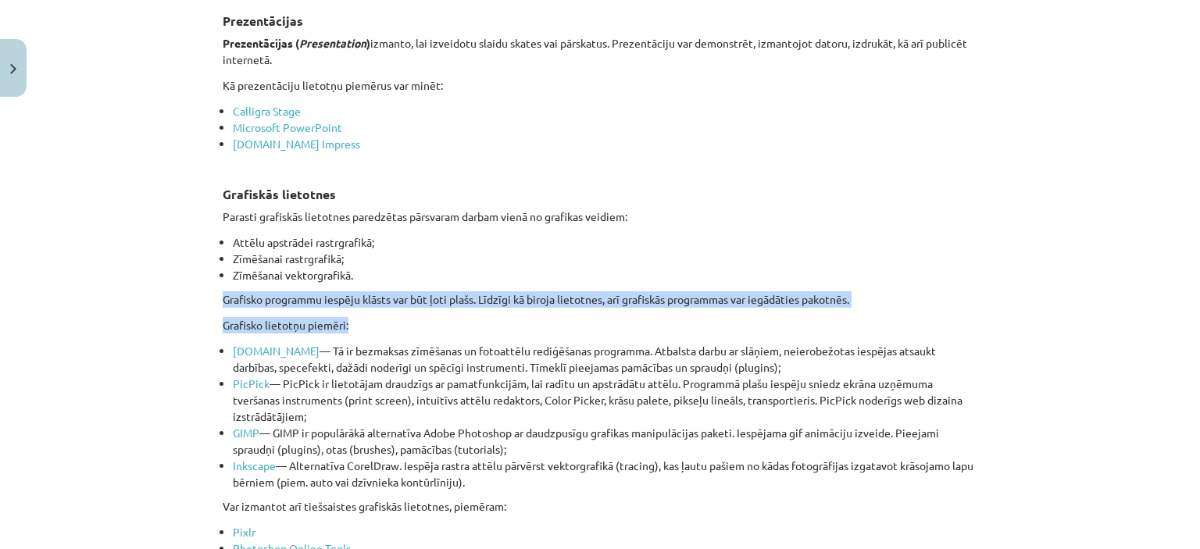
drag, startPoint x: 1184, startPoint y: 273, endPoint x: 1187, endPoint y: 303, distance: 29.8
click at [1187, 303] on div "Mācību tēma: Datorikas - 10. klases 1. ieskaites mācību materiāls #4 3. tēma – …" at bounding box center [600, 274] width 1200 height 549
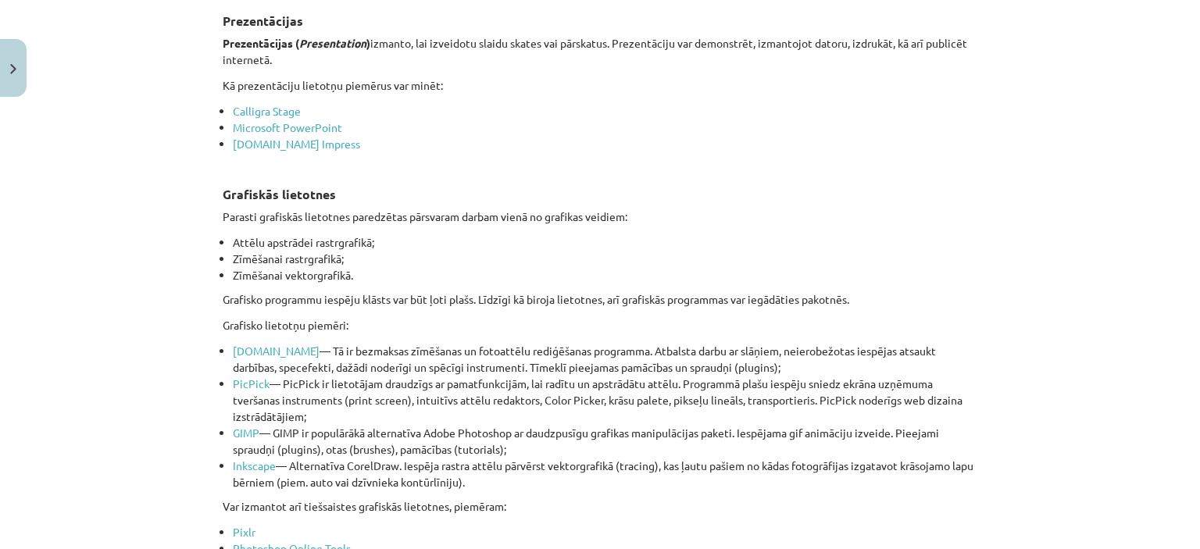
click at [976, 226] on div "6 XP Saņemsi Grūts 1489 pilda Apraksts Uzdevums Palīdzība Lietojumprogrammatūra…" at bounding box center [599, 335] width 773 height 3114
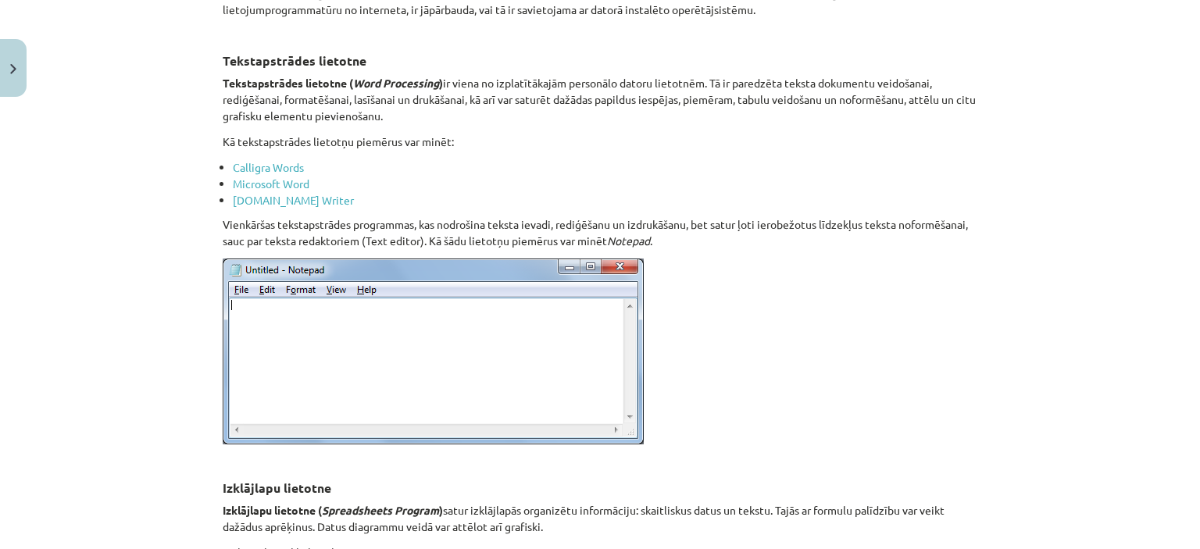
scroll to position [625, 0]
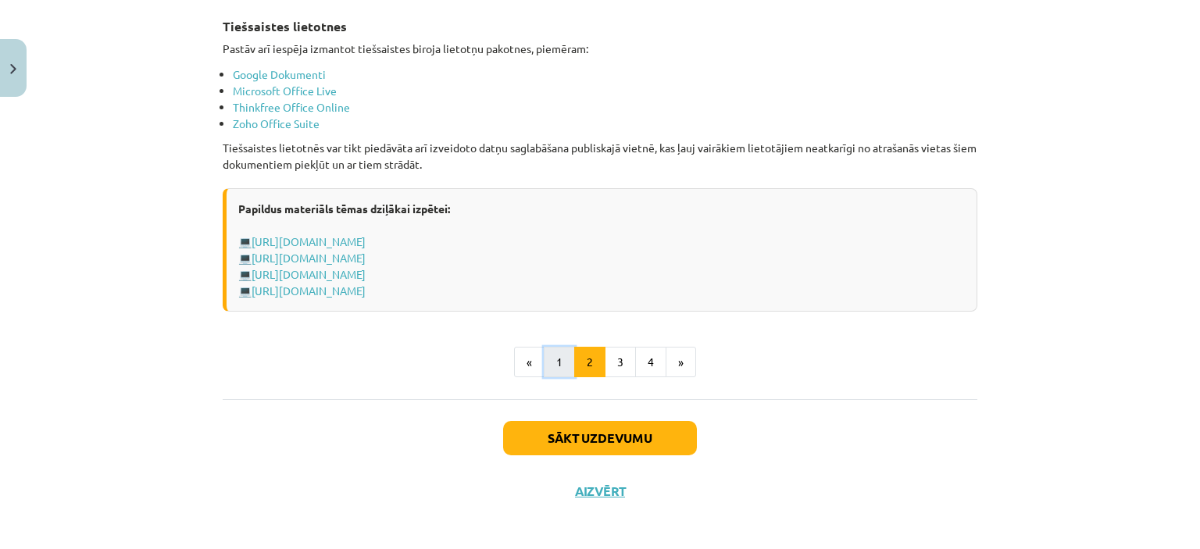
click at [555, 352] on button "1" at bounding box center [559, 362] width 31 height 31
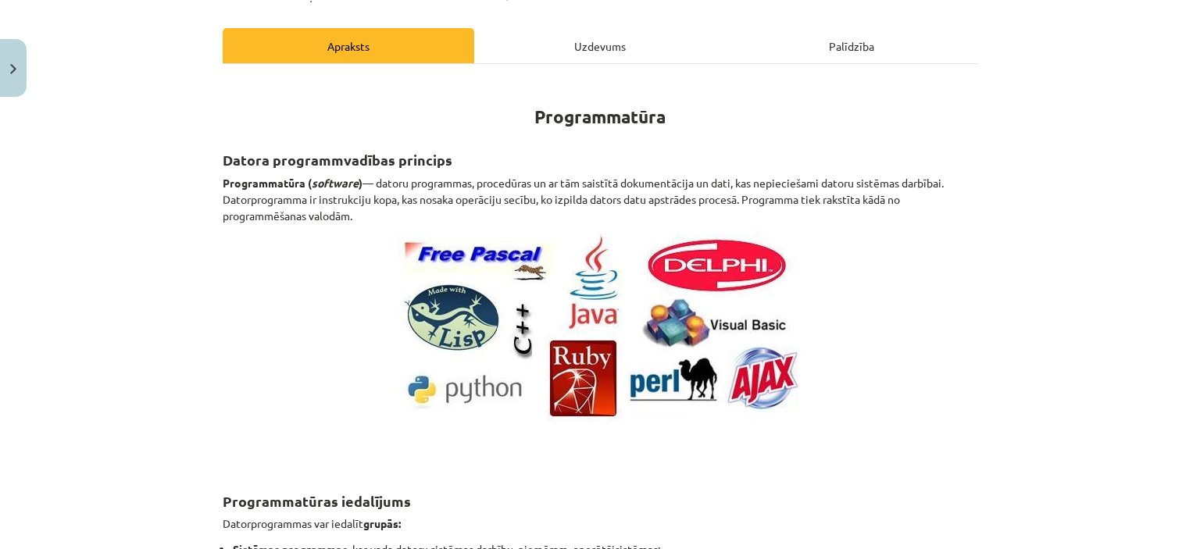
scroll to position [177, 0]
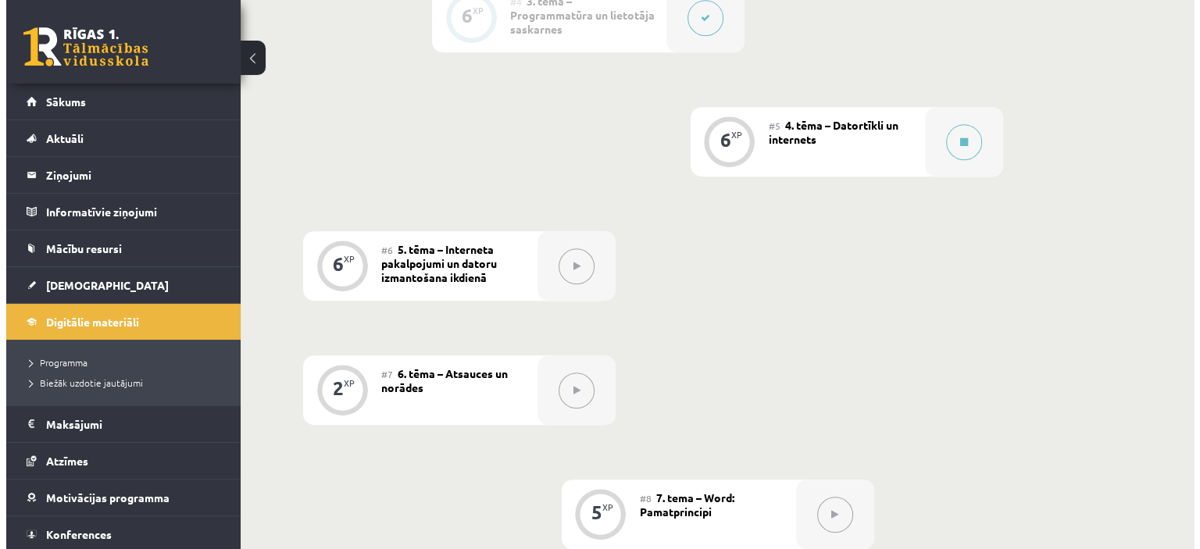
scroll to position [794, 0]
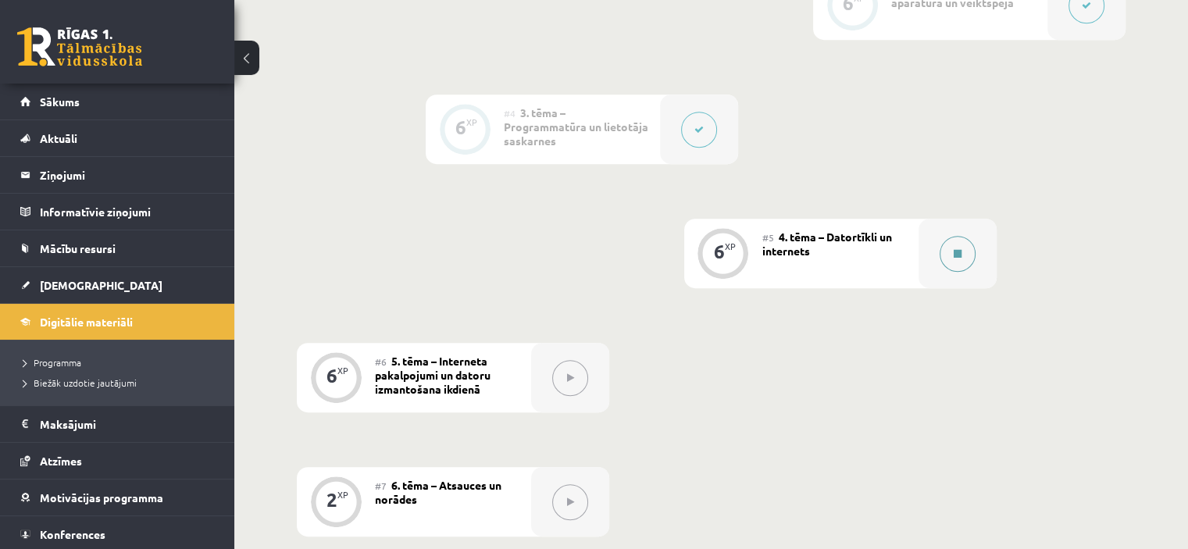
click at [938, 233] on div at bounding box center [958, 254] width 78 height 70
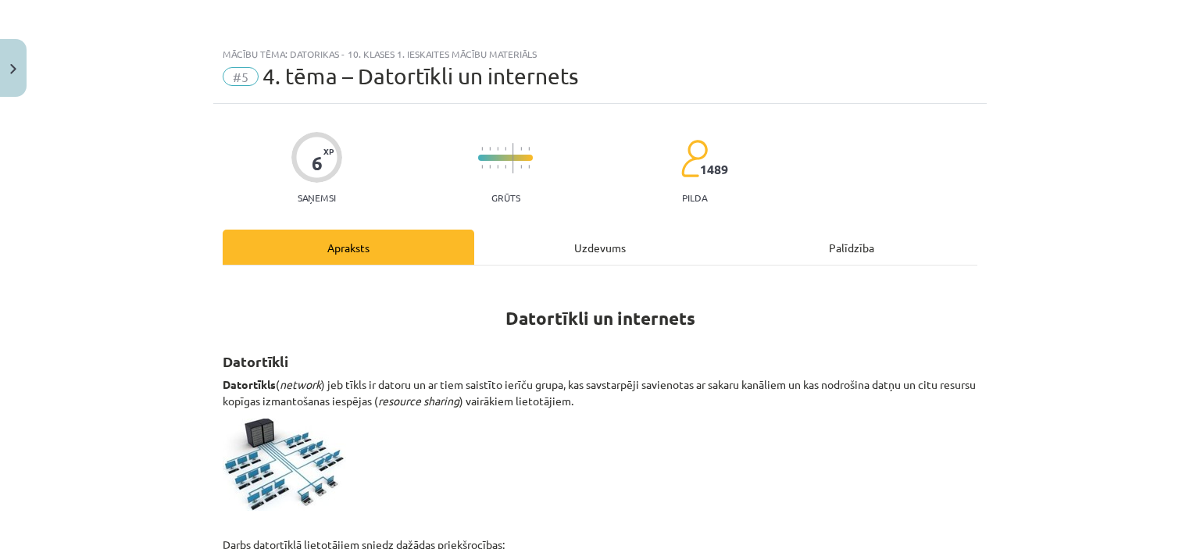
scroll to position [78, 0]
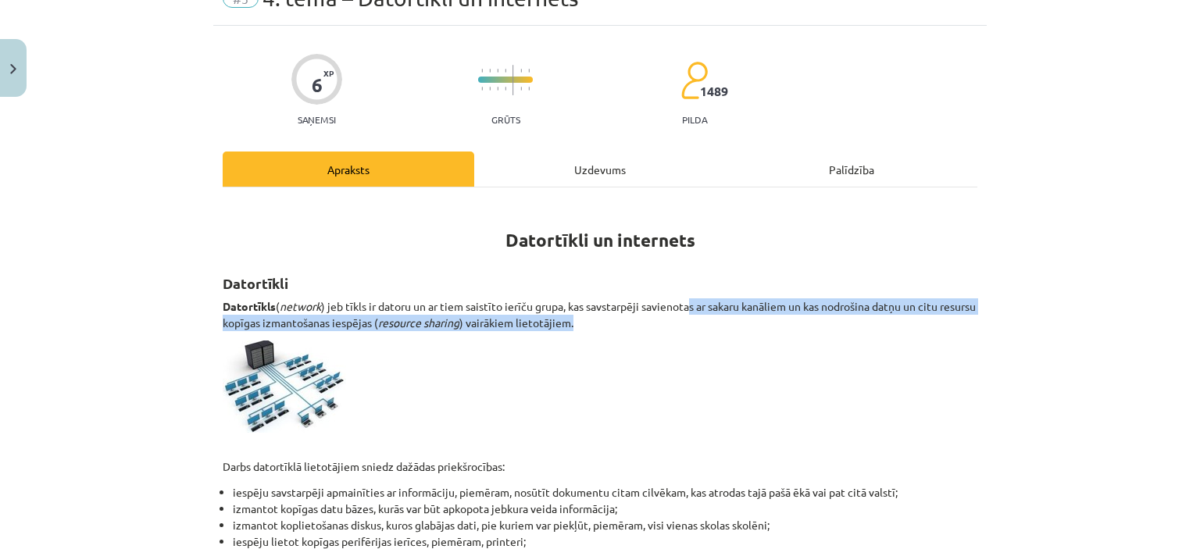
drag, startPoint x: 686, startPoint y: 306, endPoint x: 669, endPoint y: 134, distance: 173.5
click at [822, 320] on p "Datortīkls ( network ) jeb tīkls ir datoru un ar tiem saistīto ierīču grupa, ka…" at bounding box center [600, 314] width 755 height 33
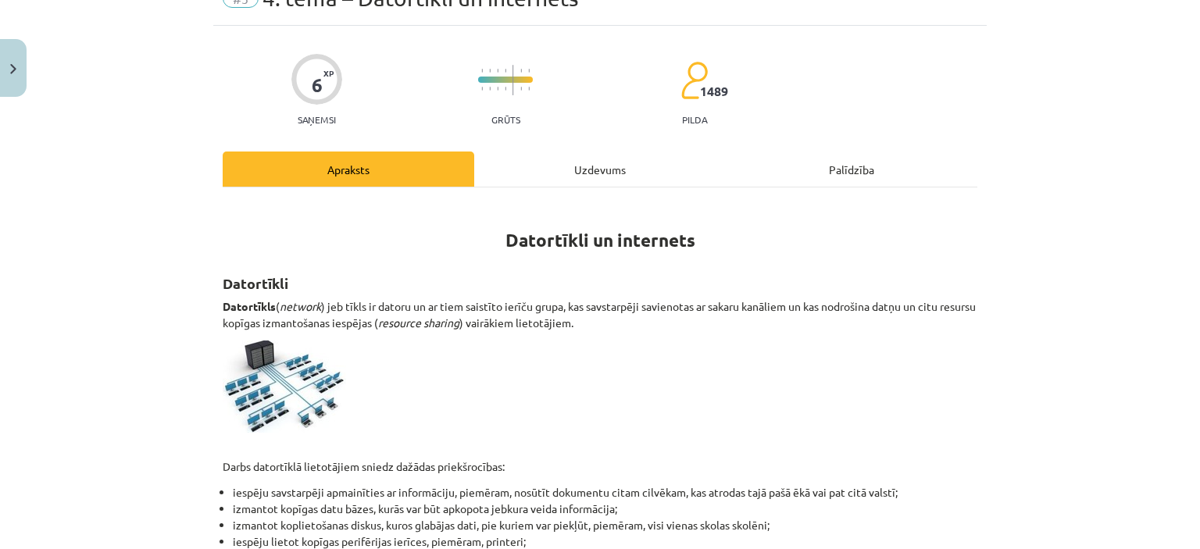
click at [115, 261] on div "Mācību tēma: Datorikas - 10. klases 1. ieskaites mācību materiāls #5 4. tēma – …" at bounding box center [600, 274] width 1200 height 549
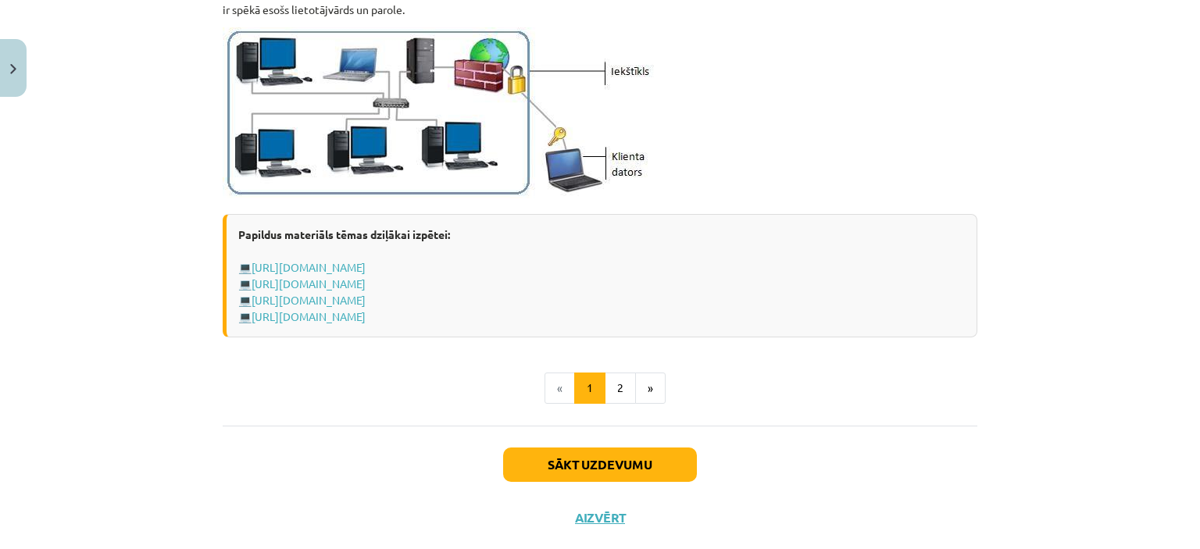
scroll to position [1931, 0]
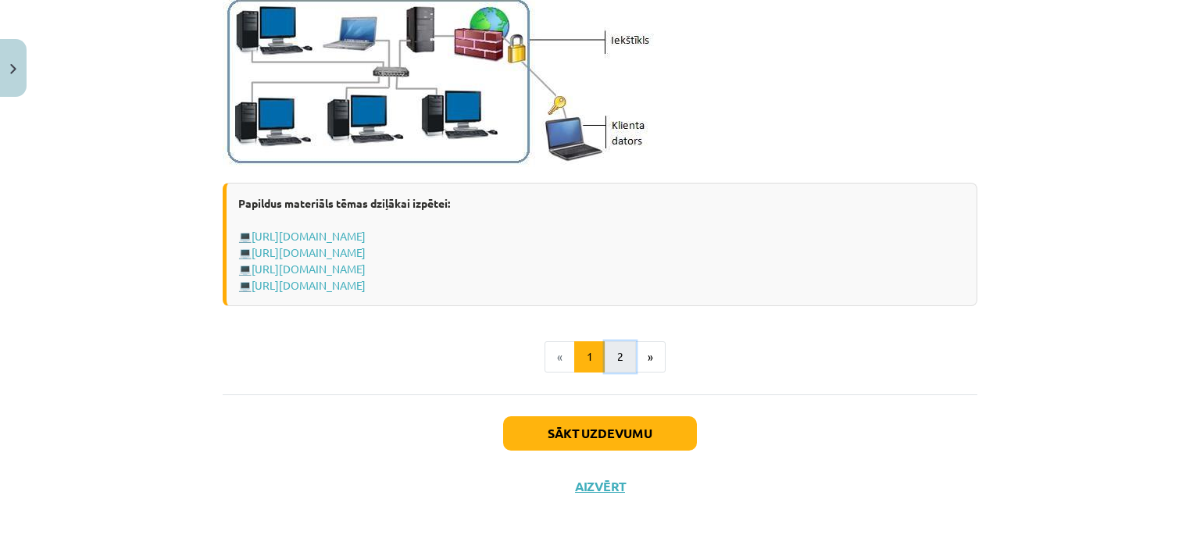
click at [616, 352] on button "2" at bounding box center [620, 356] width 31 height 31
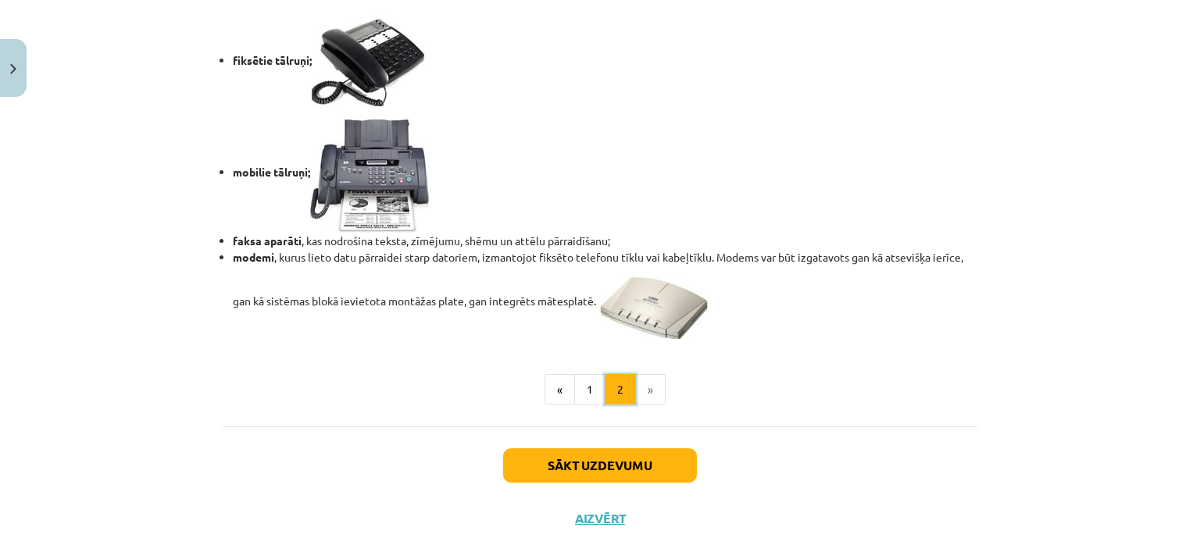
scroll to position [1368, 0]
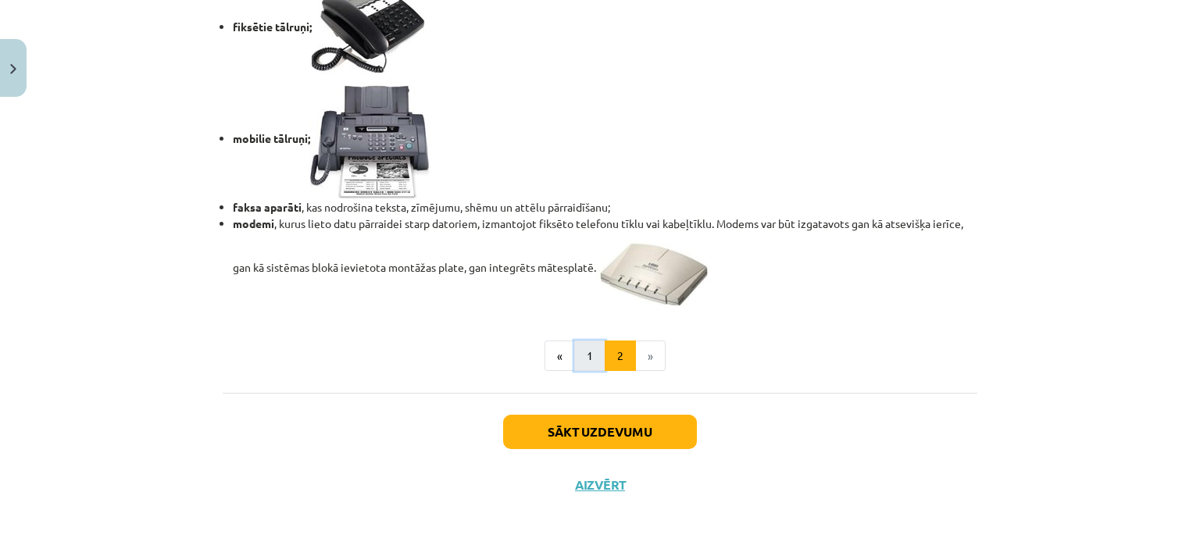
click at [595, 359] on button "1" at bounding box center [589, 356] width 31 height 31
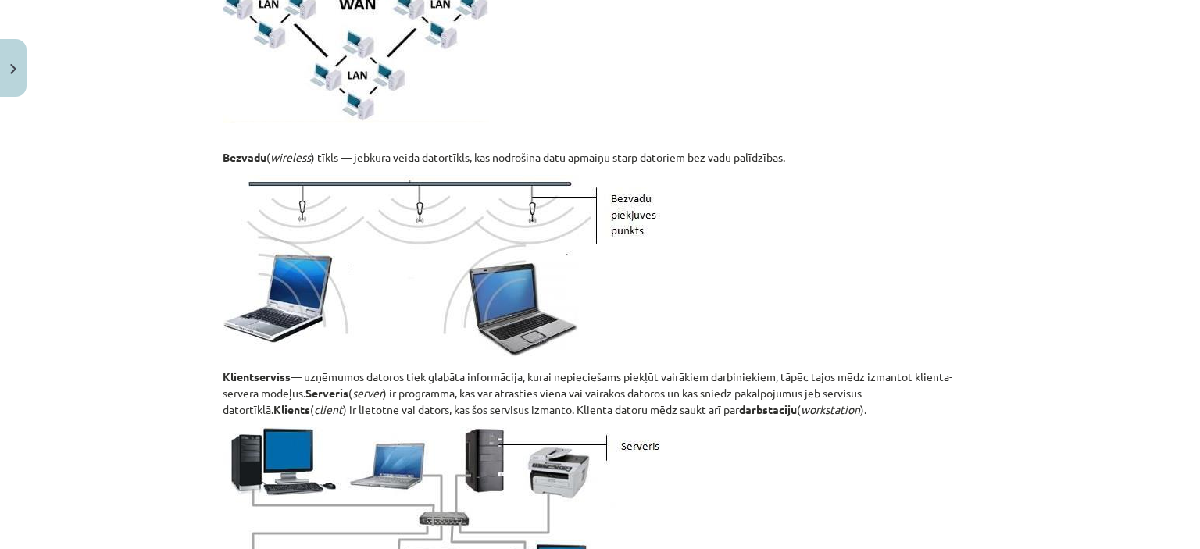
scroll to position [982, 0]
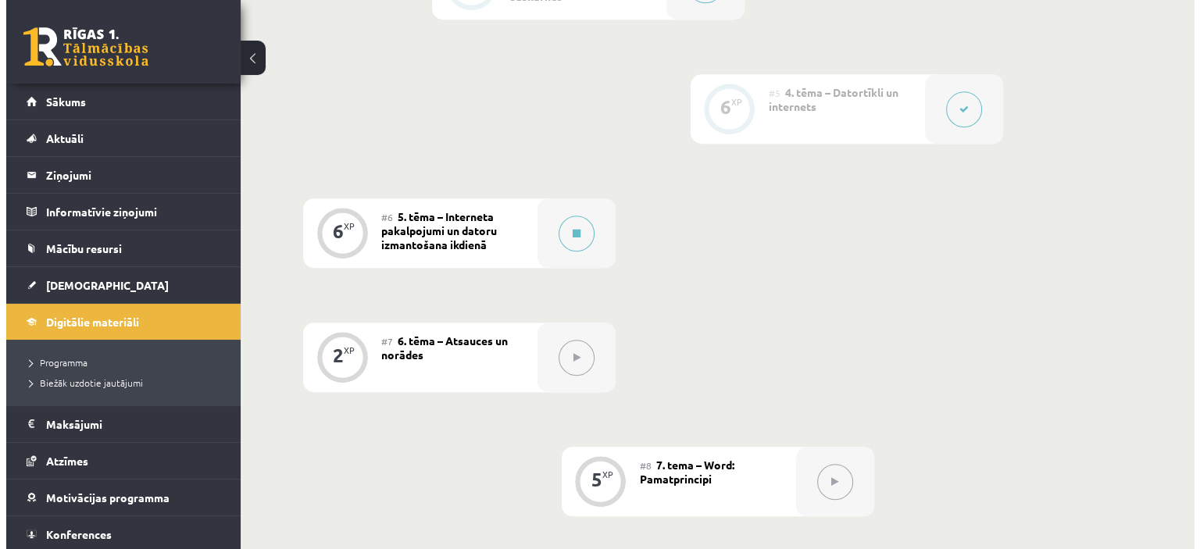
scroll to position [792, 0]
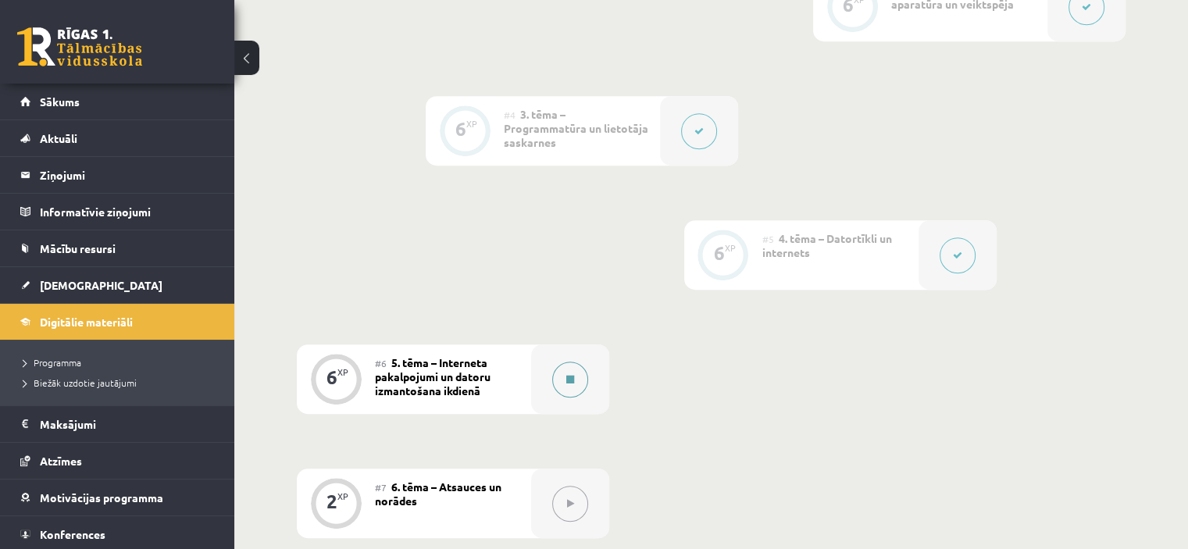
click at [544, 344] on div at bounding box center [570, 379] width 78 height 70
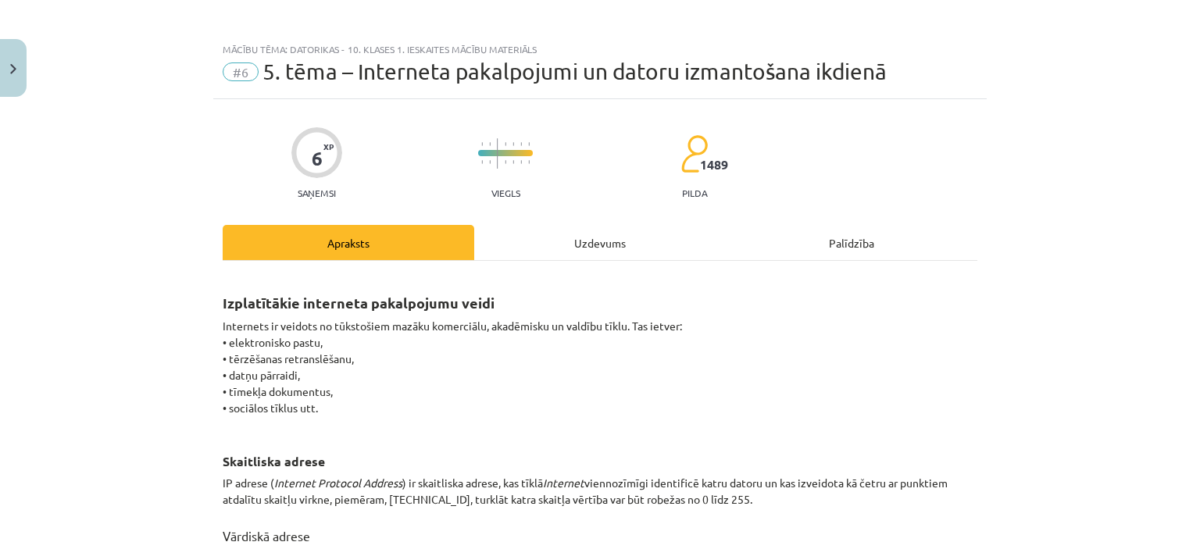
scroll to position [0, 0]
